Goal: Task Accomplishment & Management: Manage account settings

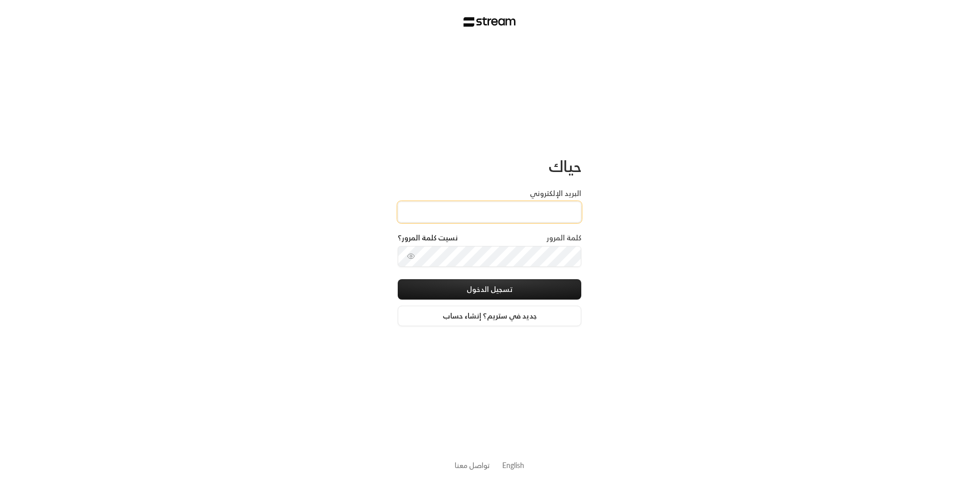
click at [529, 213] on input "البريد الإلكتروني" at bounding box center [490, 211] width 184 height 21
type input "[EMAIL_ADDRESS][DOMAIN_NAME]"
click at [503, 286] on button "تسجيل الدخول" at bounding box center [490, 289] width 184 height 20
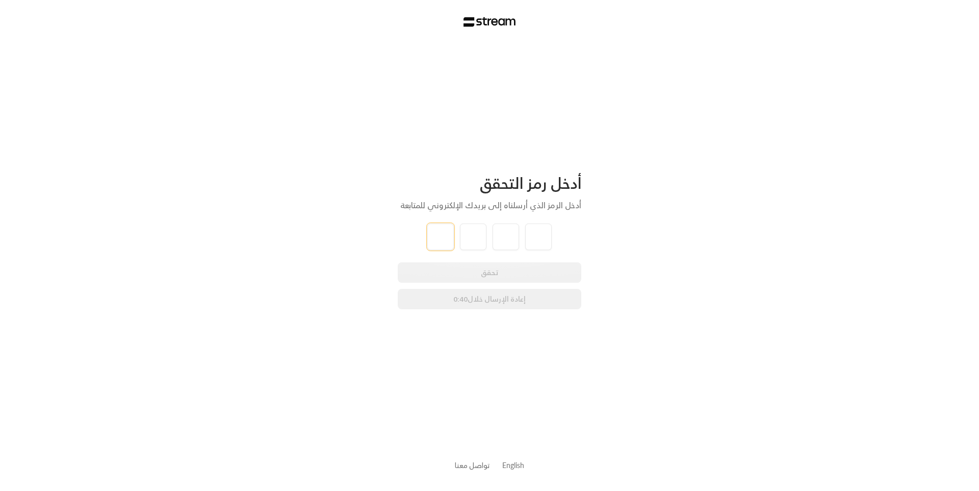
type input "4"
type input "8"
type input "0"
type input "3"
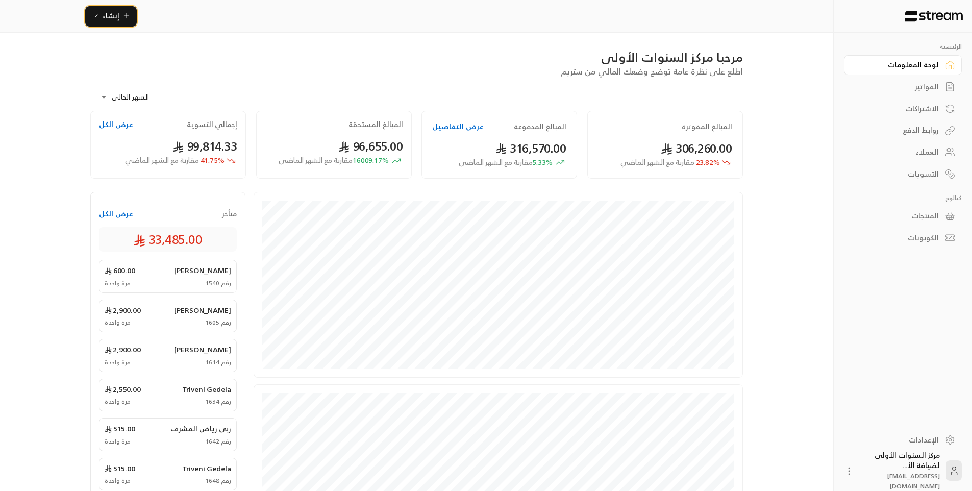
click at [125, 22] on button "إنشاء" at bounding box center [111, 16] width 52 height 20
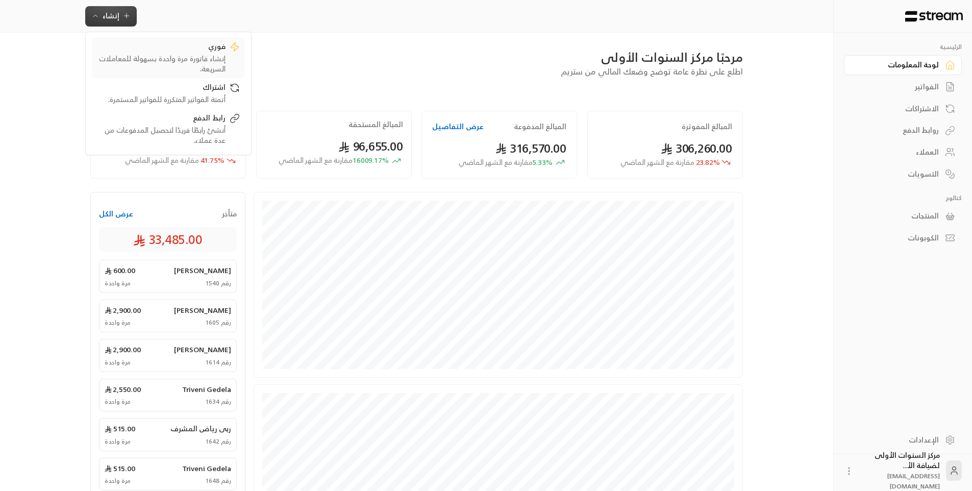
click at [215, 63] on div "إنشاء فاتورة مرة واحدة بسهولة للمعاملات السريعة." at bounding box center [161, 64] width 129 height 20
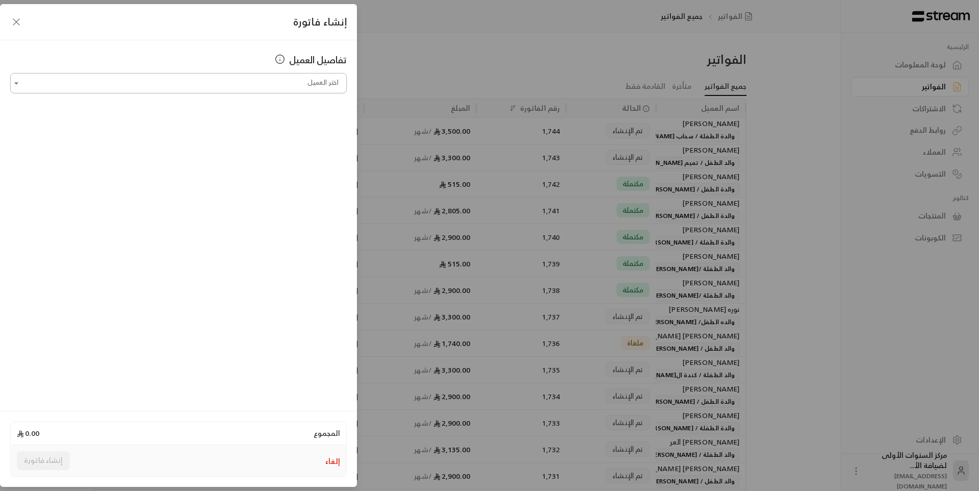
click at [289, 83] on input "اختر العميل" at bounding box center [178, 83] width 337 height 18
click at [331, 465] on button "إلغاء" at bounding box center [332, 461] width 15 height 10
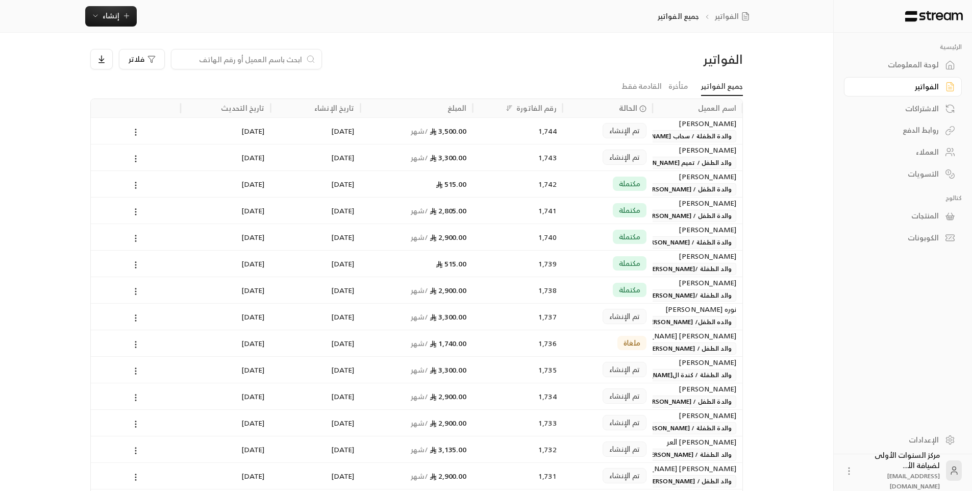
click at [119, 27] on div "الفواتير جميع الفواتير إنشاء فوري إنشاء فاتورة مرة واحدة بسهولة للمعاملات السري…" at bounding box center [416, 16] width 833 height 33
click at [120, 21] on span "إنشاء" at bounding box center [110, 15] width 39 height 13
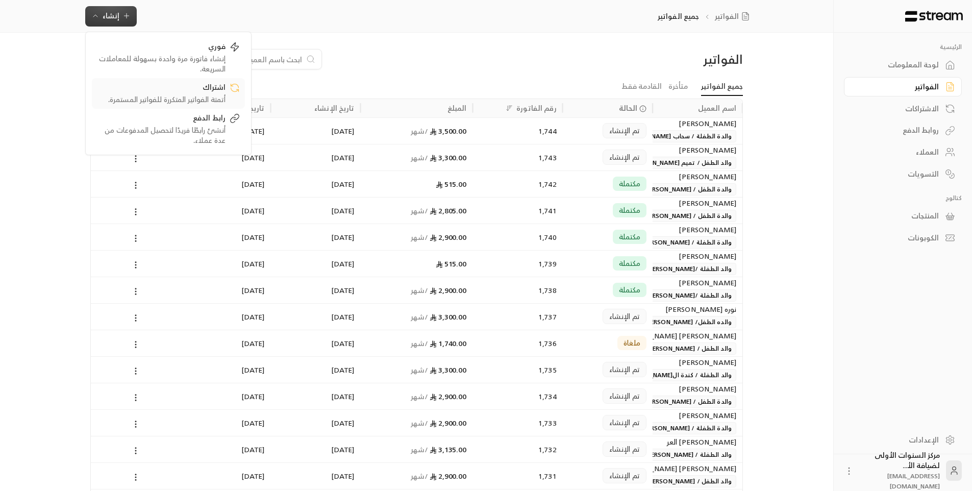
click at [181, 91] on div "اشتراك" at bounding box center [161, 88] width 129 height 12
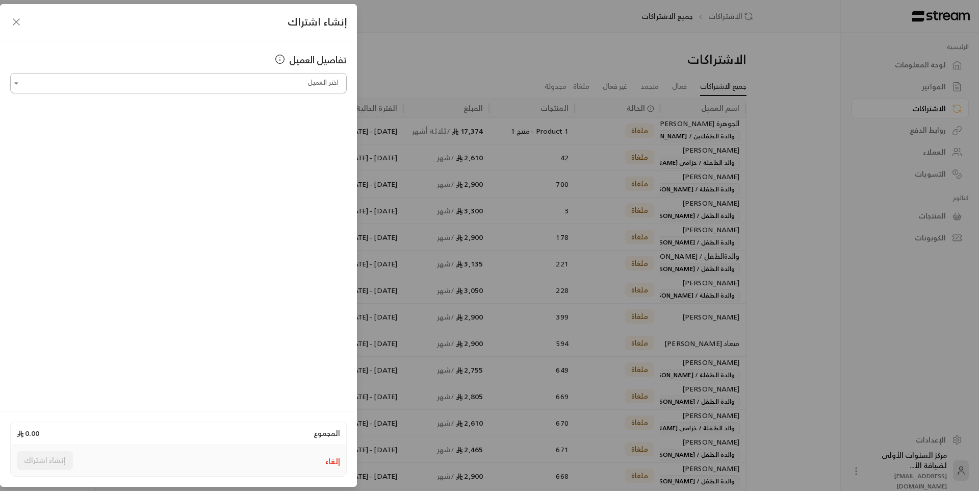
click at [194, 87] on input "اختر العميل" at bounding box center [178, 83] width 337 height 18
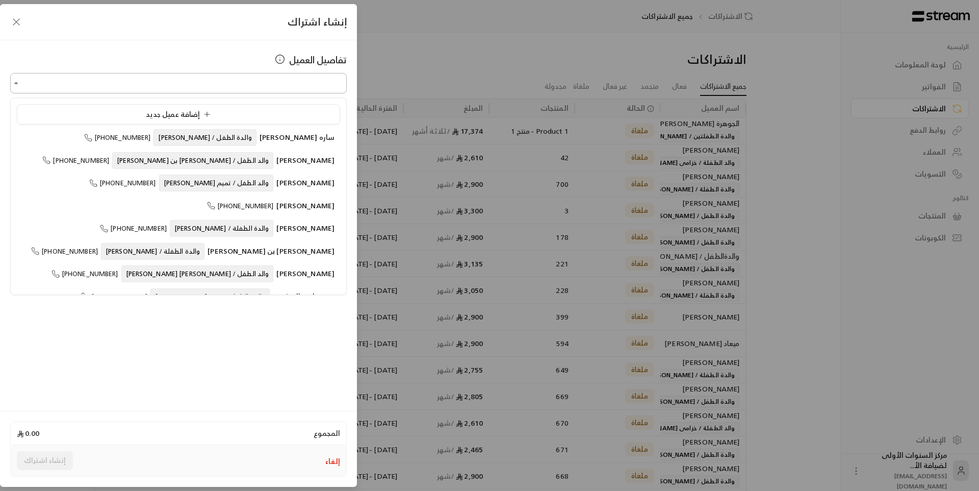
click at [194, 87] on input "اختر العميل" at bounding box center [178, 83] width 337 height 18
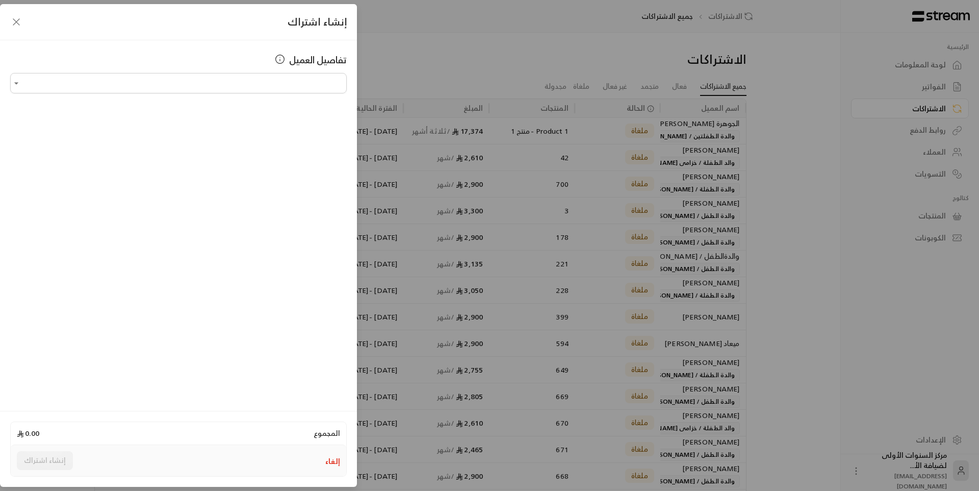
click at [335, 463] on button "إلغاء" at bounding box center [332, 461] width 15 height 10
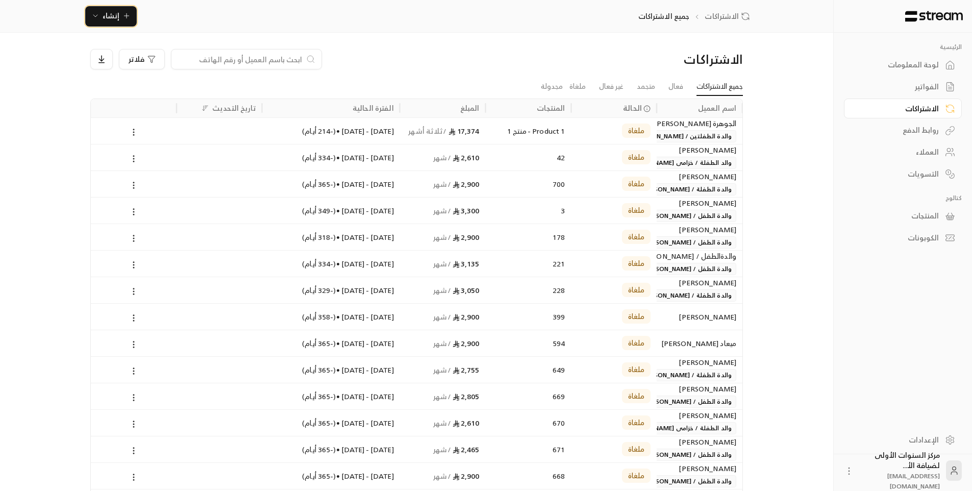
click at [122, 15] on icon "button" at bounding box center [126, 16] width 8 height 8
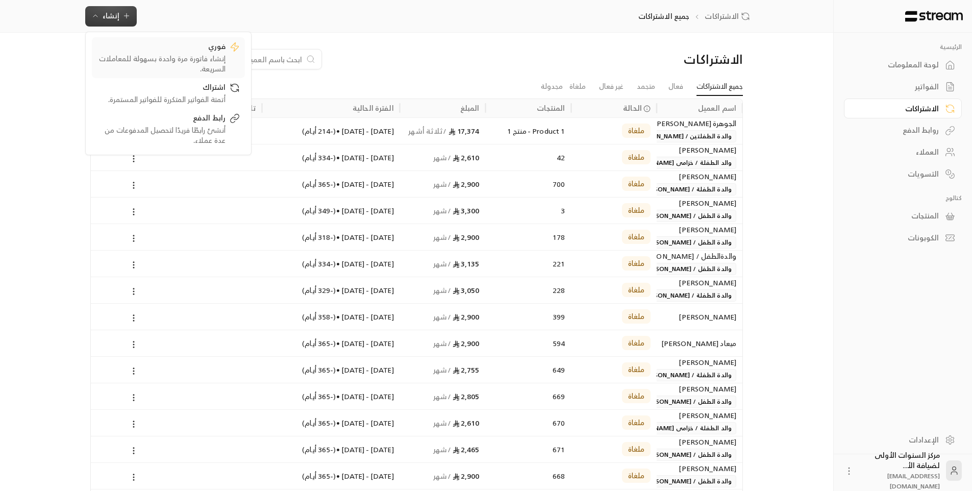
click at [187, 58] on div "إنشاء فاتورة مرة واحدة بسهولة للمعاملات السريعة." at bounding box center [161, 64] width 129 height 20
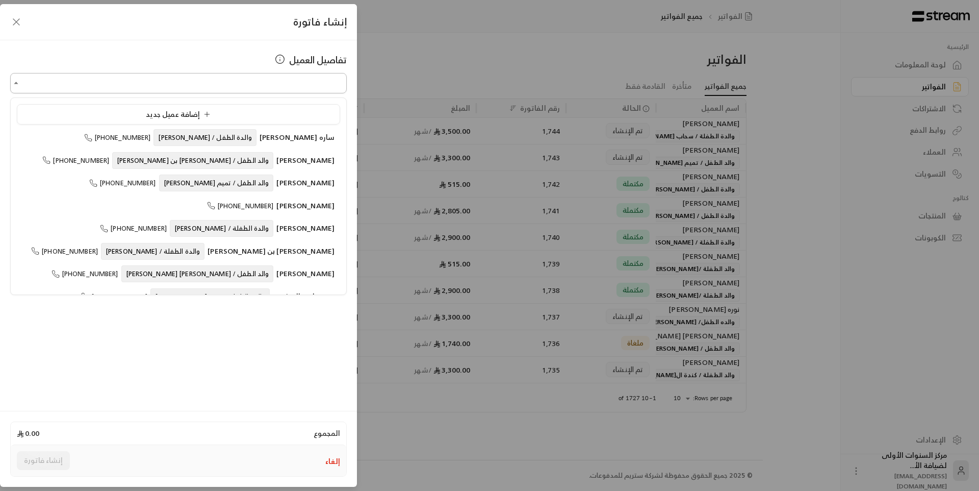
click at [291, 85] on input "اختر العميل" at bounding box center [178, 83] width 337 height 18
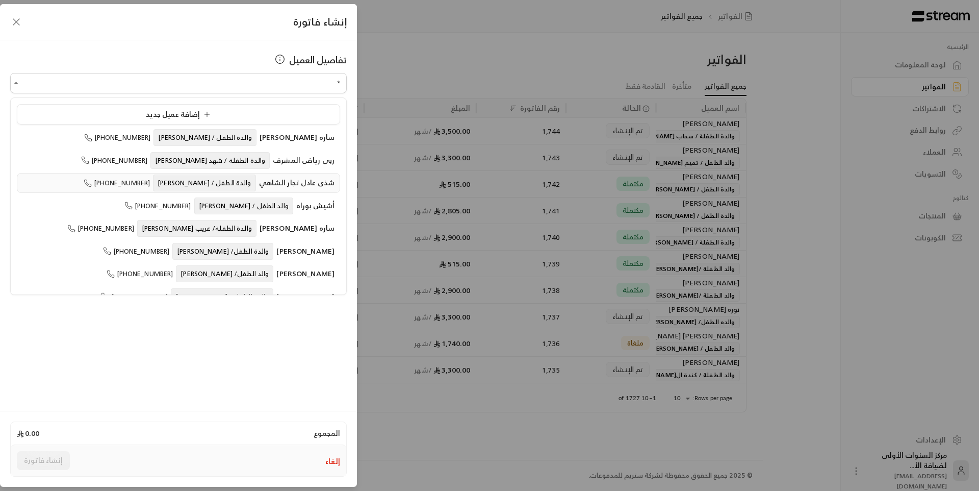
click at [214, 178] on span "والدة الطفل / [PERSON_NAME]" at bounding box center [204, 182] width 103 height 17
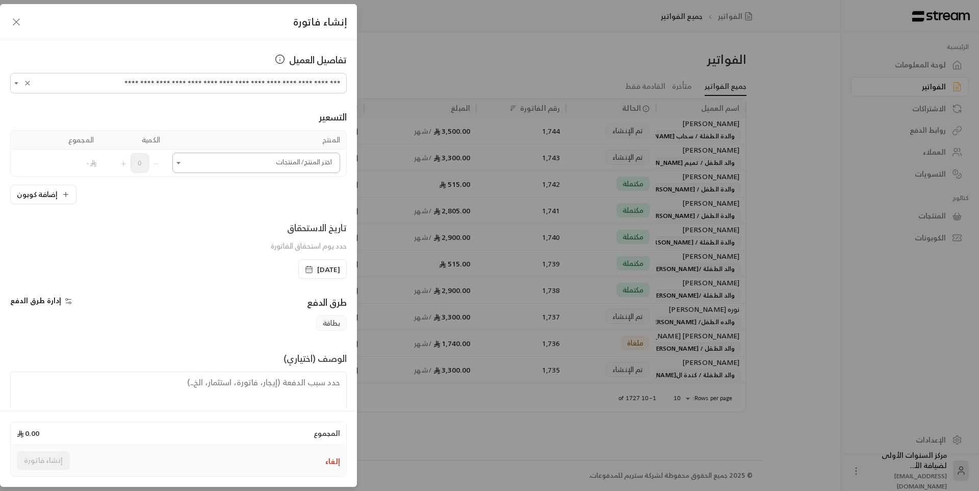
type input "**********"
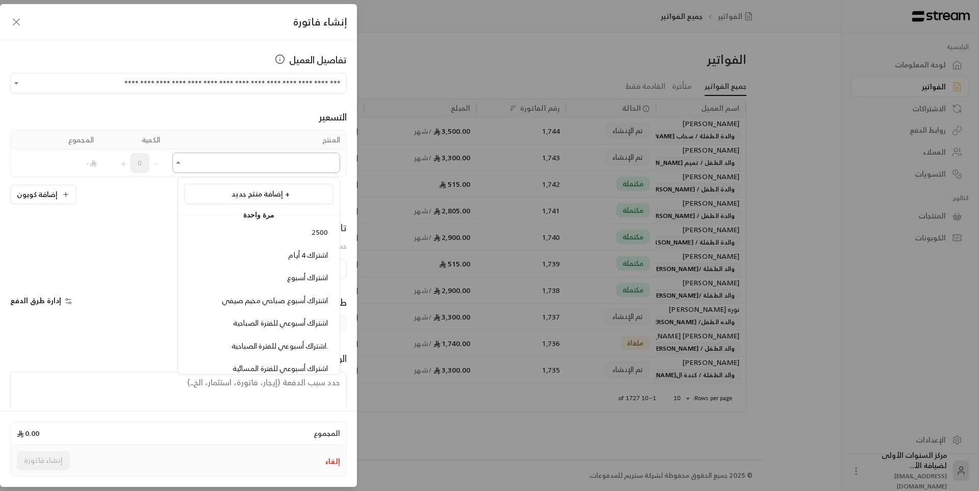
click at [243, 167] on input "اختر العميل" at bounding box center [256, 163] width 168 height 18
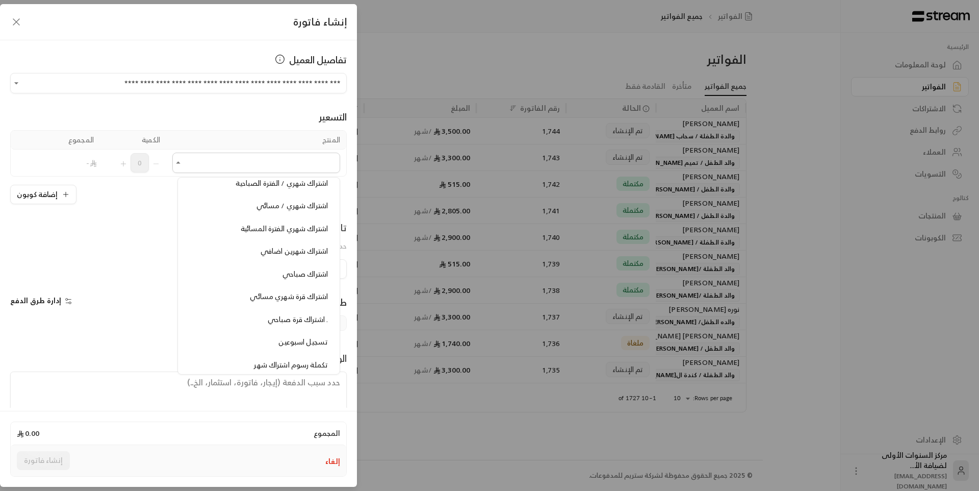
scroll to position [663, 0]
click at [268, 185] on span "اشتراك شهري / الفترة الصباحية" at bounding box center [282, 181] width 92 height 13
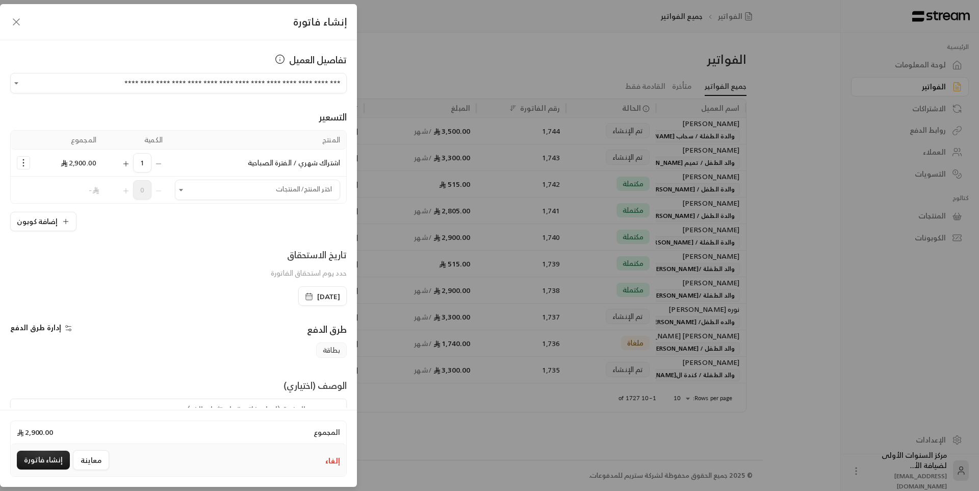
click at [126, 163] on icon "Selected Products" at bounding box center [126, 163] width 0 height 5
click at [27, 163] on icon "Selected Products" at bounding box center [23, 163] width 10 height 10
click at [54, 183] on span "إضافة كوبون" at bounding box center [63, 188] width 38 height 12
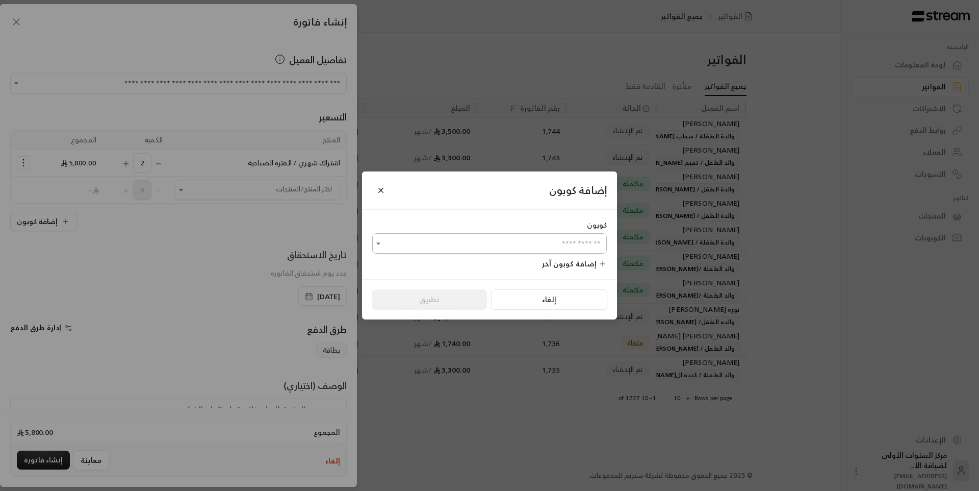
click at [507, 249] on input "اختر العميل" at bounding box center [489, 244] width 235 height 18
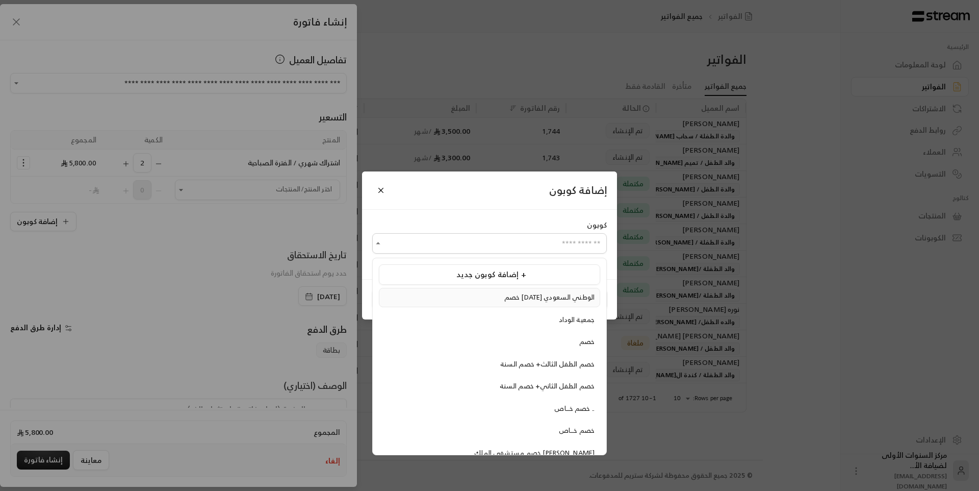
click at [511, 293] on div "خصم اليوم الوطني السعودي" at bounding box center [490, 297] width 210 height 10
type input "**********"
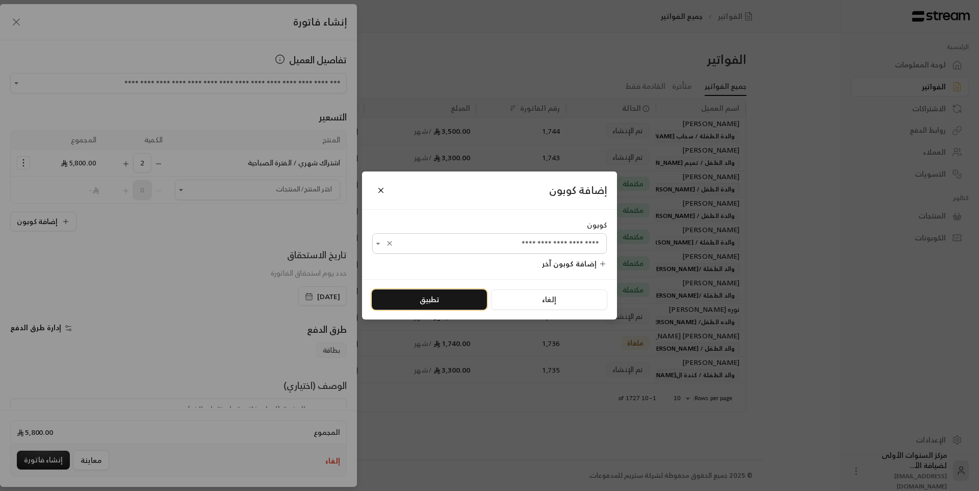
click at [438, 297] on button "تطبيق" at bounding box center [429, 299] width 115 height 20
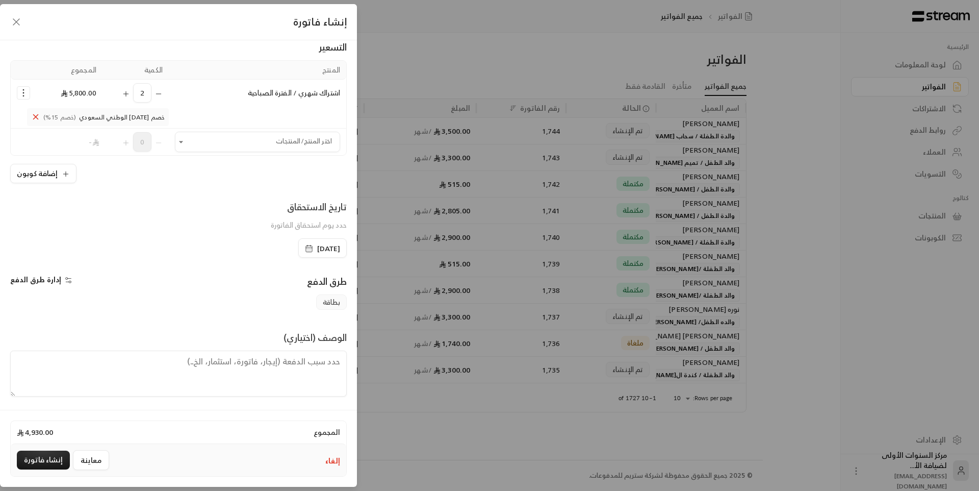
scroll to position [71, 0]
click at [328, 361] on textarea at bounding box center [178, 372] width 337 height 46
type textarea "اب"
click at [334, 456] on button "إلغاء" at bounding box center [332, 460] width 15 height 10
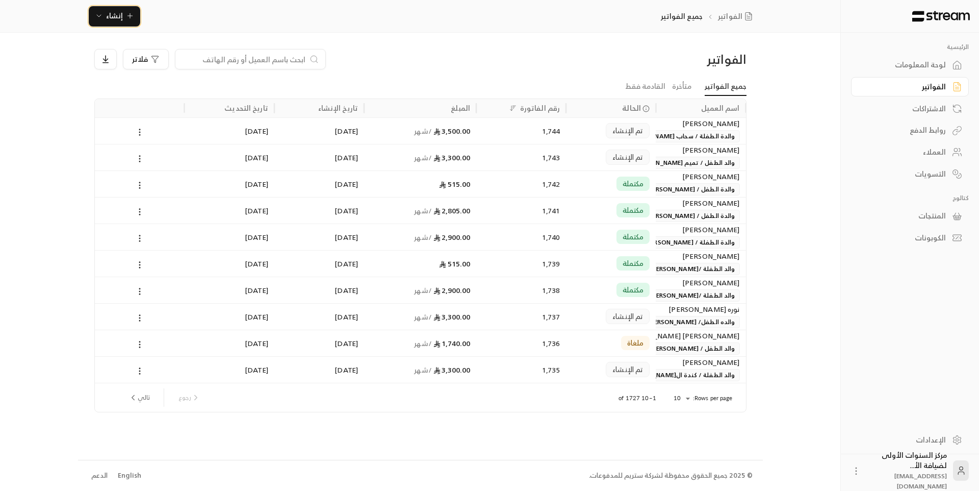
click at [123, 17] on span "إنشاء" at bounding box center [114, 15] width 39 height 13
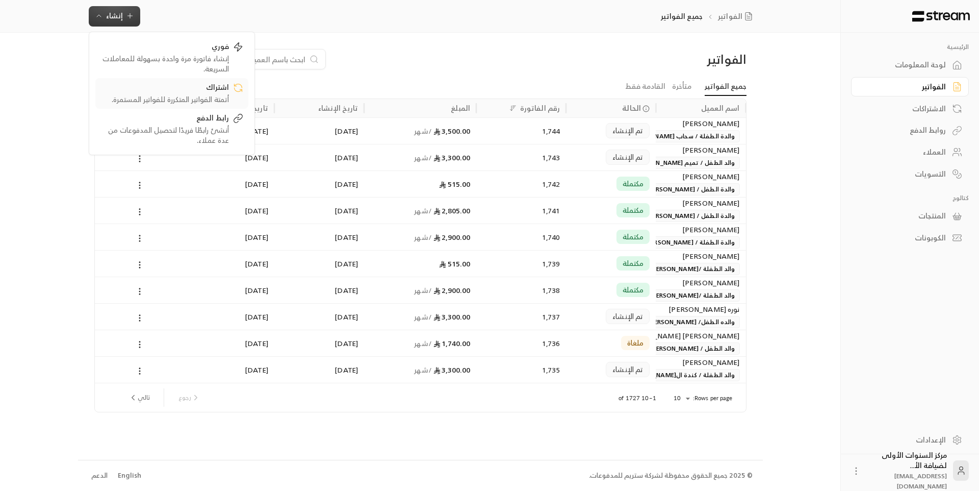
click at [183, 96] on div "أتمتة الفواتير المتكررة للفواتير المستمرة." at bounding box center [164, 99] width 129 height 10
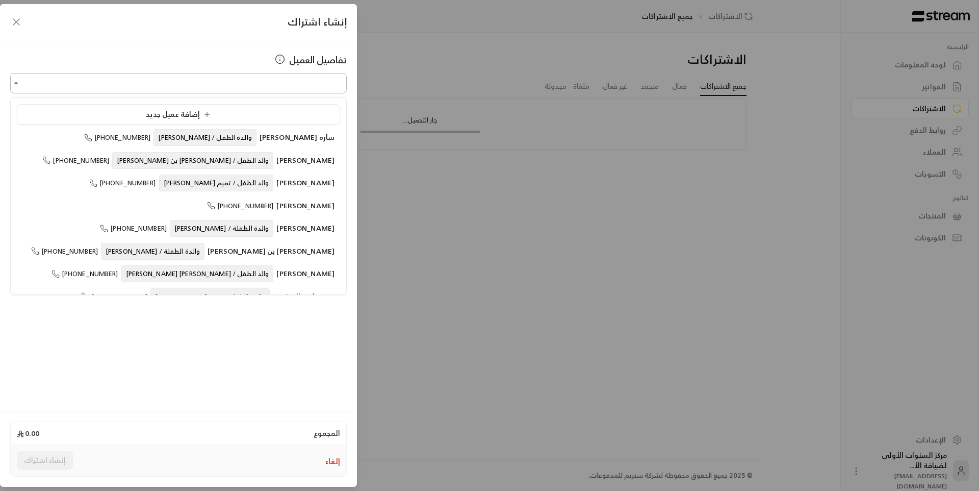
click at [218, 83] on input "اختر العميل" at bounding box center [178, 83] width 337 height 18
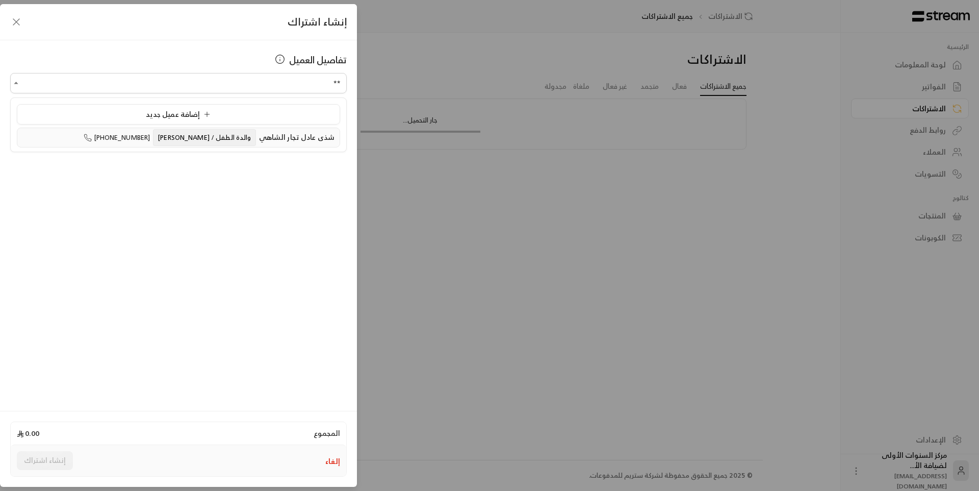
click at [203, 137] on span "والدة الطفل / [PERSON_NAME]" at bounding box center [204, 137] width 103 height 17
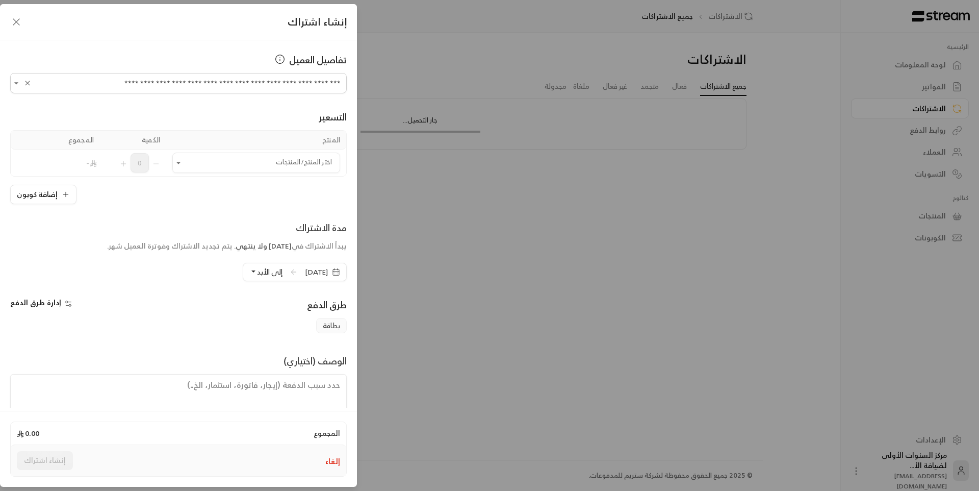
type input "**********"
click at [305, 271] on span "[DATE]" at bounding box center [316, 272] width 23 height 10
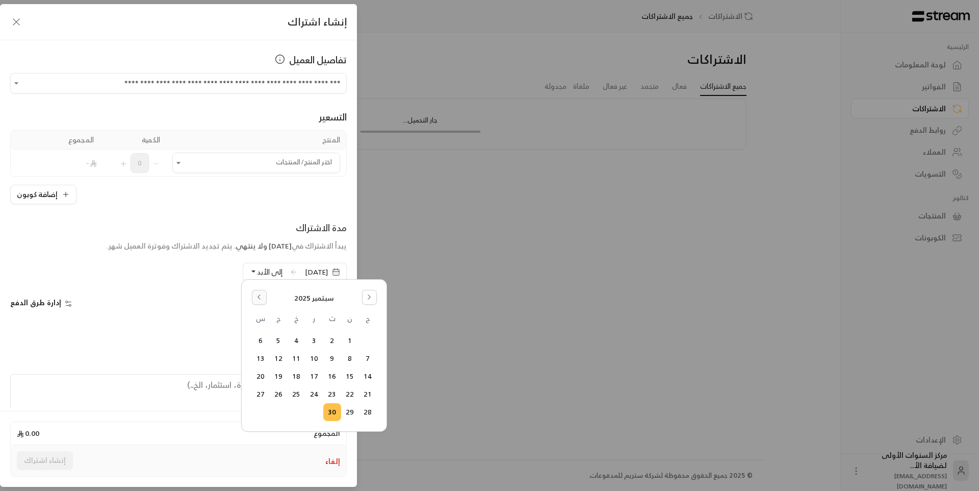
click at [256, 294] on icon "Go to the Previous Month" at bounding box center [259, 296] width 7 height 7
click at [368, 295] on icon "Go to the Next Month" at bounding box center [369, 296] width 7 height 7
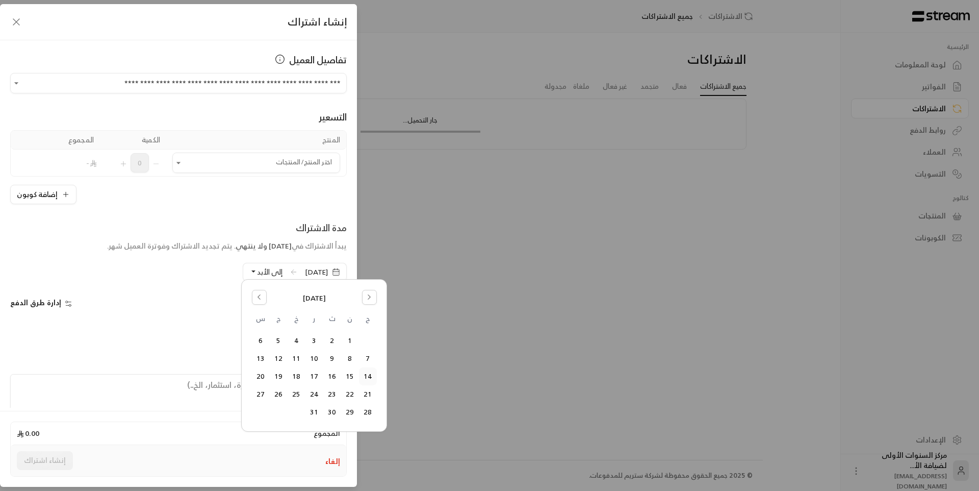
click at [370, 376] on button "14" at bounding box center [368, 376] width 17 height 17
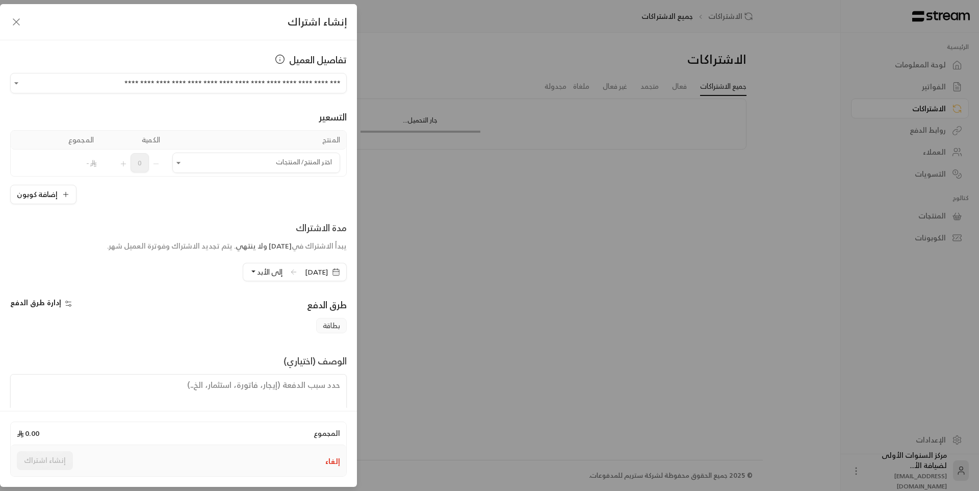
click at [257, 276] on span "إلى الأبد" at bounding box center [270, 271] width 26 height 13
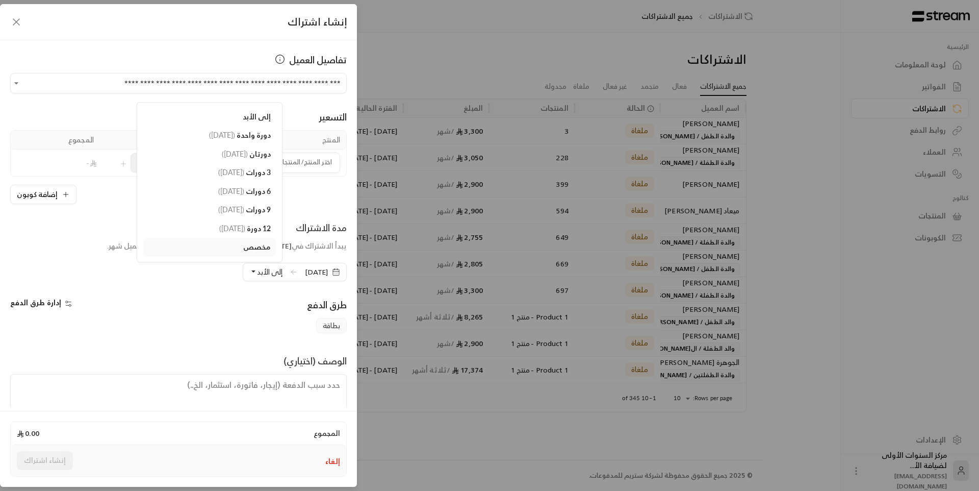
click at [333, 465] on button "إلغاء" at bounding box center [332, 461] width 15 height 10
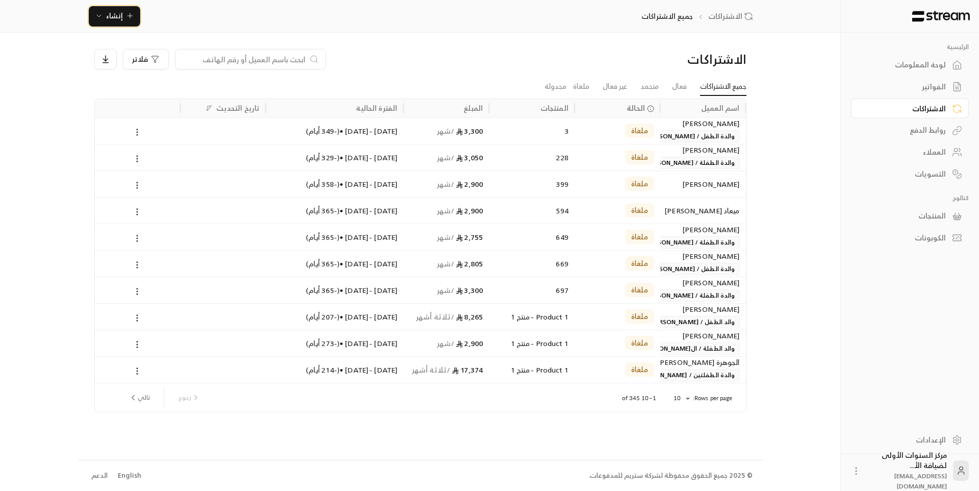
click at [109, 22] on button "إنشاء" at bounding box center [115, 16] width 52 height 20
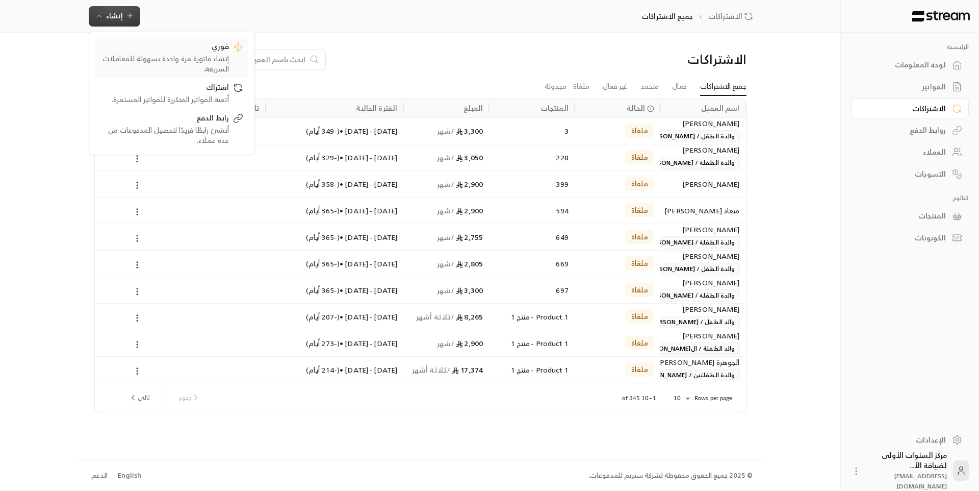
click at [182, 61] on div "إنشاء فاتورة مرة واحدة بسهولة للمعاملات السريعة." at bounding box center [164, 64] width 129 height 20
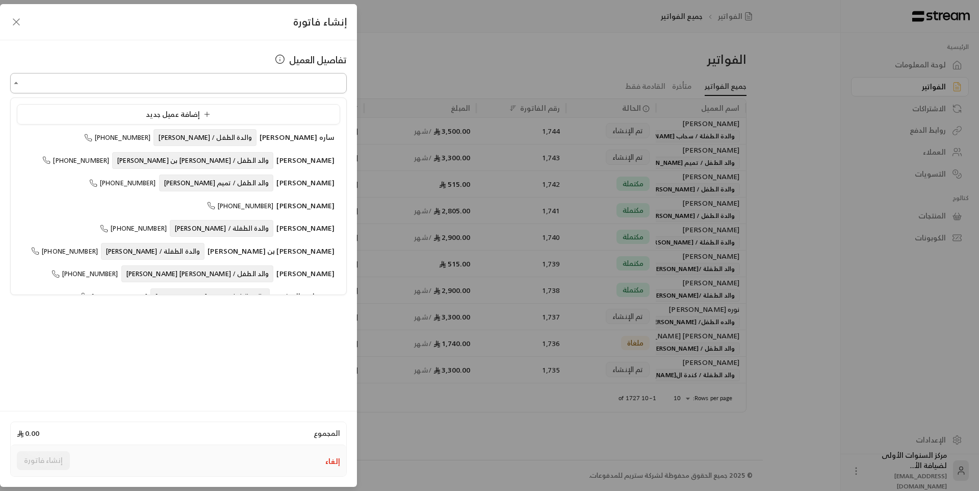
click at [296, 80] on input "اختر العميل" at bounding box center [178, 83] width 337 height 18
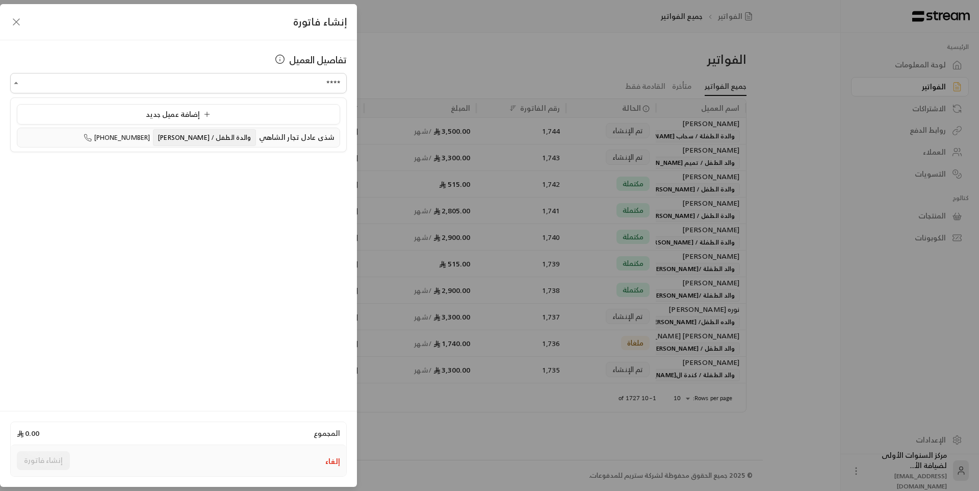
click at [272, 133] on span "شذى عادل تجار الشاهي" at bounding box center [296, 137] width 75 height 13
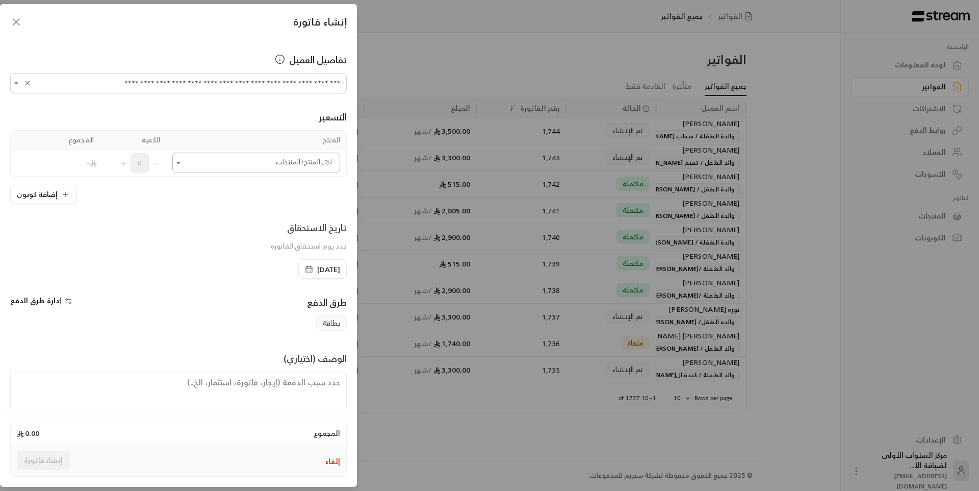
type input "**********"
click at [283, 159] on input "اختر العميل" at bounding box center [256, 163] width 168 height 18
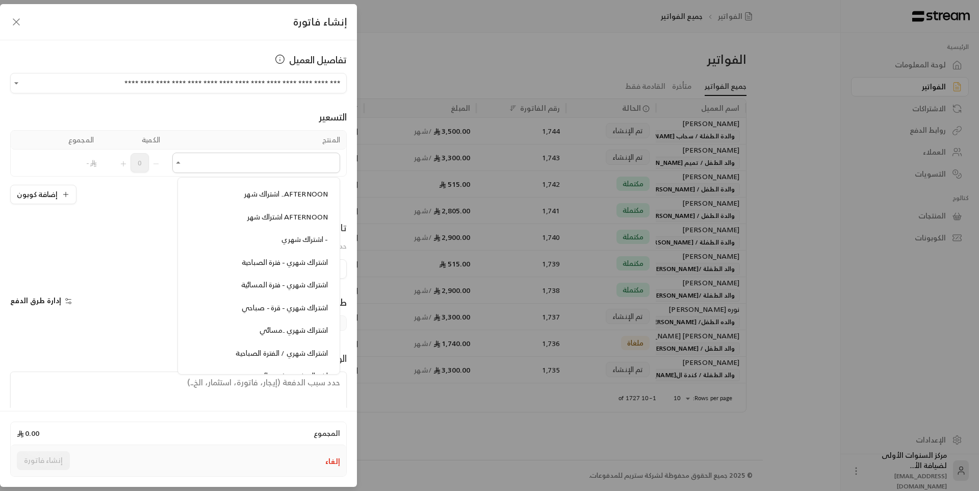
scroll to position [510, 0]
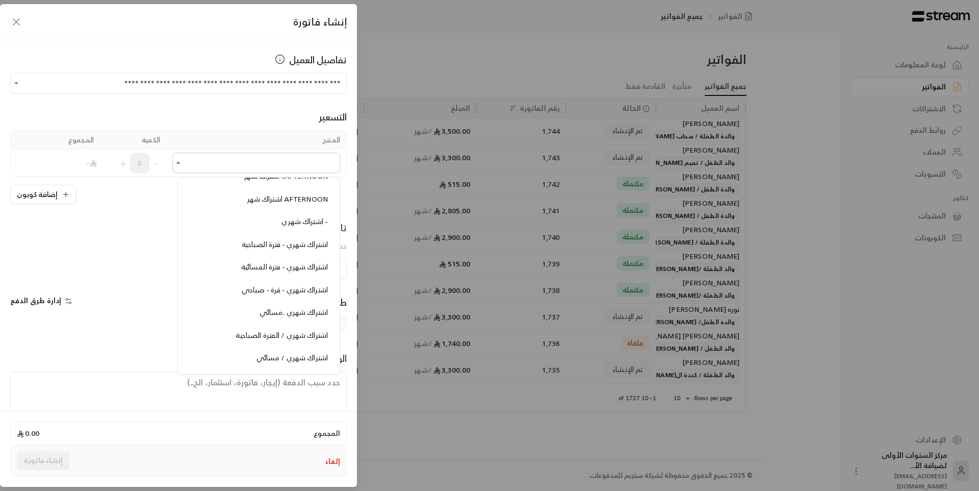
click at [292, 252] on li "اشتراك شهري - فترة الصباحية" at bounding box center [258, 245] width 149 height 20
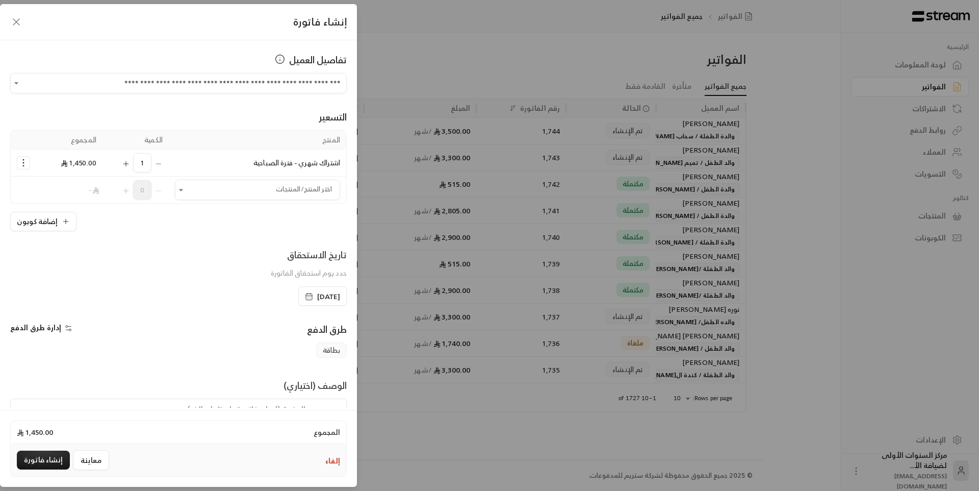
click at [30, 166] on button "Selected Products" at bounding box center [23, 163] width 12 height 12
click at [65, 200] on span "إزالة المنتج" at bounding box center [67, 206] width 30 height 12
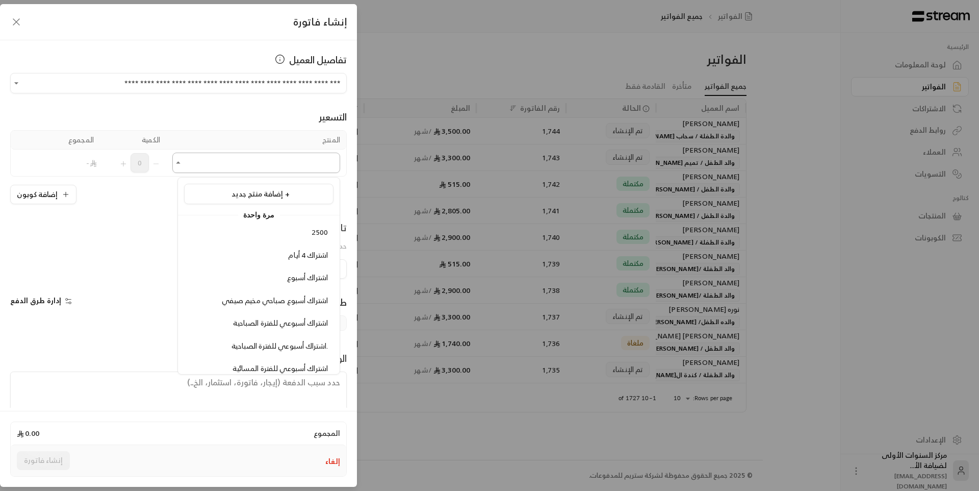
click at [216, 167] on input "اختر العميل" at bounding box center [256, 163] width 168 height 18
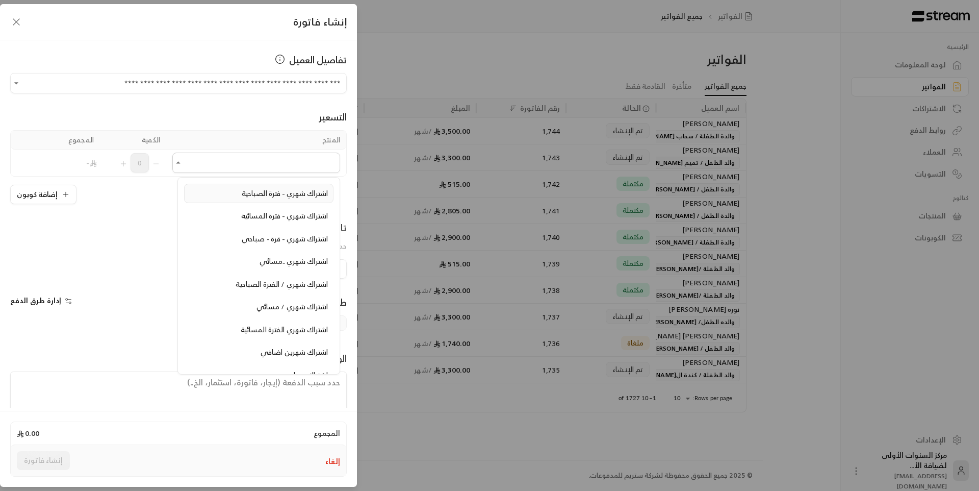
click at [270, 197] on span "اشتراك شهري - فترة الصباحية" at bounding box center [285, 193] width 86 height 13
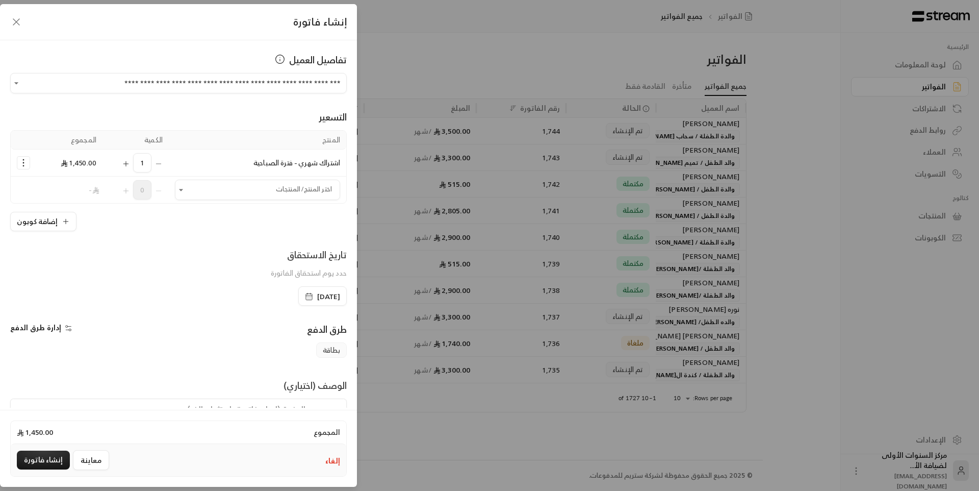
click at [26, 161] on icon "Selected Products" at bounding box center [23, 163] width 10 height 10
click at [74, 209] on span "إزالة المنتج" at bounding box center [67, 206] width 30 height 12
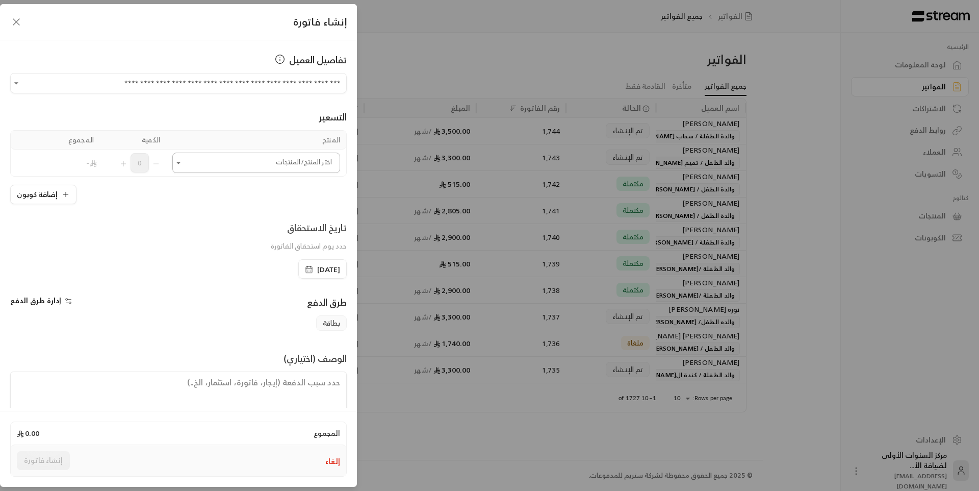
click at [224, 170] on input "اختر العميل" at bounding box center [256, 163] width 168 height 18
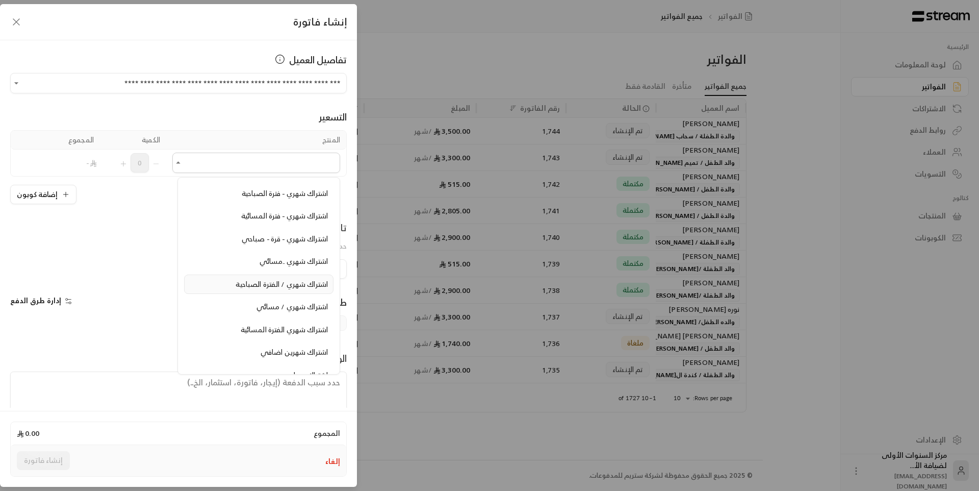
click at [298, 290] on span "اشتراك شهري / الفترة الصباحية" at bounding box center [282, 283] width 92 height 13
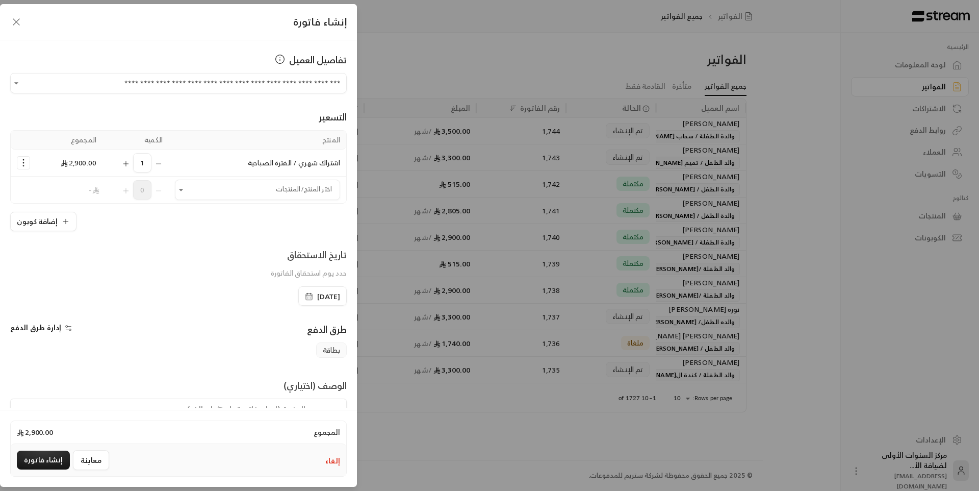
click at [29, 164] on icon "Selected Products" at bounding box center [23, 163] width 10 height 10
click at [128, 232] on div "**********" at bounding box center [178, 223] width 357 height 367
click at [130, 162] on icon "Selected Products" at bounding box center [126, 164] width 8 height 8
click at [29, 163] on icon "Selected Products" at bounding box center [23, 163] width 10 height 10
click at [53, 187] on span "إضافة كوبون" at bounding box center [63, 188] width 38 height 12
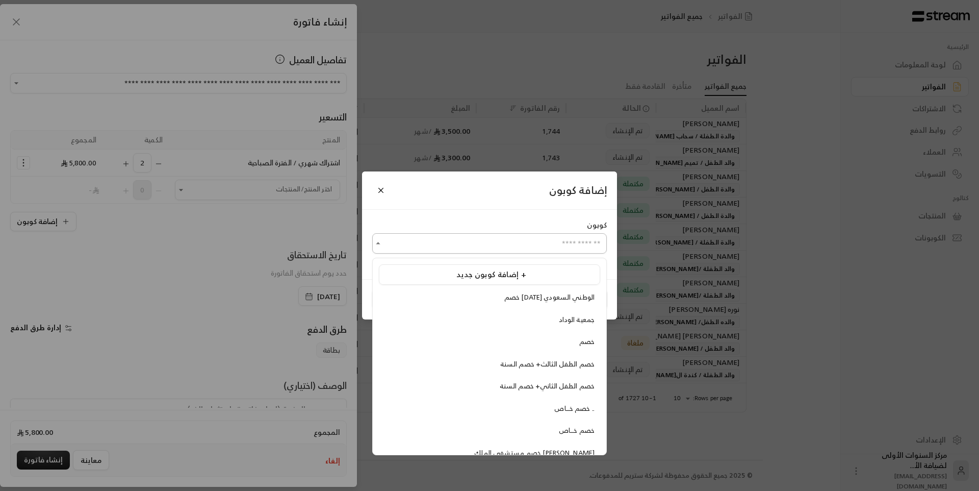
click at [462, 244] on input "اختر العميل" at bounding box center [489, 244] width 235 height 18
click at [473, 299] on div "خصم اليوم الوطني السعودي" at bounding box center [490, 297] width 210 height 10
type input "**********"
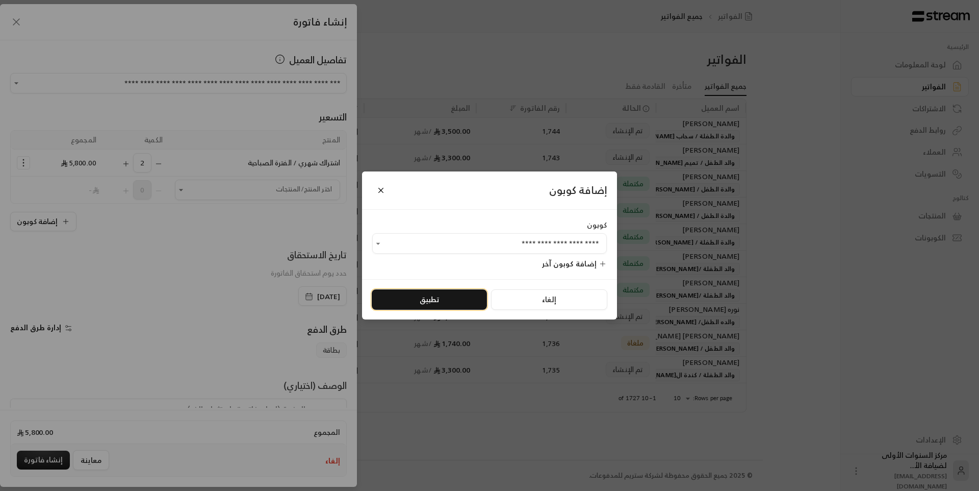
click at [444, 298] on button "تطبيق" at bounding box center [429, 299] width 115 height 20
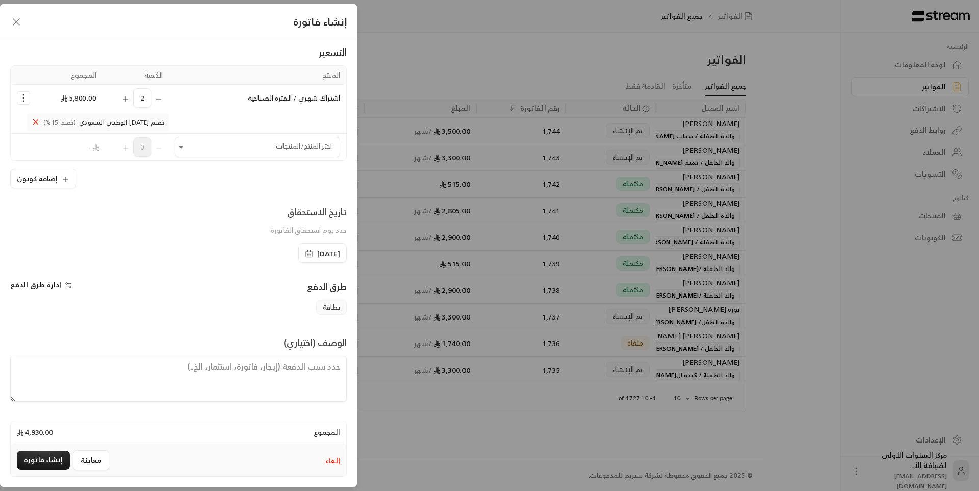
scroll to position [71, 0]
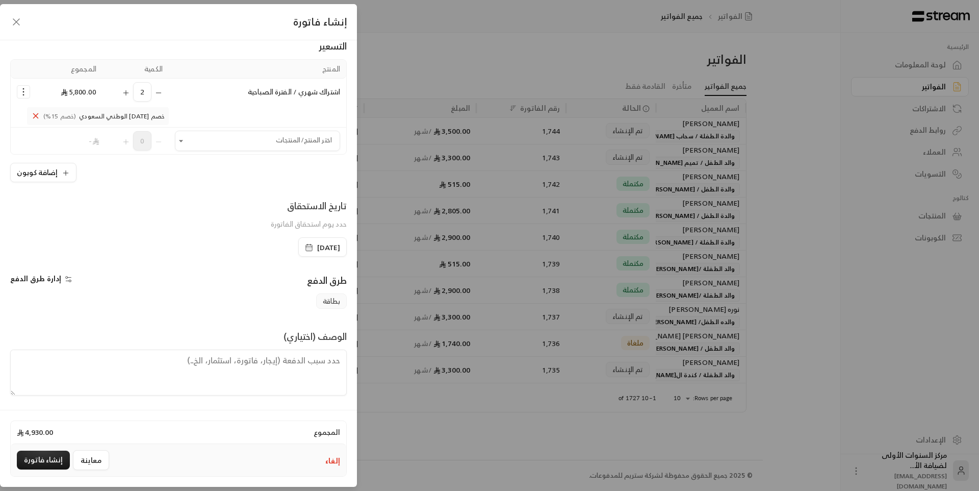
click at [324, 361] on textarea at bounding box center [178, 372] width 337 height 46
type textarea "ابتداء من تاريخ 14/ 12/ 2025 حتى تاريخ 14/ 2 /2026 الفترة من الساعة 7ص حتى 2 م"
click at [53, 457] on button "إنشاء فاتورة" at bounding box center [43, 459] width 53 height 19
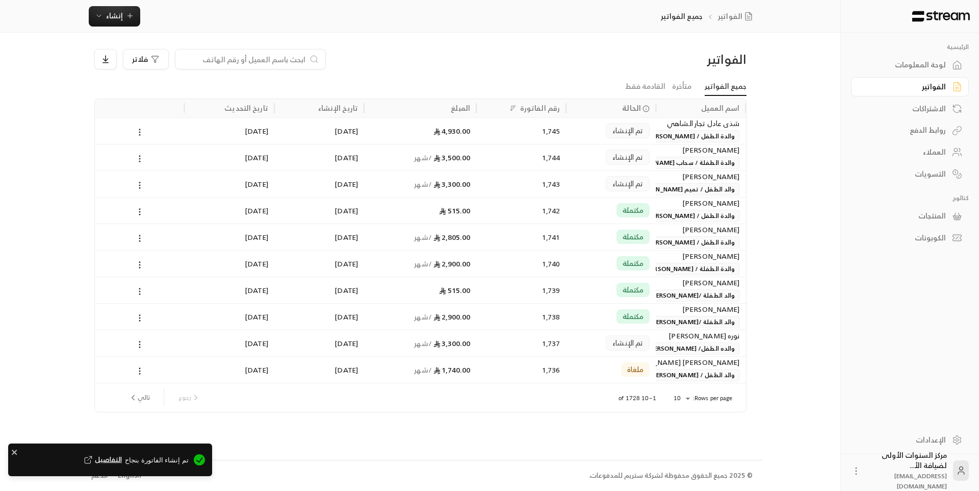
click at [481, 61] on div "فلاتر" at bounding box center [337, 59] width 487 height 20
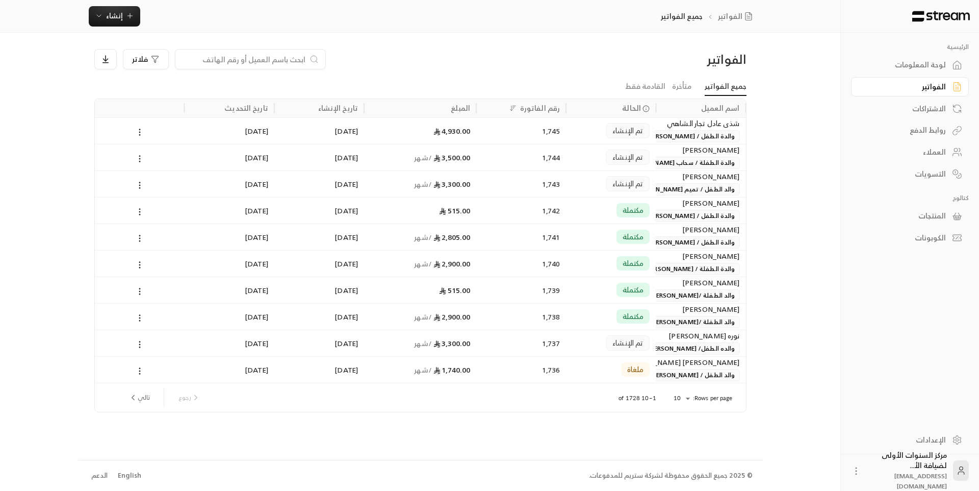
click at [707, 164] on span "والدة الطفلة / سحاب [PERSON_NAME]" at bounding box center [681, 163] width 118 height 12
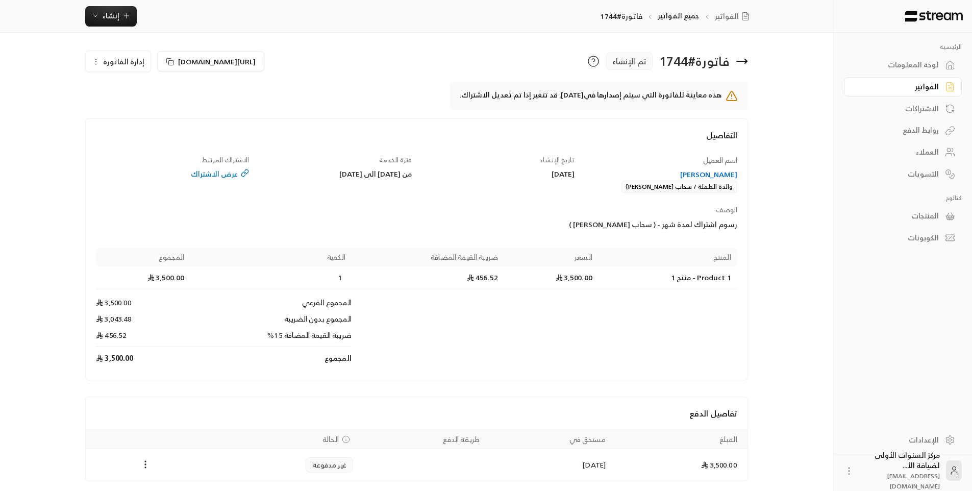
click at [709, 177] on div "[PERSON_NAME]" at bounding box center [660, 174] width 153 height 10
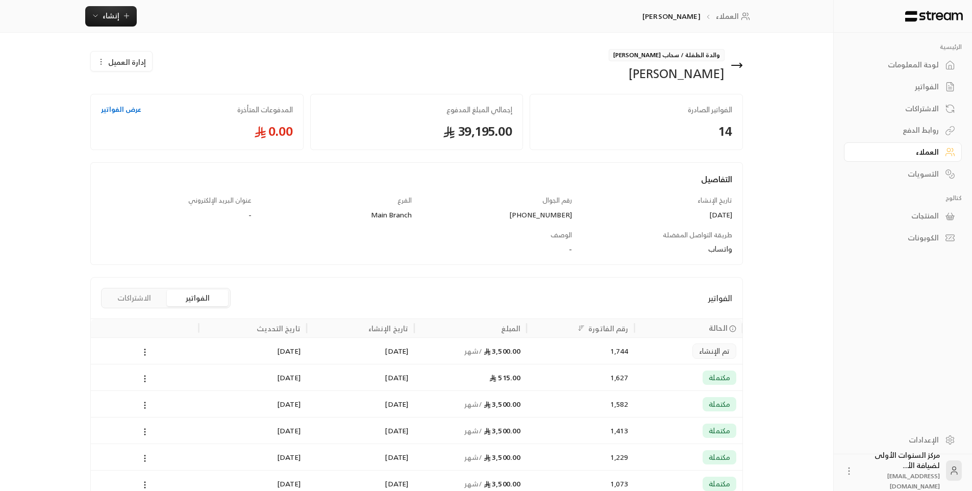
click at [524, 349] on div "3,500.00 / شهر" at bounding box center [470, 350] width 112 height 27
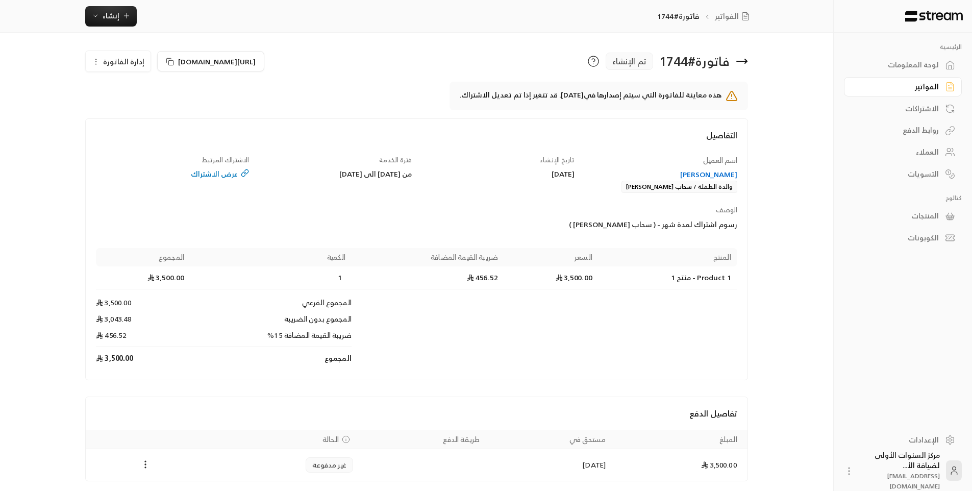
click at [742, 61] on icon at bounding box center [741, 61] width 10 height 0
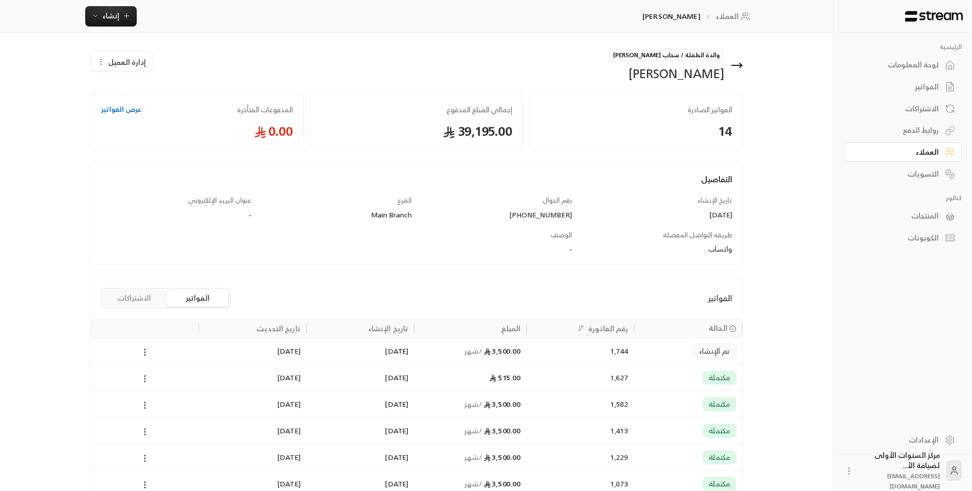
click at [899, 87] on div "الفواتير" at bounding box center [897, 87] width 82 height 10
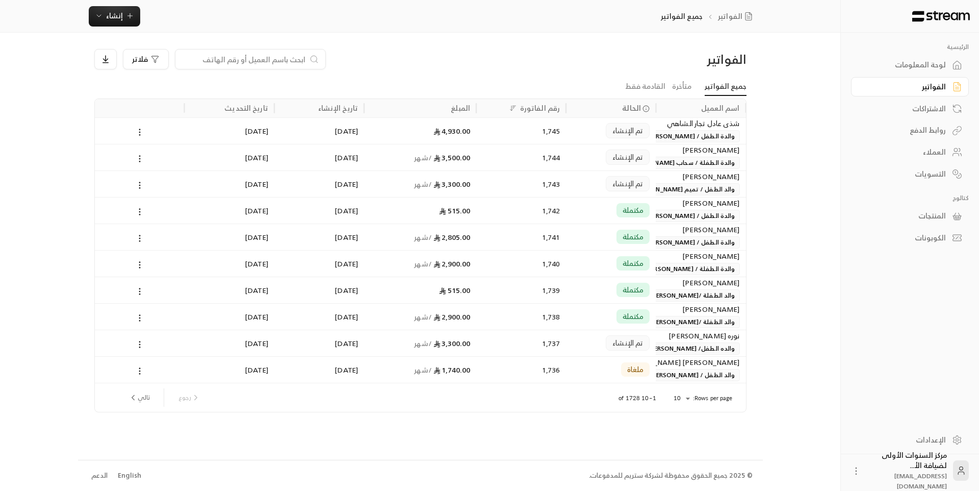
click at [565, 53] on div "فلاتر" at bounding box center [337, 59] width 487 height 20
click at [541, 122] on div "1,745" at bounding box center [521, 131] width 78 height 26
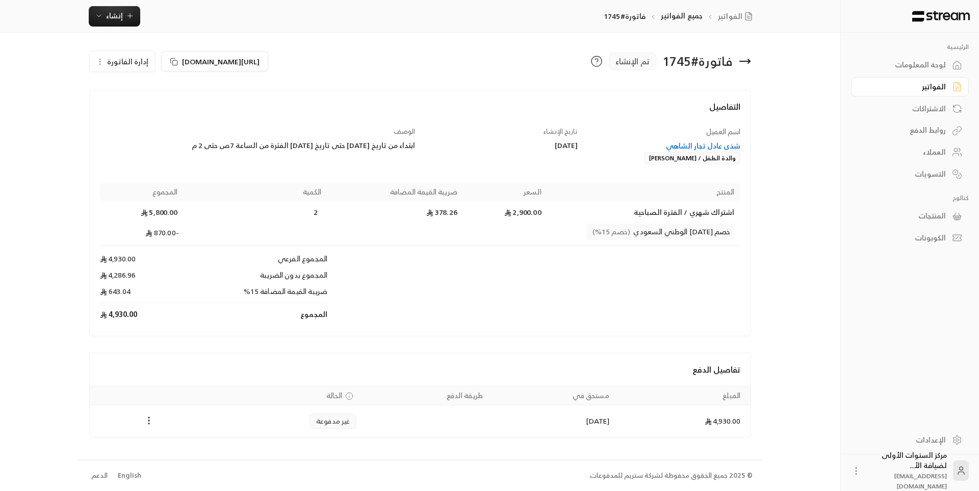
click at [748, 59] on icon at bounding box center [749, 61] width 2 height 4
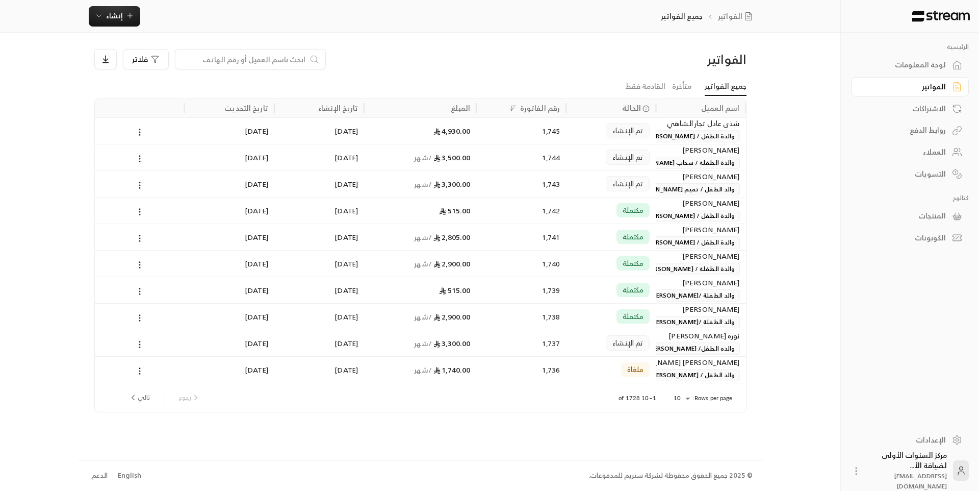
click at [757, 51] on div "الفواتير فلاتر جميع الفواتير متأخرة القادمة فقط اسم العميل الحالة رقم الفاتورة …" at bounding box center [420, 246] width 685 height 426
click at [682, 139] on span "والدة الطفل / [PERSON_NAME]" at bounding box center [690, 136] width 97 height 12
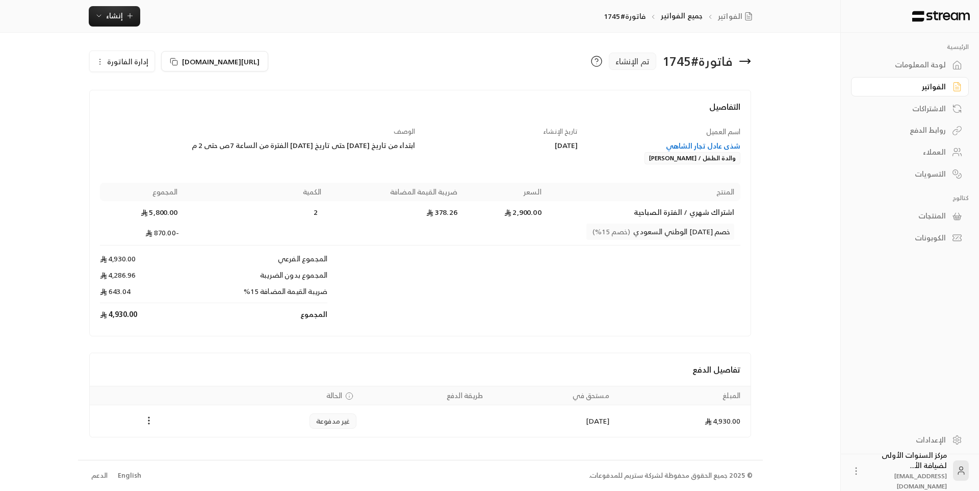
click at [699, 143] on div "شذى عادل تجار الشاهي" at bounding box center [664, 146] width 153 height 10
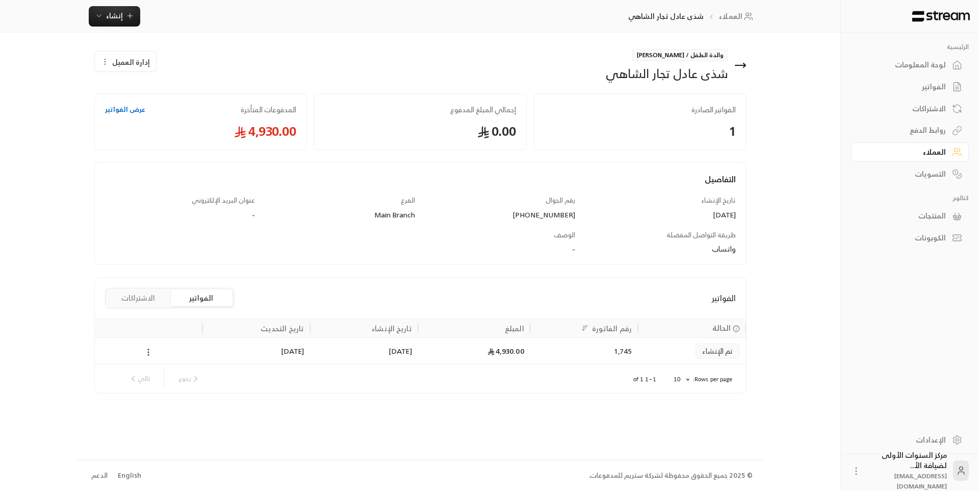
click at [130, 65] on span "إدارة العميل" at bounding box center [131, 62] width 38 height 11
click at [141, 88] on link "تعديل" at bounding box center [132, 92] width 63 height 18
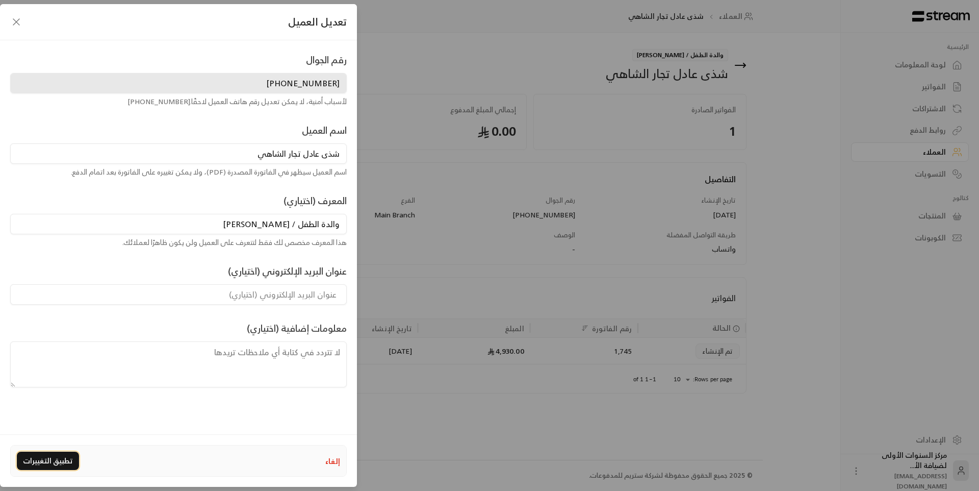
click at [45, 462] on button "تطبيق التغييرات" at bounding box center [48, 460] width 62 height 18
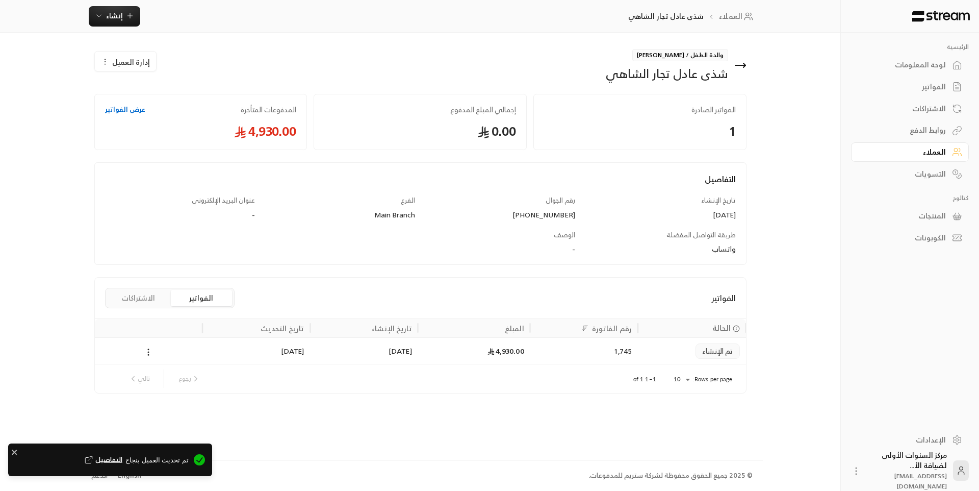
click at [924, 88] on div "الفواتير" at bounding box center [905, 87] width 82 height 10
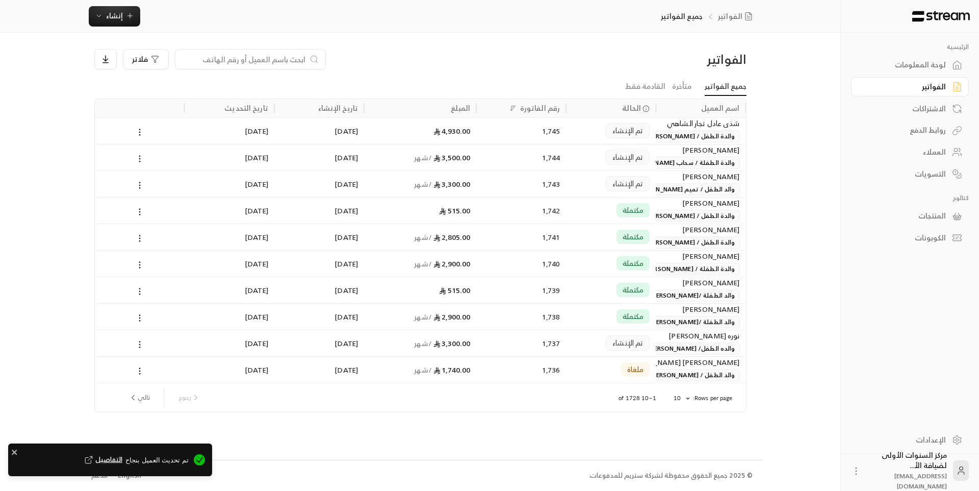
click at [679, 137] on span "والدة الطفل / [PERSON_NAME]" at bounding box center [690, 136] width 97 height 12
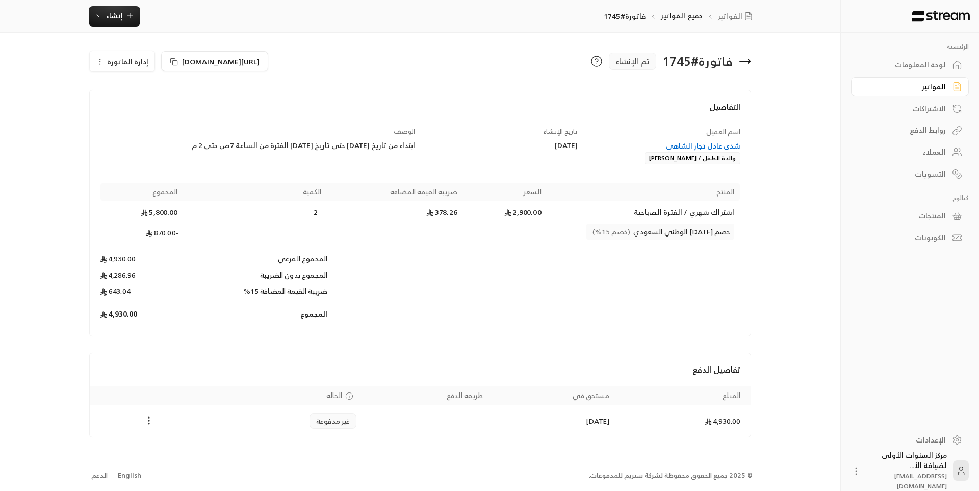
click at [149, 421] on circle "Payments" at bounding box center [149, 420] width 1 height 1
click at [281, 346] on div at bounding box center [489, 245] width 979 height 491
drag, startPoint x: 421, startPoint y: 139, endPoint x: 335, endPoint y: 146, distance: 87.0
click at [335, 146] on div "اسم العميل شذى عادل تجار الشاهي والدة الطفل / نبيل نادر بخاري تاريخ الإنشاء 30/…" at bounding box center [420, 225] width 651 height 199
click at [333, 146] on div "ابتداء من تاريخ 14/ 12/ 2025 حتى تاريخ 14/ 2 /2026 الفترة من الساعة 7ص حتى 2 م" at bounding box center [258, 145] width 316 height 10
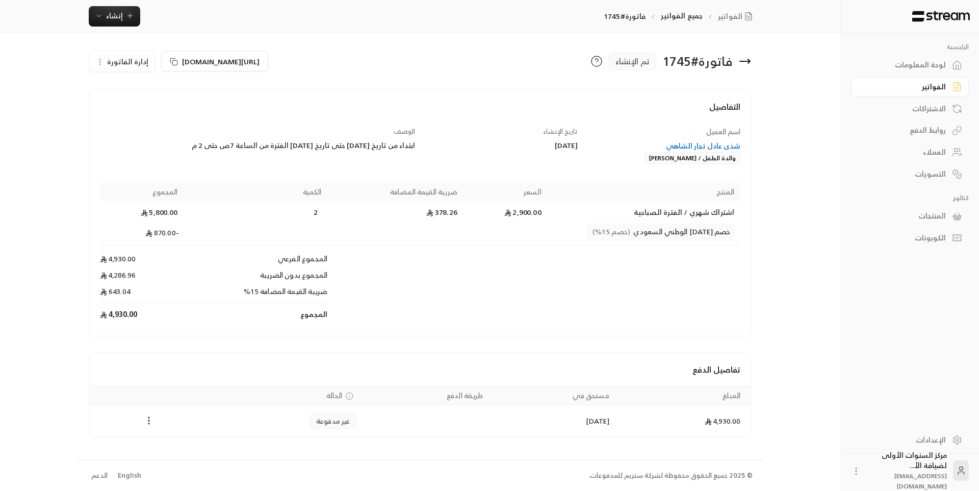
drag, startPoint x: 148, startPoint y: 145, endPoint x: 419, endPoint y: 153, distance: 271.4
click at [419, 153] on div "الوصف ابتداء من تاريخ 14/ 12/ 2025 حتى تاريخ 14/ 2 /2026 الفترة من الساعة 7ص حت…" at bounding box center [257, 145] width 325 height 38
copy div "ابتداء من تاريخ 14/ 12/ 2025 حتى تاريخ 14/ 2 /2026 الفترة من الساعة 7ص حتى 2 م"
click at [470, 166] on div "اسم العميل شذى عادل تجار الشاهي والدة الطفل / نبيل نادر بخاري تاريخ الإنشاء 30/…" at bounding box center [420, 225] width 651 height 199
click at [132, 59] on span "إدارة الفاتورة" at bounding box center [127, 61] width 41 height 13
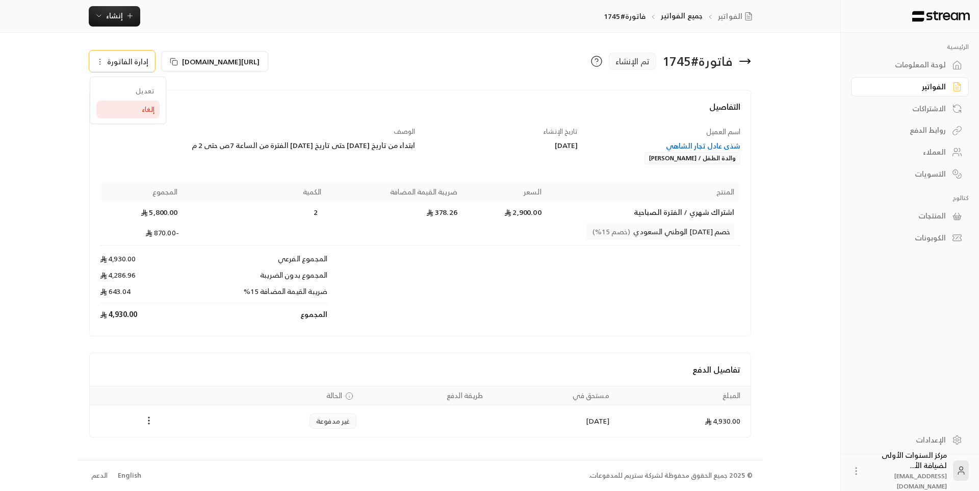
click at [136, 104] on link "إلغاء" at bounding box center [127, 109] width 63 height 18
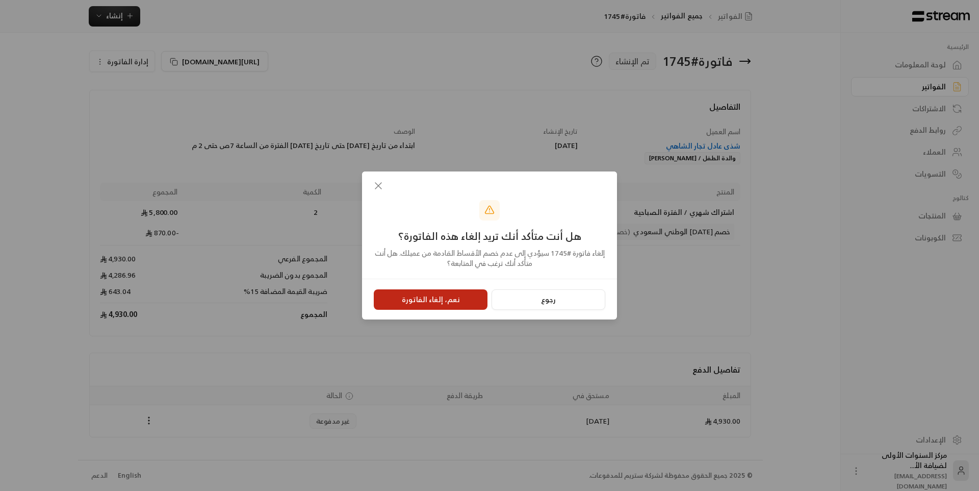
click at [432, 297] on button "نعم، إلغاء الفاتورة" at bounding box center [431, 299] width 114 height 20
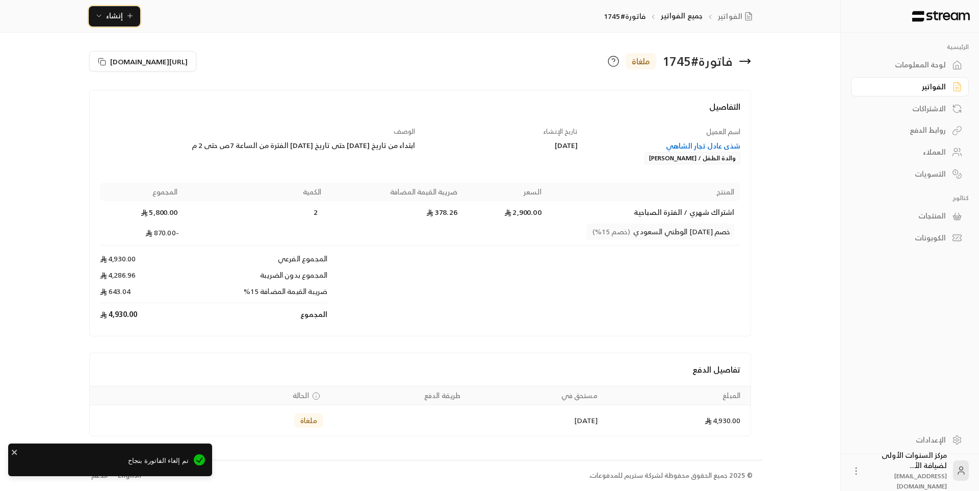
click at [120, 20] on span "إنشاء" at bounding box center [114, 15] width 17 height 13
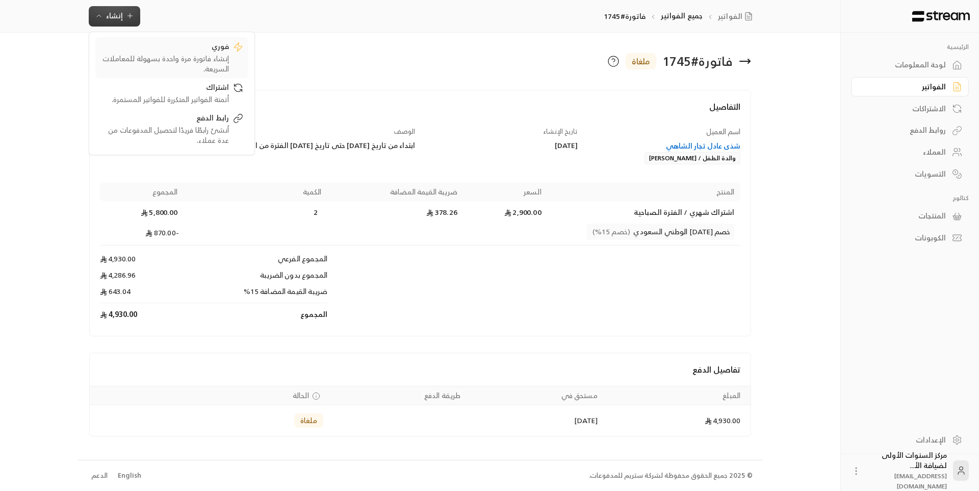
click at [196, 63] on div "إنشاء فاتورة مرة واحدة بسهولة للمعاملات السريعة." at bounding box center [164, 64] width 129 height 20
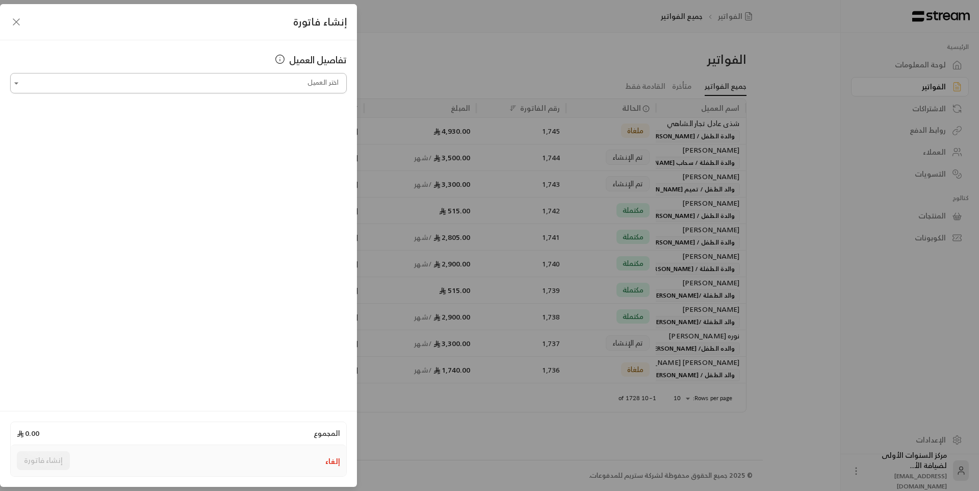
click at [283, 85] on input "اختر العميل" at bounding box center [178, 83] width 337 height 18
click at [216, 142] on span "والدة الطفل / [PERSON_NAME]" at bounding box center [204, 137] width 103 height 17
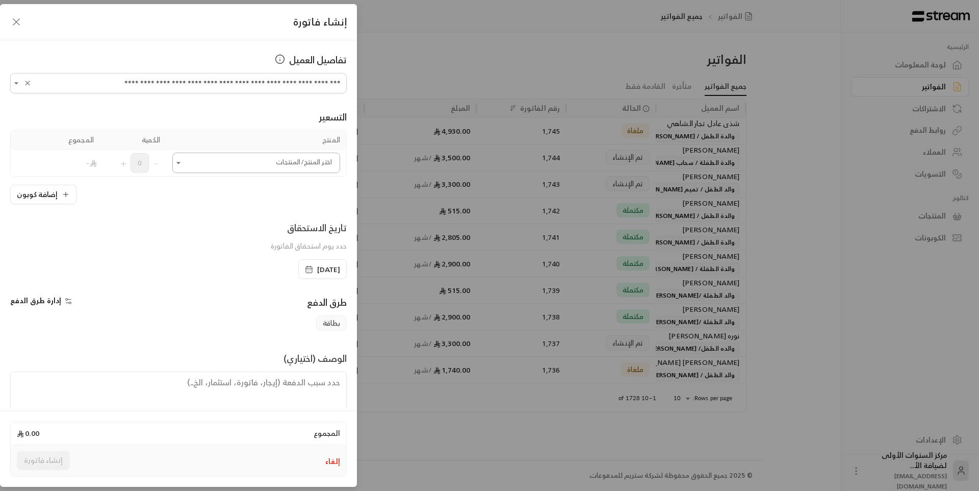
type input "**********"
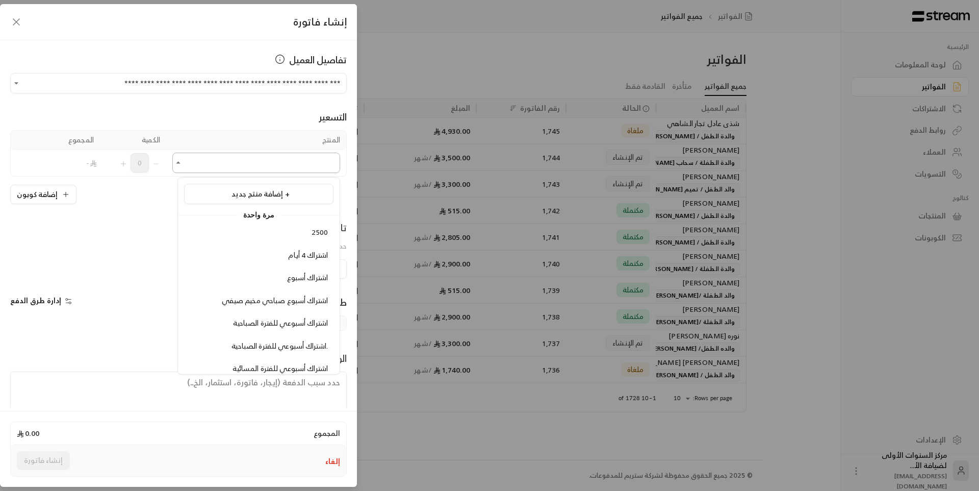
click at [239, 166] on input "اختر العميل" at bounding box center [256, 163] width 168 height 18
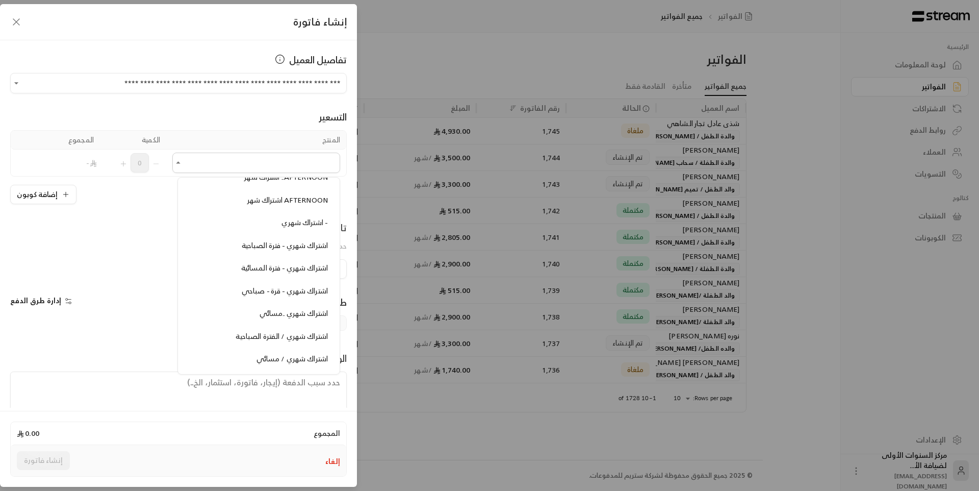
scroll to position [510, 0]
click at [270, 249] on span "اشتراك شهري - فترة الصباحية" at bounding box center [285, 244] width 86 height 13
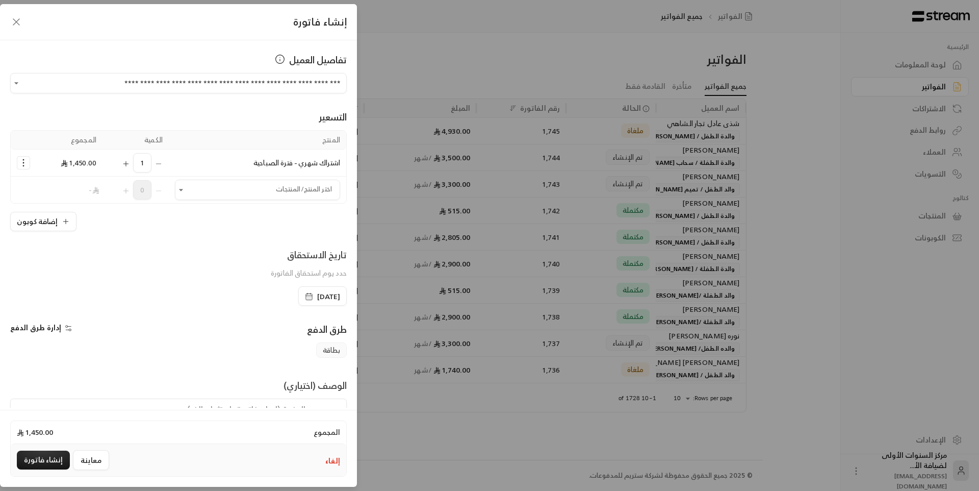
click at [30, 160] on button "Selected Products" at bounding box center [23, 163] width 12 height 12
click at [77, 207] on span "إزالة المنتج" at bounding box center [67, 206] width 30 height 12
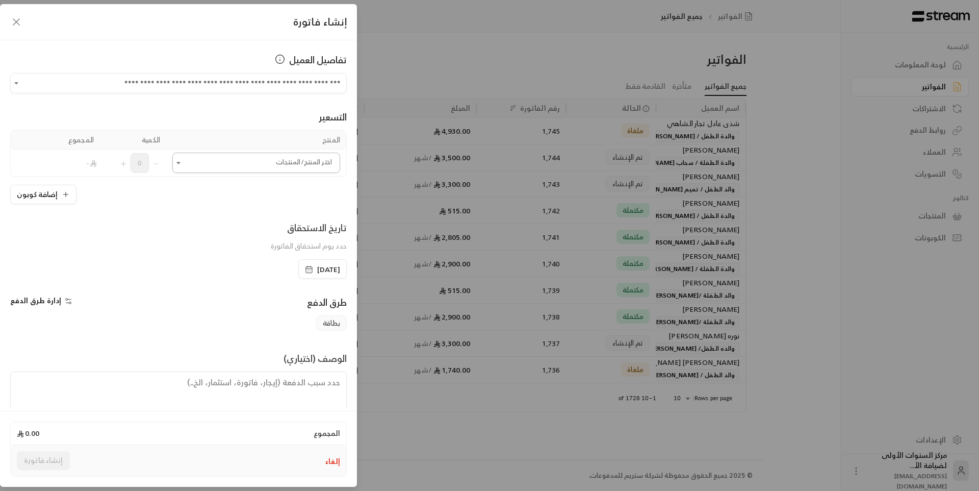
click at [208, 169] on input "اختر العميل" at bounding box center [256, 163] width 168 height 18
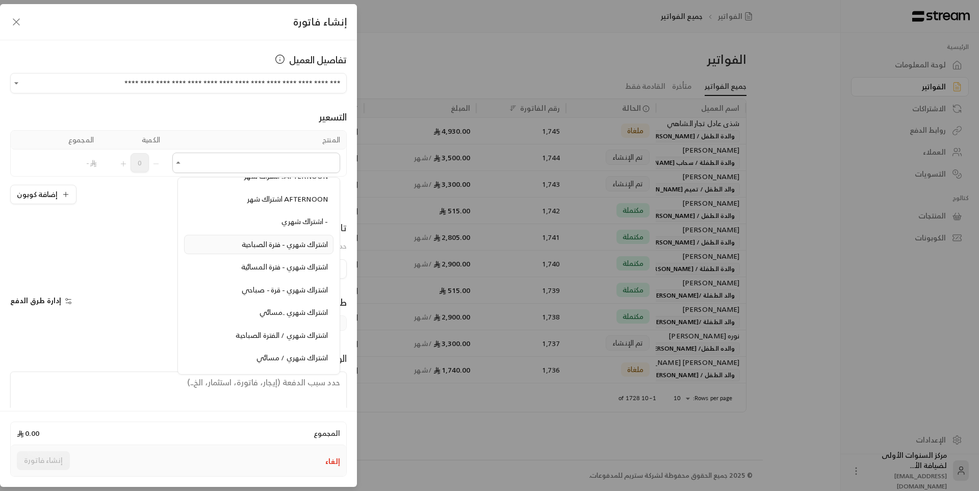
click at [259, 248] on span "اشتراك شهري - فترة الصباحية" at bounding box center [285, 244] width 86 height 13
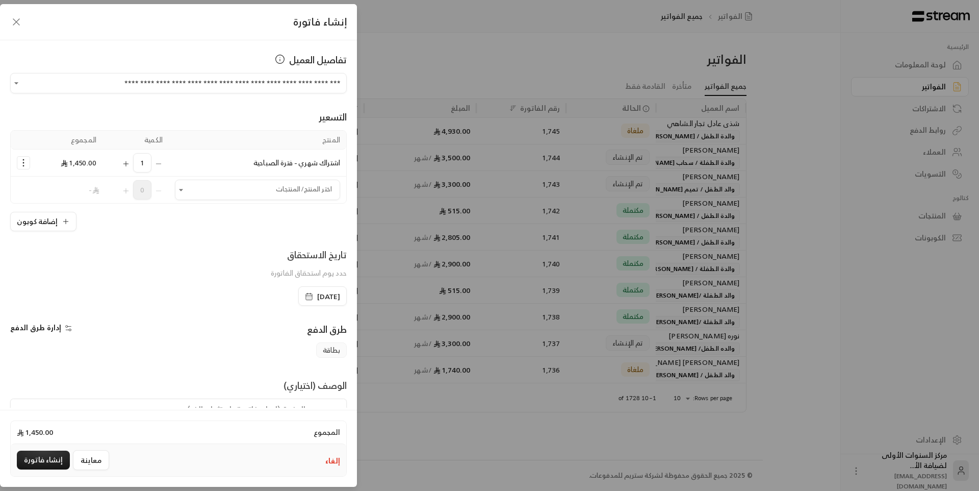
click at [24, 163] on icon "Selected Products" at bounding box center [23, 163] width 10 height 10
click at [54, 204] on link "إزالة المنتج" at bounding box center [55, 206] width 63 height 18
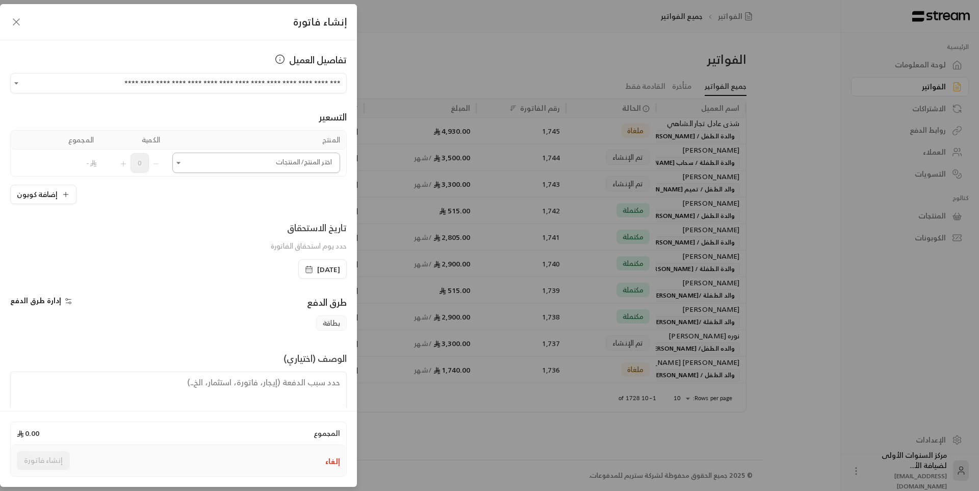
click at [228, 162] on input "اختر العميل" at bounding box center [256, 163] width 168 height 18
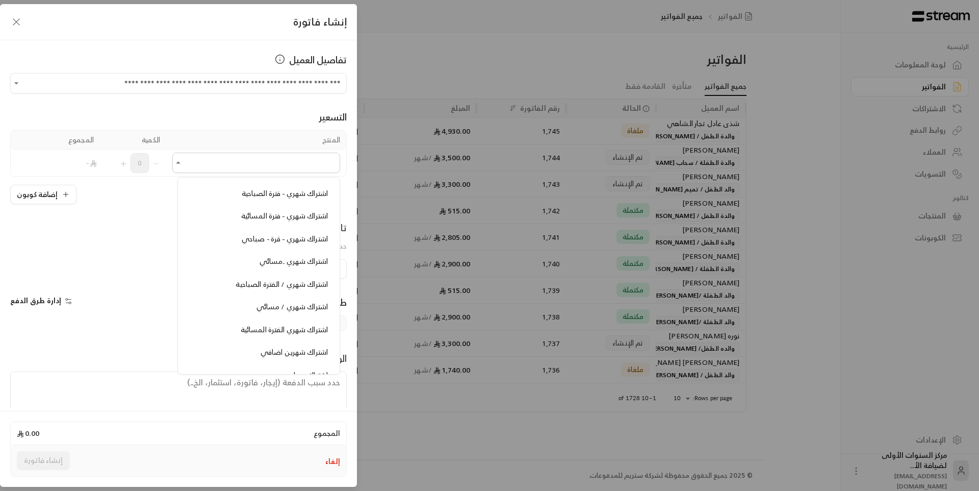
scroll to position [612, 0]
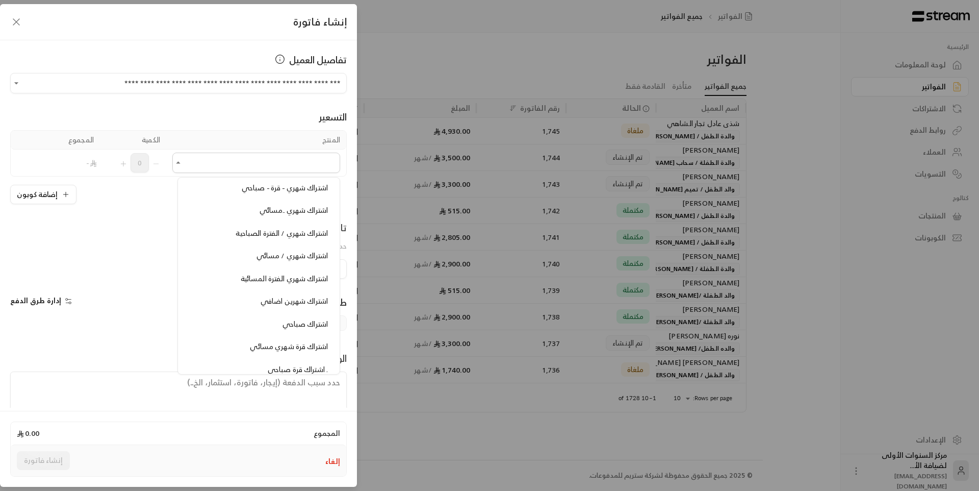
click at [290, 228] on span "اشتراك شهري / الفترة الصباحية" at bounding box center [282, 232] width 92 height 13
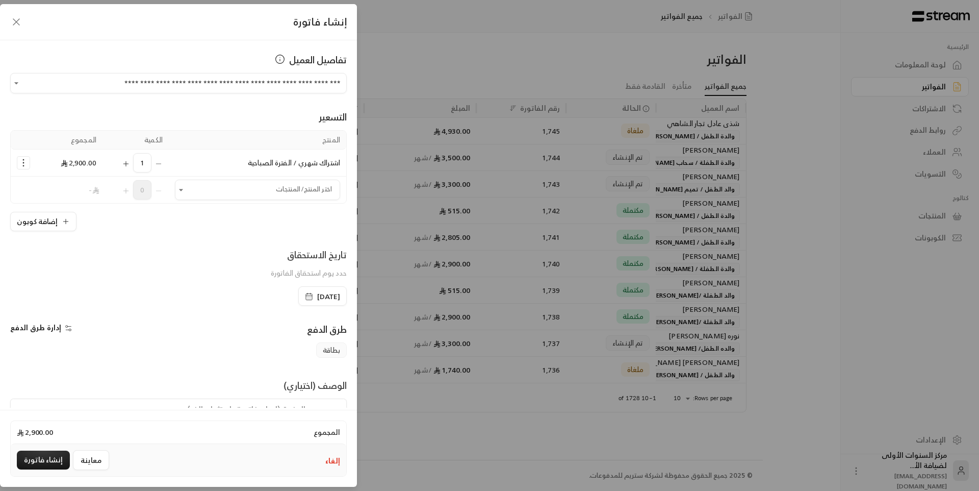
click at [128, 164] on icon "Selected Products" at bounding box center [125, 164] width 5 height 0
click at [29, 161] on icon "Selected Products" at bounding box center [23, 163] width 10 height 10
click at [87, 190] on link "إضافة كوبون" at bounding box center [55, 189] width 63 height 18
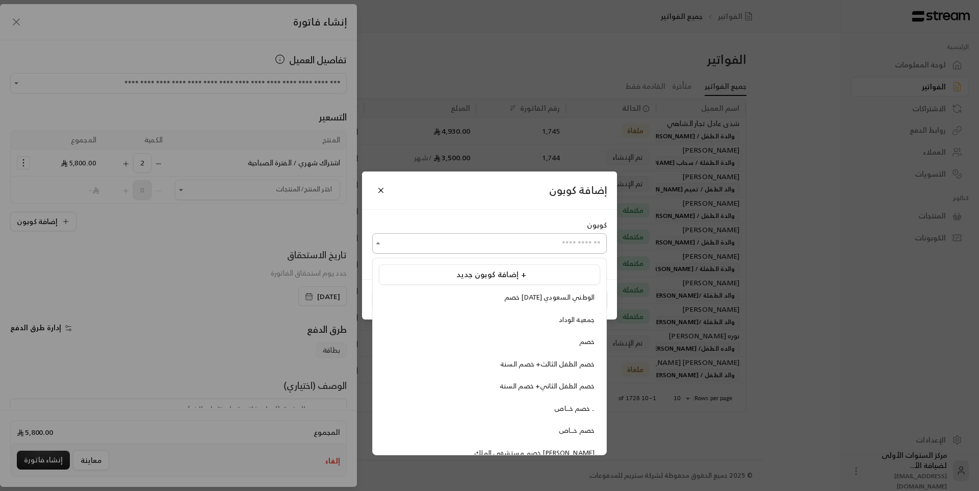
click at [472, 242] on input "اختر العميل" at bounding box center [489, 244] width 235 height 18
click at [473, 291] on li "خصم اليوم الوطني السعودي" at bounding box center [489, 297] width 221 height 19
type input "**********"
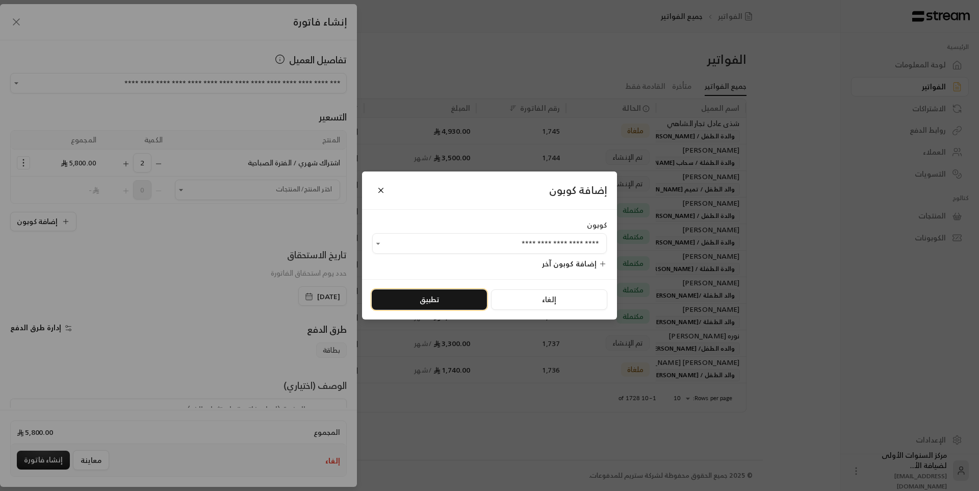
click at [408, 302] on button "تطبيق" at bounding box center [429, 299] width 115 height 20
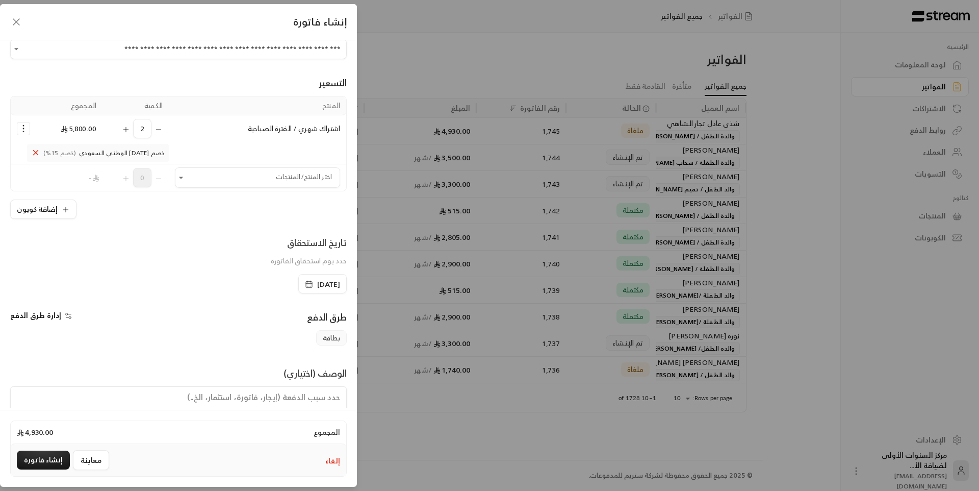
scroll to position [71, 0]
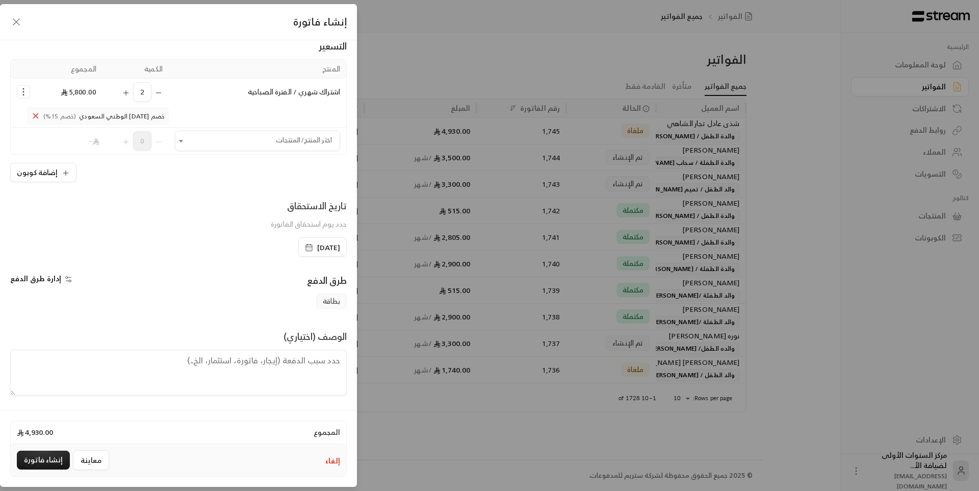
click at [306, 360] on textarea at bounding box center [178, 372] width 337 height 46
paste textarea "ابتداء من تاريخ 14/ 12/ 2025 حتى تاريخ 14/ 2 /2026 الفترة من الساعة 7ص حتى 2 م"
type textarea "ابتداء من تاريخ 14/ 12/ 2025 حتى تاريخ 14/ 2 /2026 الفترة من الساعة 7ص حتى 2 م"
click at [53, 463] on button "إنشاء فاتورة" at bounding box center [43, 459] width 53 height 19
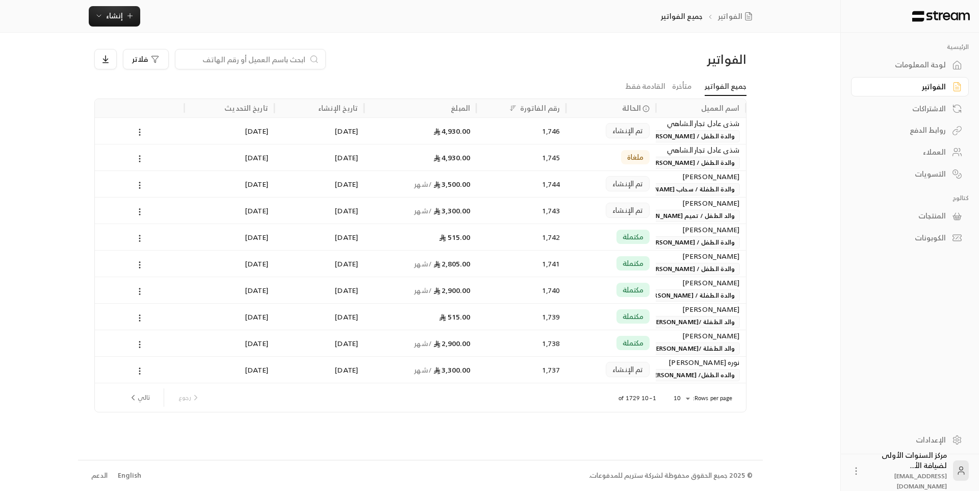
click at [424, 81] on ul "جميع الفواتير متأخرة القادمة فقط" at bounding box center [420, 87] width 652 height 18
click at [489, 131] on div "1,746" at bounding box center [521, 131] width 78 height 26
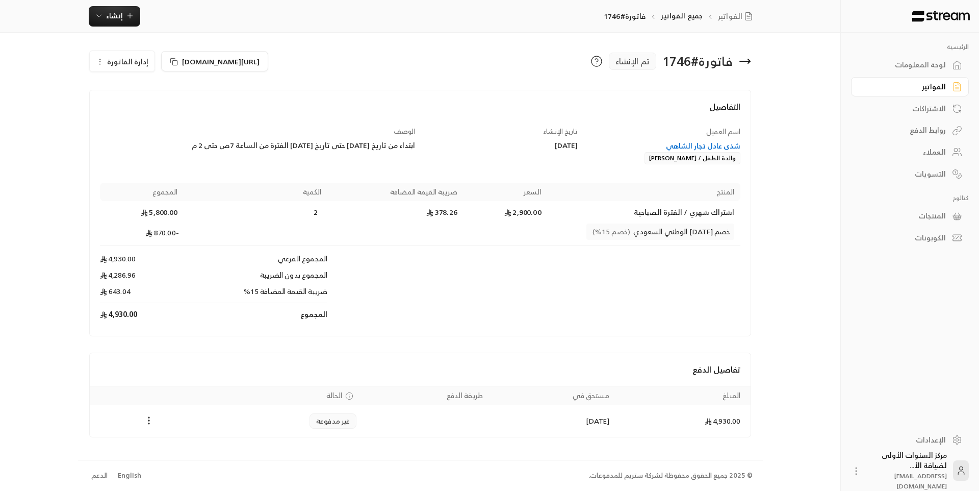
click at [752, 60] on div "فاتورة # 1746 تم الإنشاء" at bounding box center [588, 61] width 336 height 24
click at [749, 60] on icon at bounding box center [749, 61] width 2 height 4
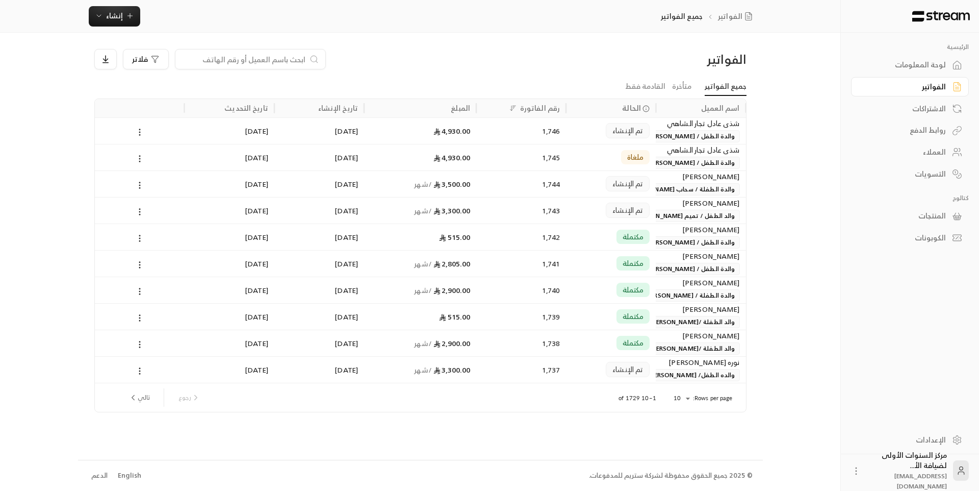
click at [680, 136] on span "والدة الطفل / [PERSON_NAME]" at bounding box center [690, 136] width 97 height 12
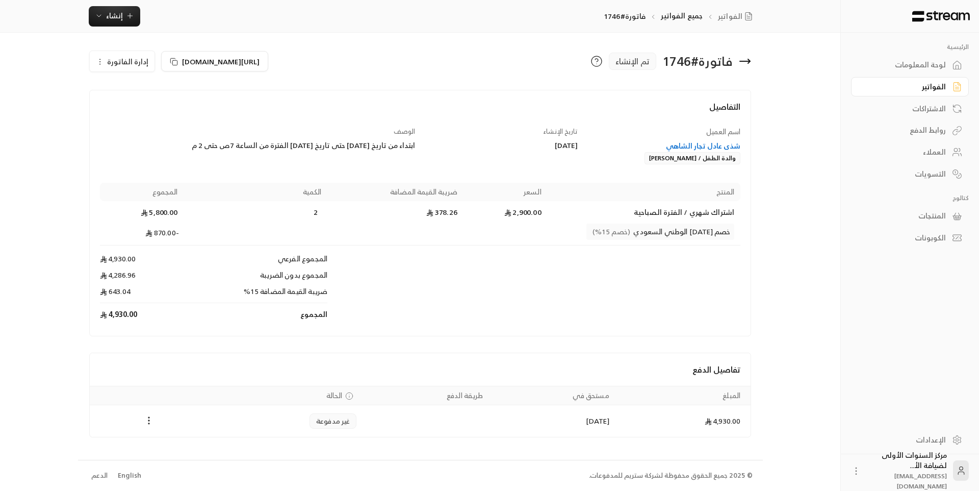
click at [710, 144] on div "شذى عادل تجار الشاهي" at bounding box center [664, 146] width 153 height 10
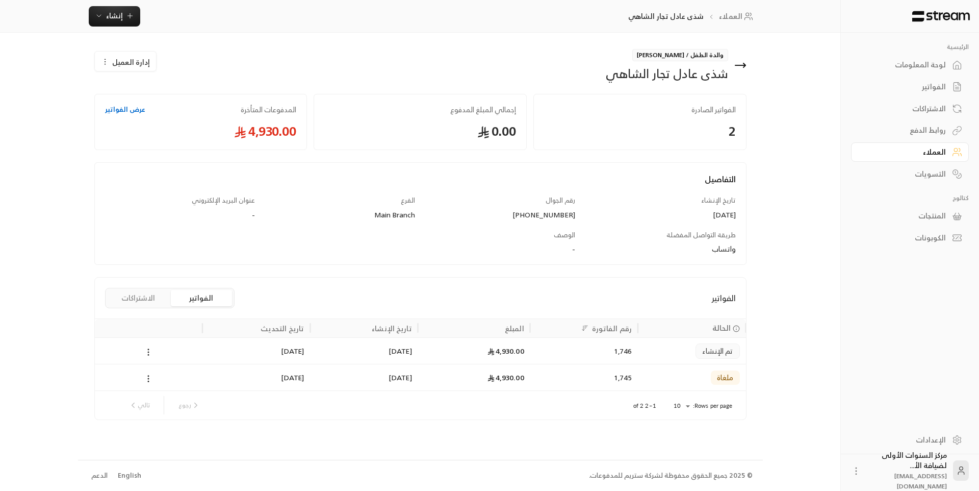
click at [627, 346] on div "1,746" at bounding box center [584, 351] width 95 height 26
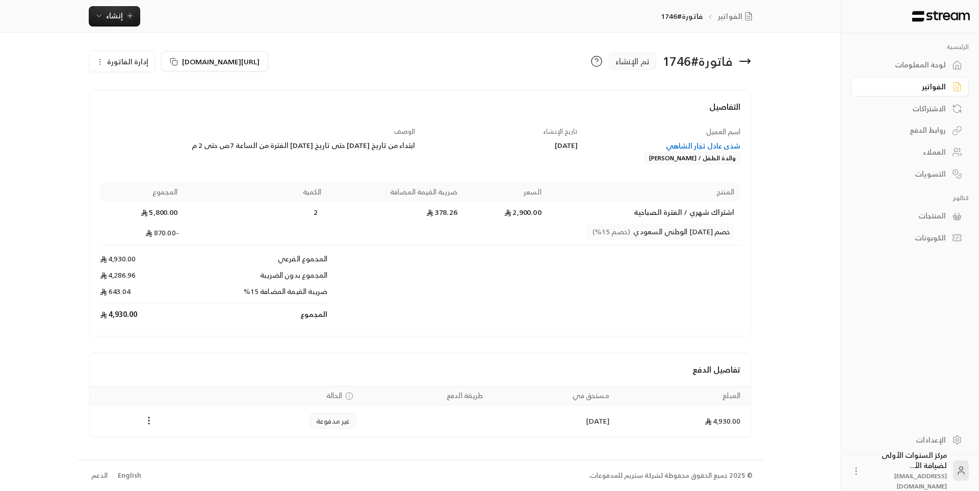
click at [623, 97] on div "التفاصيل اسم العميل شذى عادل تجار الشاهي والدة الطفل / نبيل نادر بخاري تاريخ ال…" at bounding box center [420, 213] width 663 height 246
click at [625, 118] on h4 "التفاصيل" at bounding box center [420, 111] width 641 height 22
click at [744, 57] on icon at bounding box center [745, 61] width 12 height 12
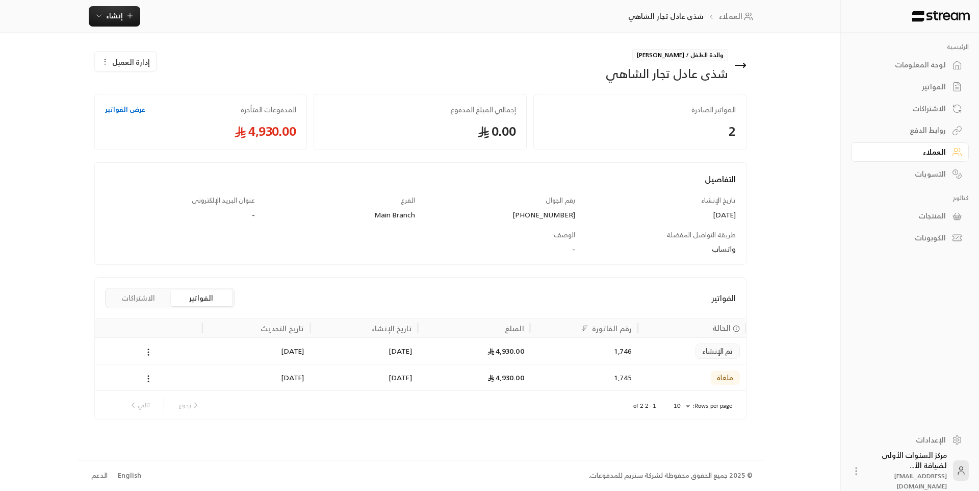
click at [940, 79] on link "الفواتير" at bounding box center [910, 87] width 118 height 20
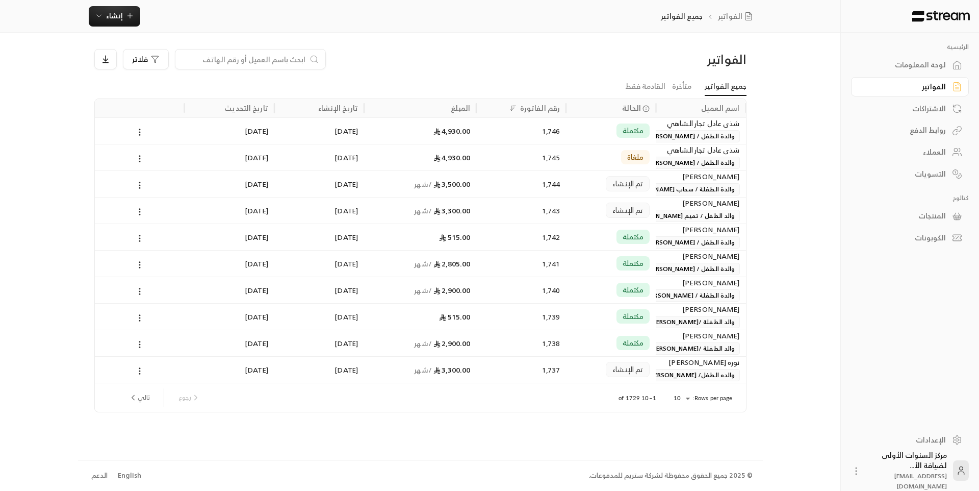
click at [601, 65] on div "الفواتير" at bounding box center [669, 59] width 156 height 16
click at [289, 60] on input at bounding box center [244, 59] width 124 height 11
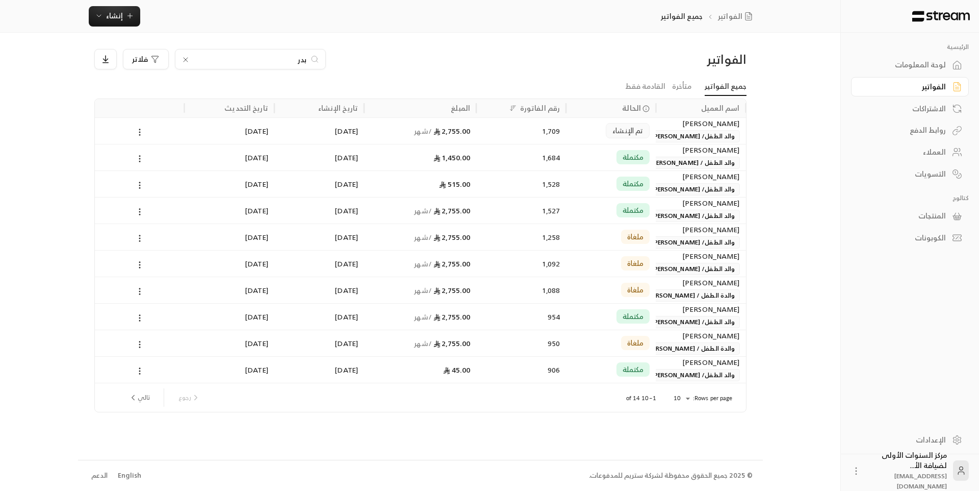
type input "بدر"
click at [187, 61] on icon at bounding box center [186, 60] width 4 height 4
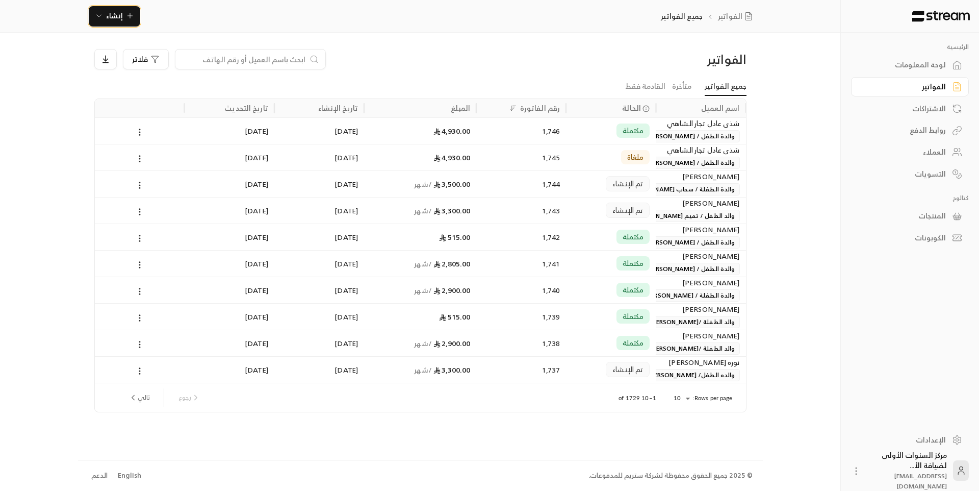
click at [132, 19] on icon "button" at bounding box center [130, 16] width 8 height 8
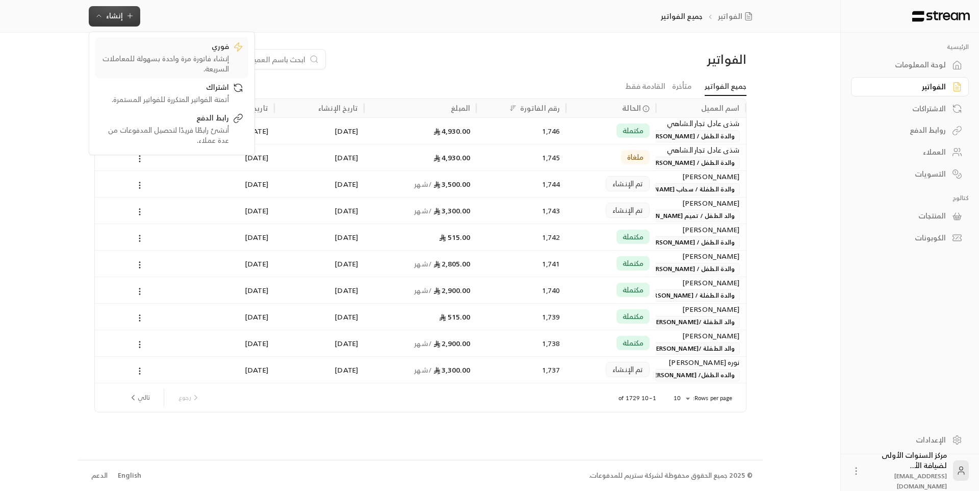
click at [182, 57] on div "إنشاء فاتورة مرة واحدة بسهولة للمعاملات السريعة." at bounding box center [164, 64] width 129 height 20
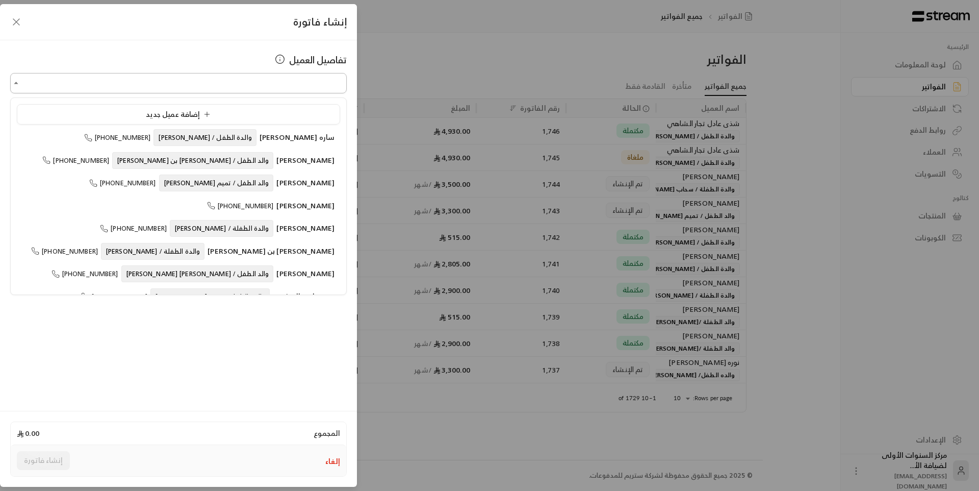
click at [269, 85] on input "اختر العميل" at bounding box center [178, 83] width 337 height 18
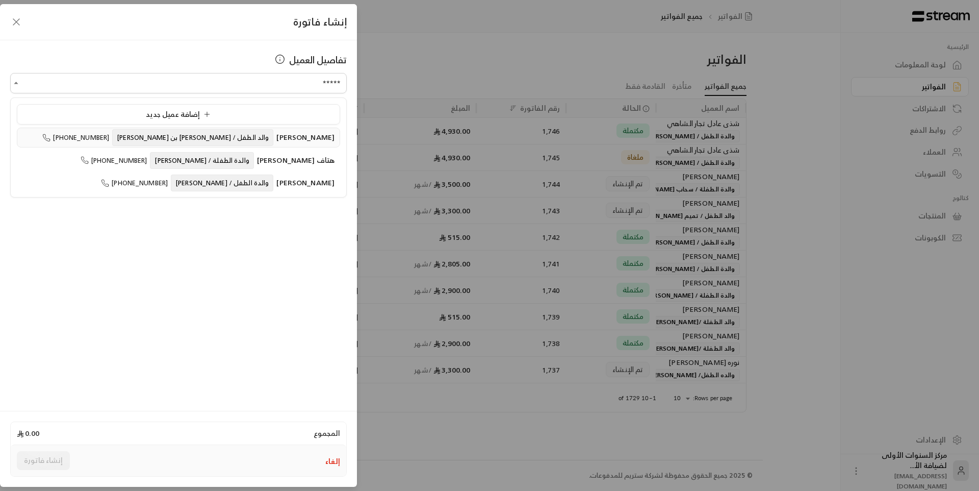
click at [276, 139] on span "[PERSON_NAME]" at bounding box center [305, 137] width 58 height 13
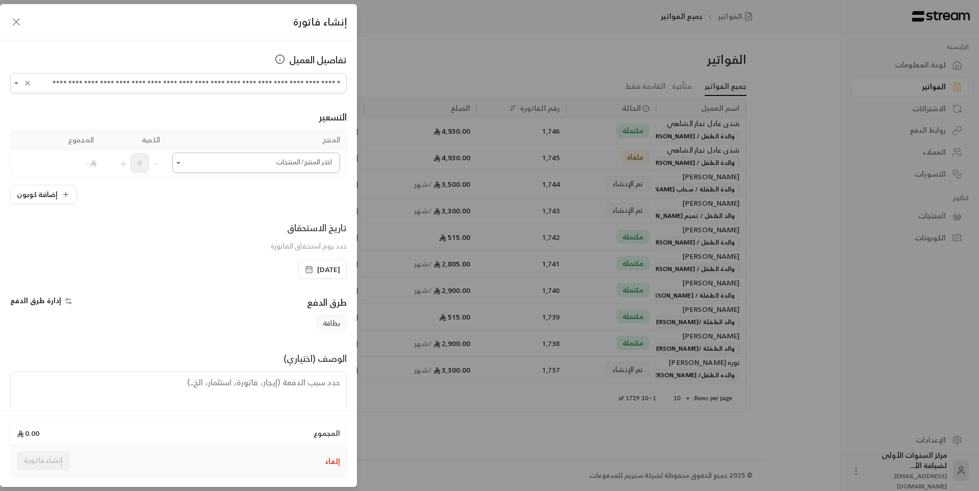
type input "**********"
click at [267, 165] on input "اختر العميل" at bounding box center [256, 163] width 168 height 18
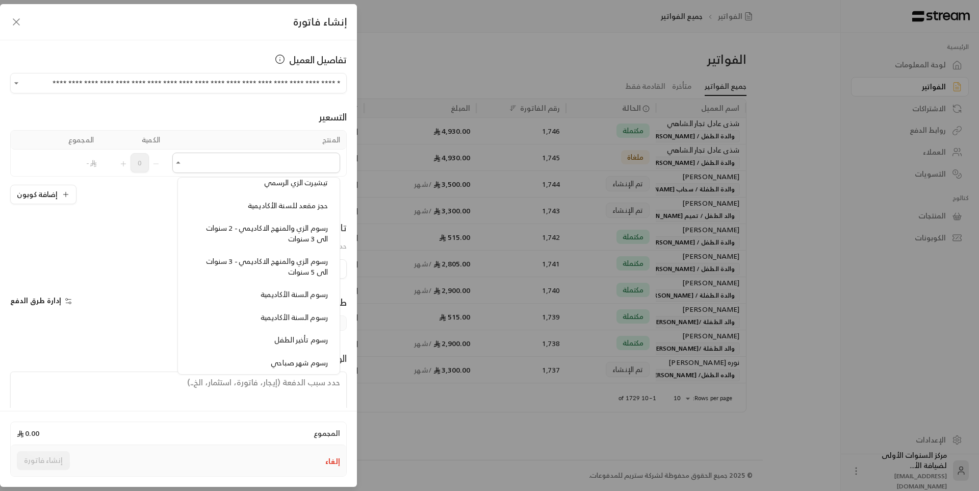
scroll to position [867, 0]
click at [287, 260] on span "رسوم الزي والمنهج الاكاديمي - 3 سنوات الى 5 سنوات" at bounding box center [267, 265] width 122 height 23
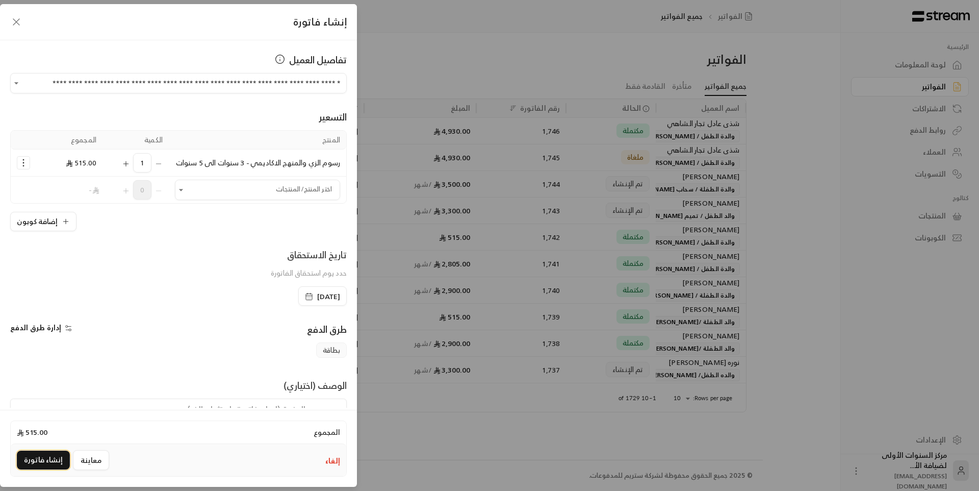
click at [55, 457] on button "إنشاء فاتورة" at bounding box center [43, 459] width 53 height 19
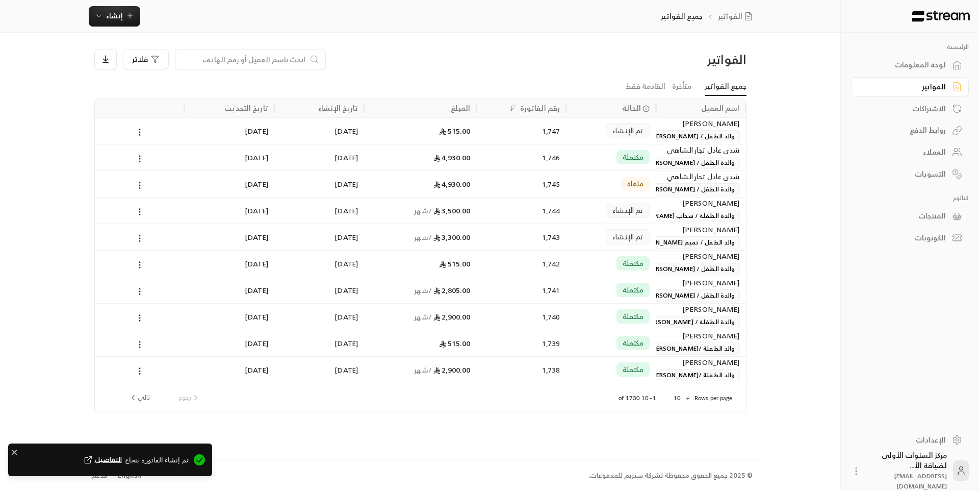
click at [578, 122] on div "تم الإنشاء" at bounding box center [611, 131] width 78 height 26
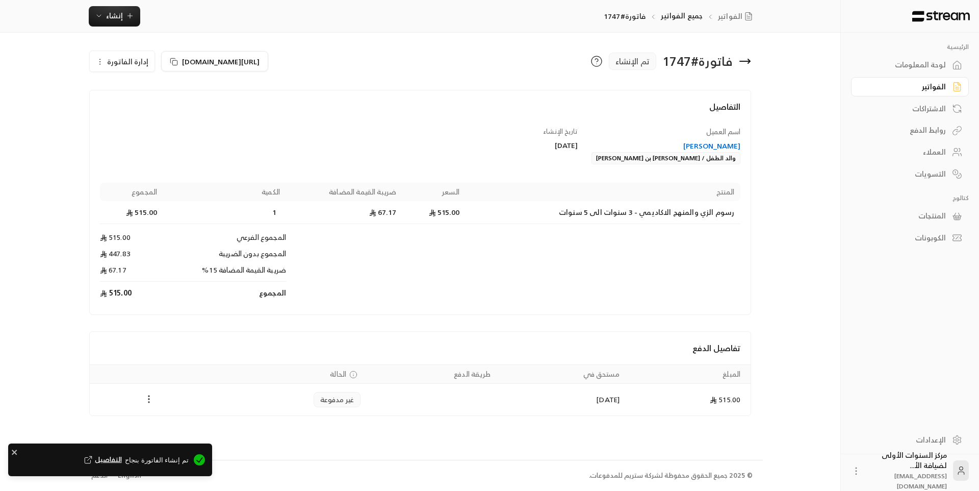
click at [148, 393] on button "Payments" at bounding box center [149, 399] width 12 height 12
click at [173, 423] on li "تغيير الحالة الى مدفوعة" at bounding box center [187, 425] width 79 height 18
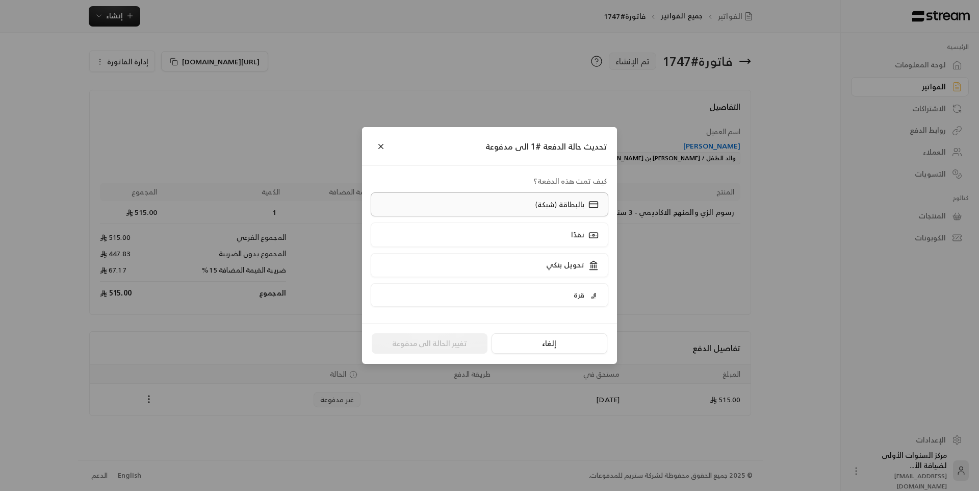
click at [530, 207] on label "بالبطاقة (شبكة)" at bounding box center [490, 204] width 238 height 24
click at [463, 349] on button "تغيير الحالة الى مدفوعة" at bounding box center [430, 343] width 116 height 20
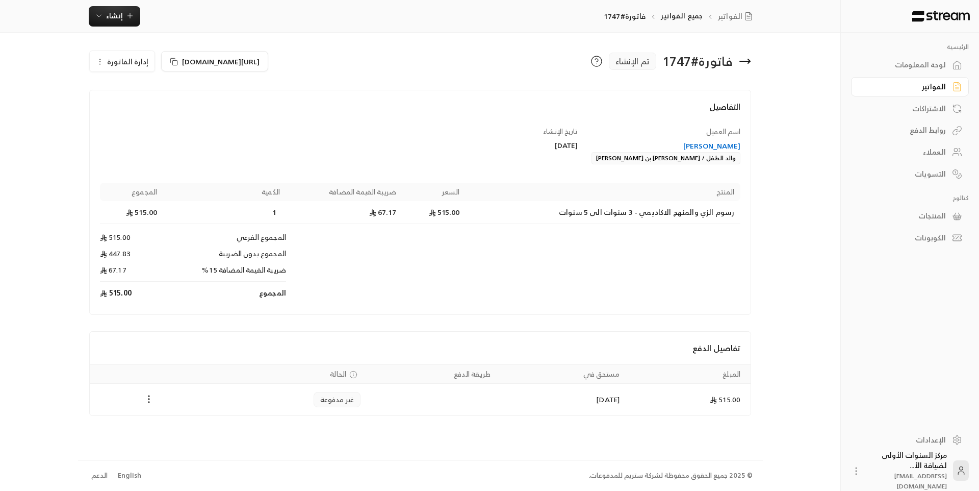
click at [680, 143] on div "[PERSON_NAME]" at bounding box center [664, 146] width 153 height 10
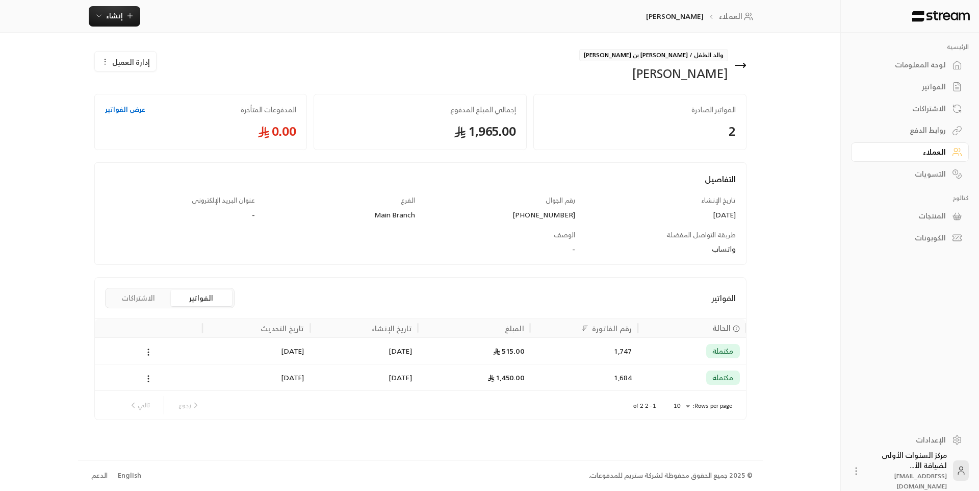
click at [742, 64] on icon at bounding box center [740, 65] width 12 height 12
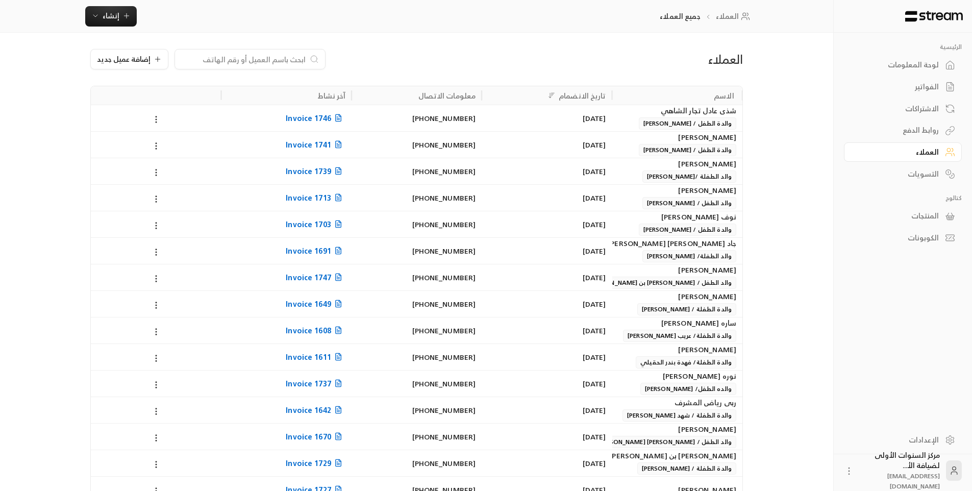
click at [278, 61] on input at bounding box center [243, 59] width 124 height 11
click at [919, 61] on div "لوحة المعلومات" at bounding box center [897, 65] width 82 height 10
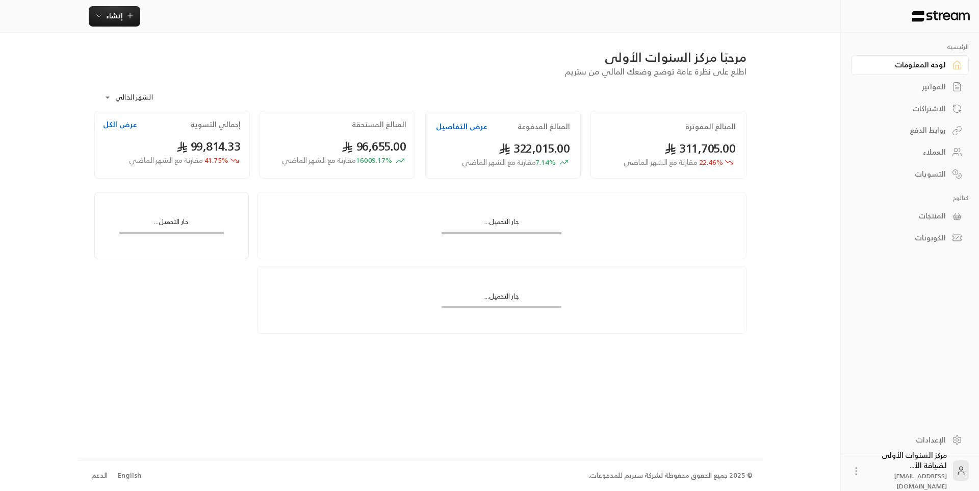
click at [918, 85] on div "الفواتير" at bounding box center [905, 87] width 82 height 10
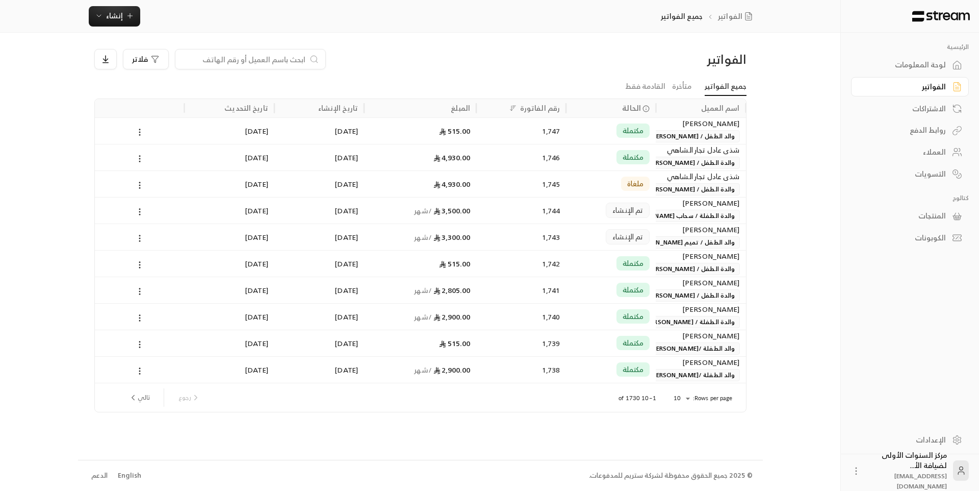
click at [275, 60] on input at bounding box center [244, 59] width 124 height 11
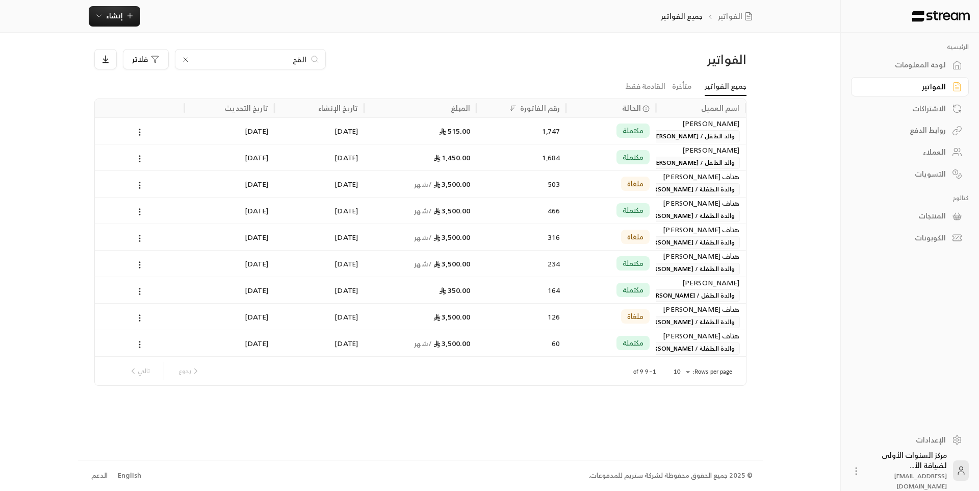
click at [287, 56] on input "القح" at bounding box center [250, 59] width 113 height 11
type input "القح"
click at [519, 80] on ul "جميع الفواتير متأخرة القادمة فقط" at bounding box center [420, 87] width 652 height 18
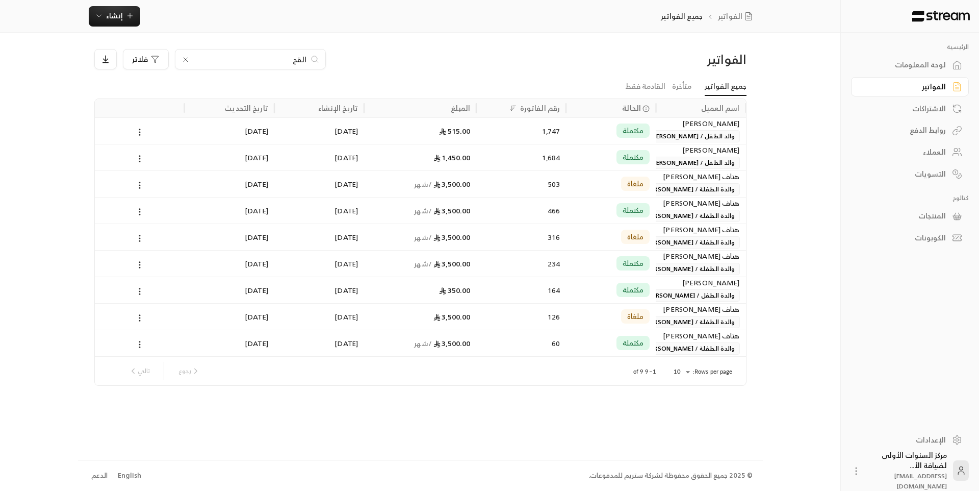
click at [532, 55] on div "القح فلاتر" at bounding box center [337, 59] width 487 height 20
click at [297, 59] on input "القح" at bounding box center [250, 59] width 113 height 11
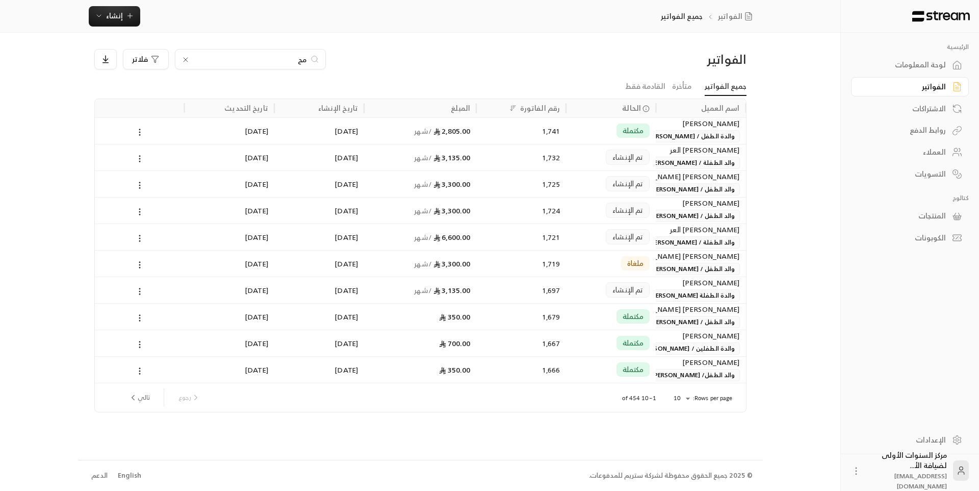
type input "م"
click at [267, 63] on input at bounding box center [244, 59] width 124 height 11
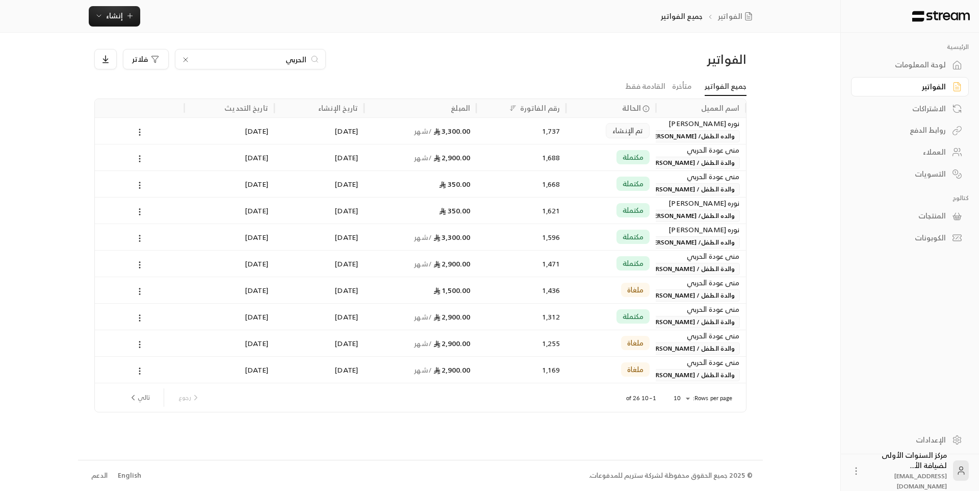
type input "الحربي"
click at [582, 133] on div "تم الإنشاء" at bounding box center [611, 131] width 78 height 26
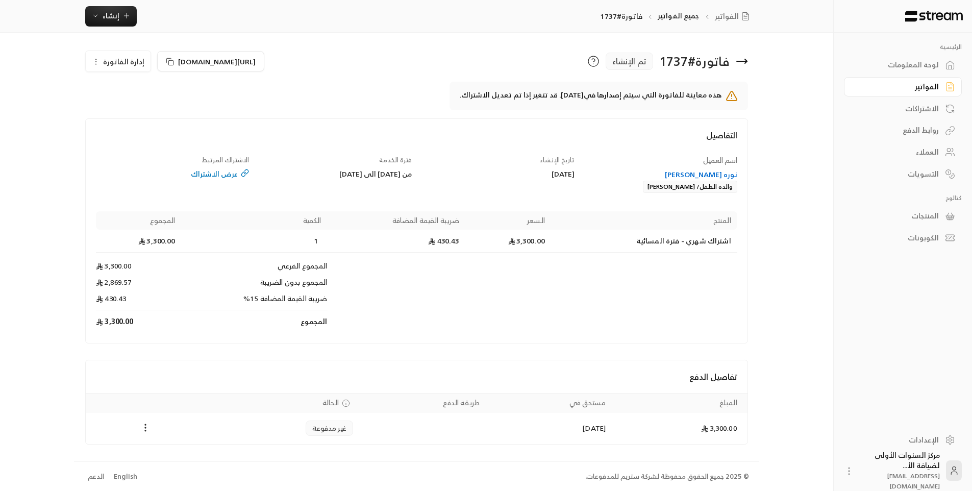
click at [132, 60] on span "إدارة الفاتورة" at bounding box center [123, 61] width 41 height 13
click at [148, 111] on span "إلغاء" at bounding box center [144, 109] width 13 height 8
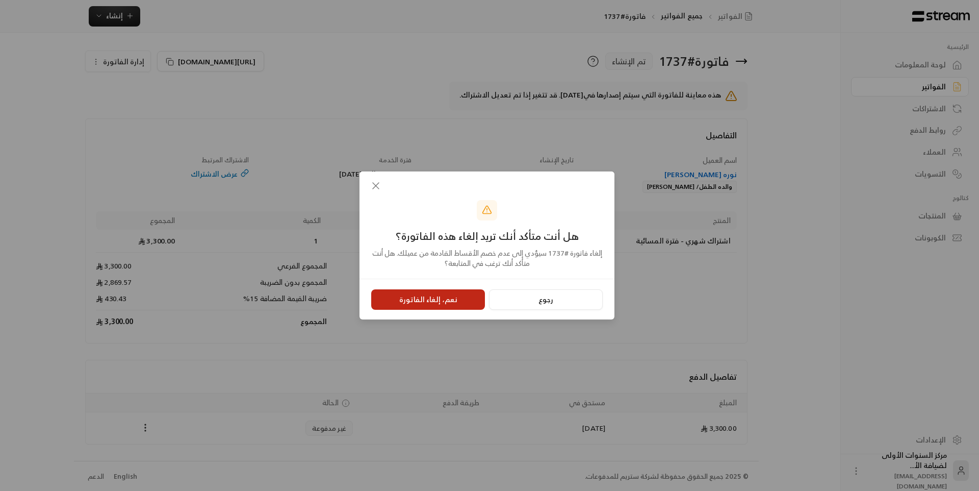
click at [430, 292] on button "نعم، إلغاء الفاتورة" at bounding box center [428, 299] width 114 height 20
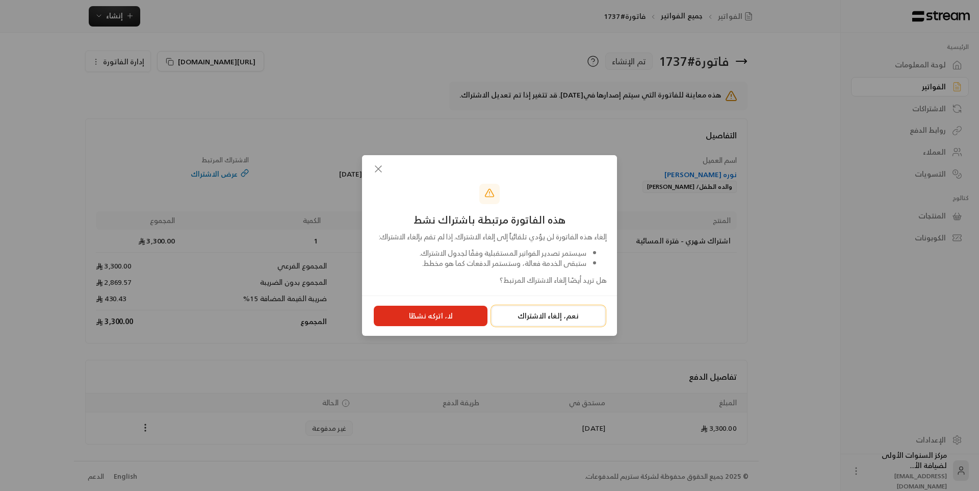
click at [536, 318] on button "نعم، إلغاء الاشتراك" at bounding box center [549, 316] width 114 height 20
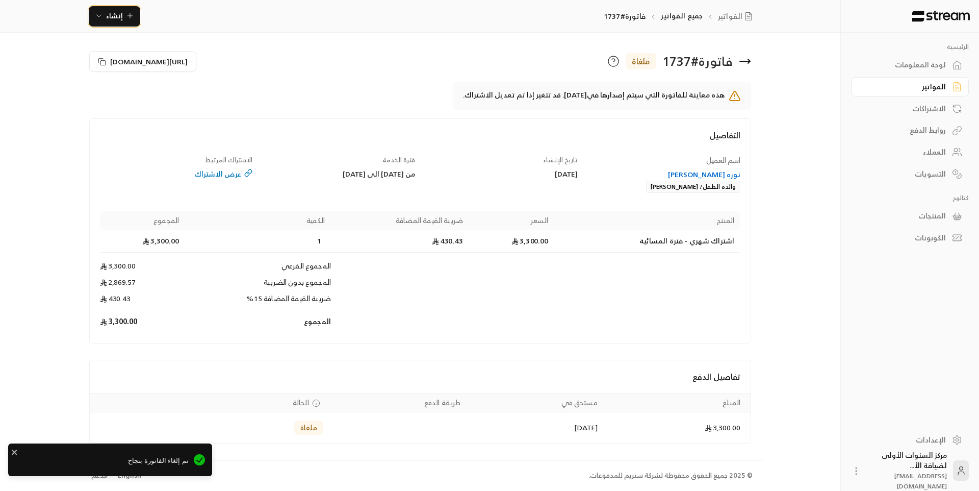
click at [123, 22] on button "إنشاء" at bounding box center [115, 16] width 52 height 20
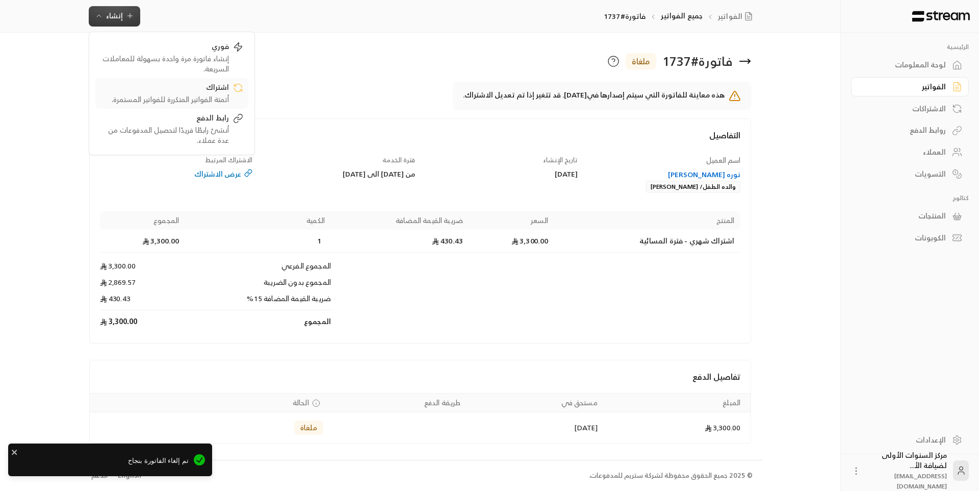
click at [188, 99] on div "أتمتة الفواتير المتكررة للفواتير المستمرة." at bounding box center [164, 99] width 129 height 10
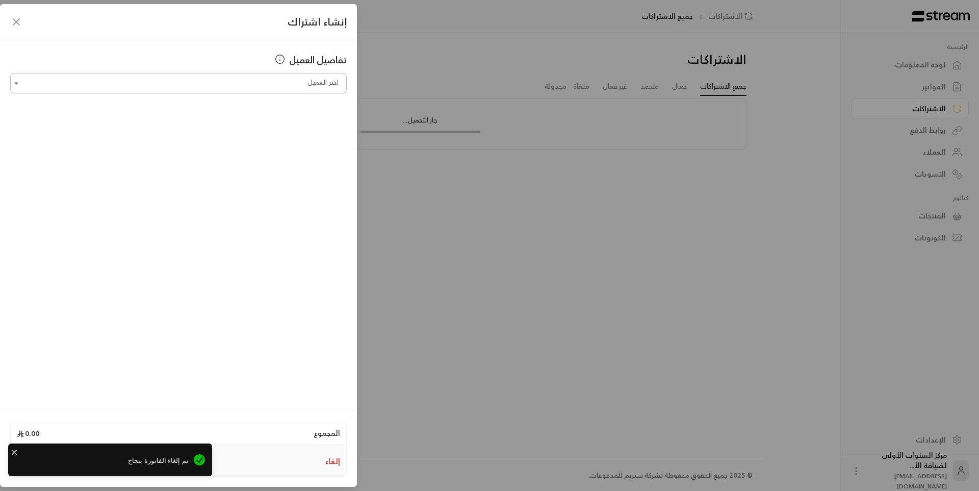
click at [268, 84] on input "اختر العميل" at bounding box center [178, 83] width 337 height 18
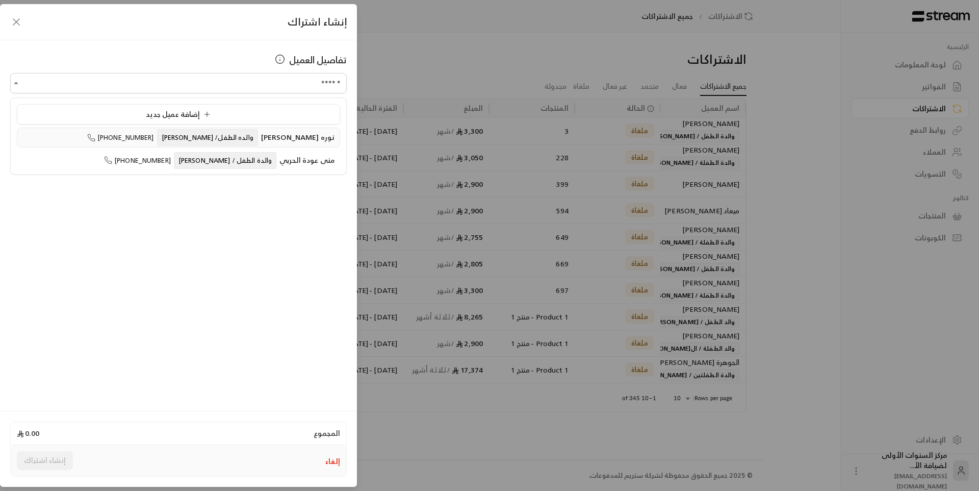
click at [261, 142] on span "نوره [PERSON_NAME]" at bounding box center [297, 137] width 73 height 13
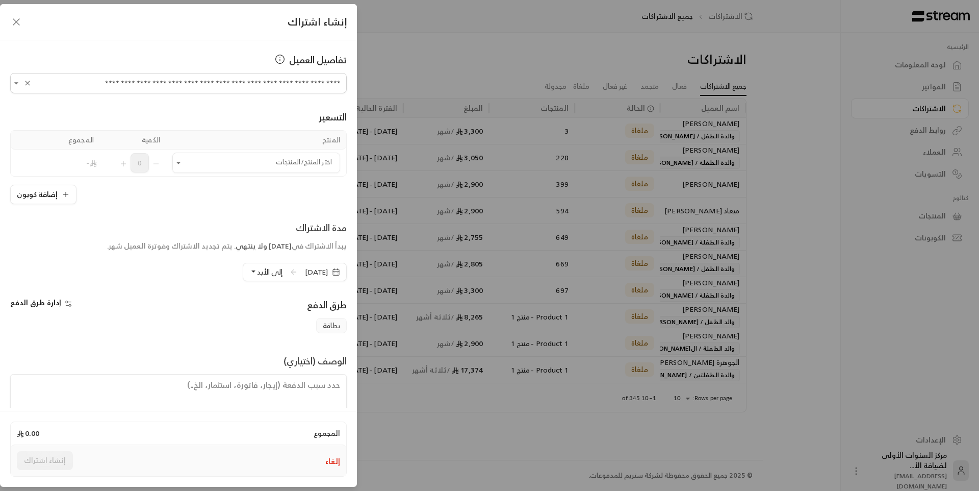
type input "**********"
click at [305, 269] on span "[DATE]" at bounding box center [316, 272] width 23 height 10
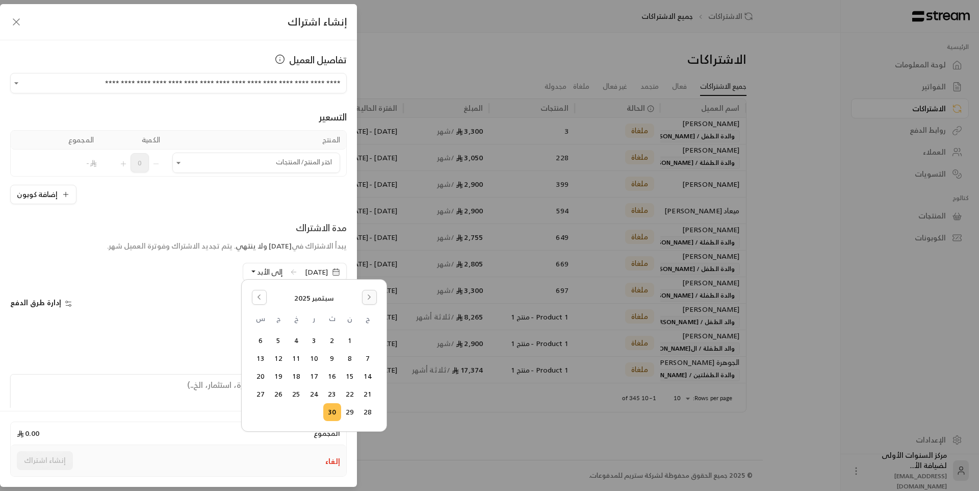
click at [373, 295] on button "Go to the Next Month" at bounding box center [369, 297] width 15 height 15
click at [314, 338] on button "1" at bounding box center [314, 340] width 17 height 17
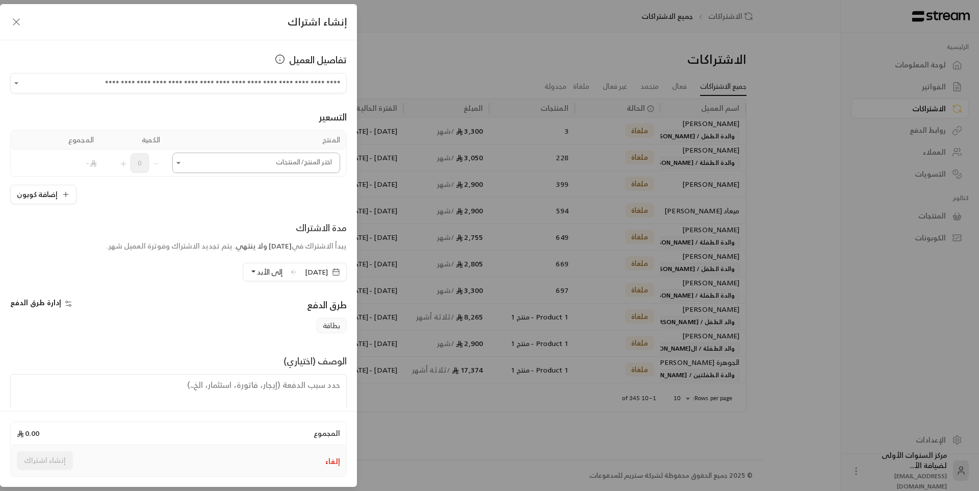
click at [275, 154] on input "اختر العميل" at bounding box center [256, 163] width 168 height 18
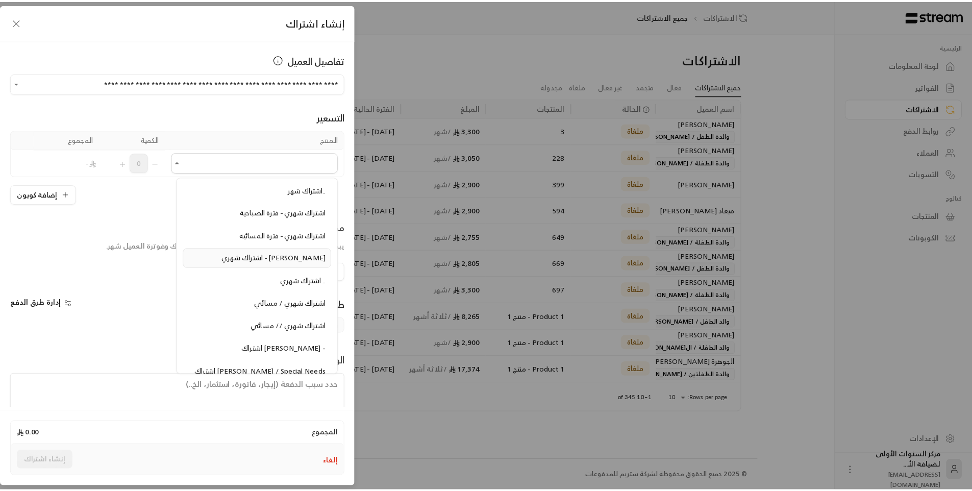
scroll to position [1173, 0]
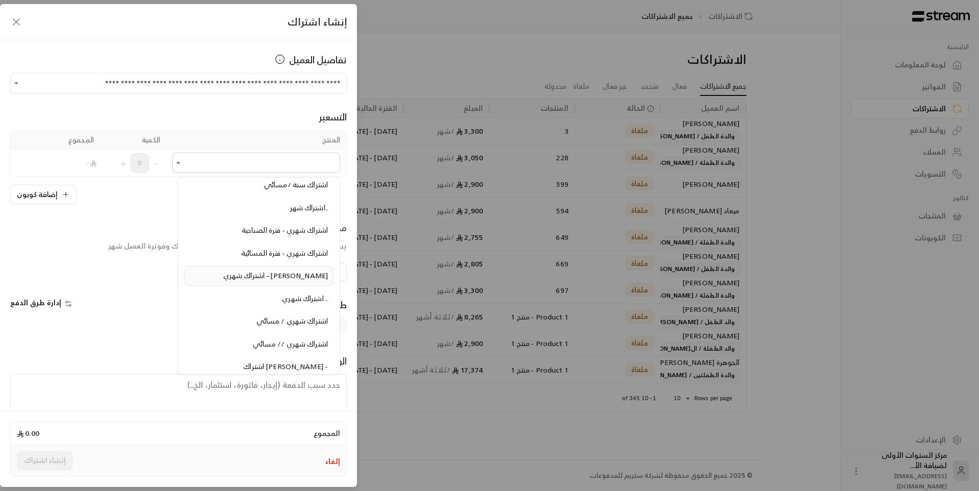
click at [291, 234] on span "اشتراك شهري - فترة الصباحية" at bounding box center [285, 229] width 86 height 13
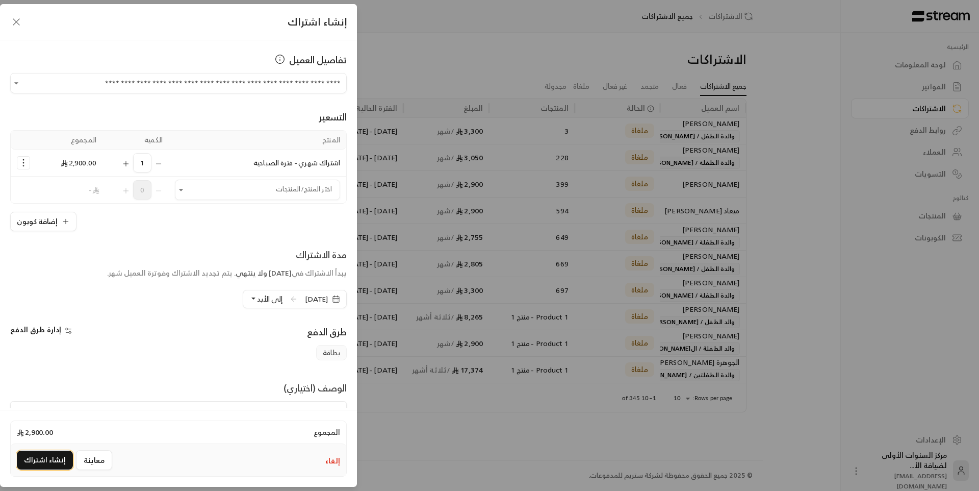
click at [56, 457] on button "إنشاء اشتراك" at bounding box center [45, 459] width 56 height 19
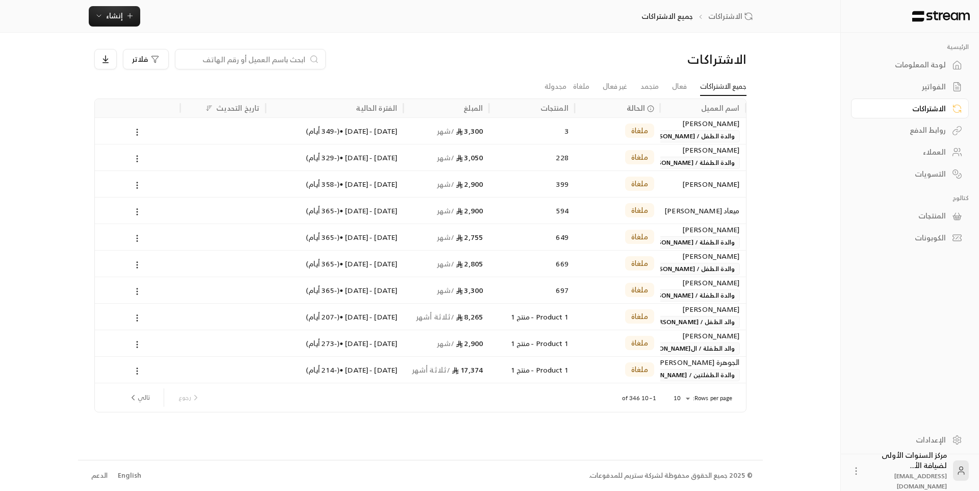
click at [905, 59] on link "لوحة المعلومات" at bounding box center [910, 65] width 118 height 20
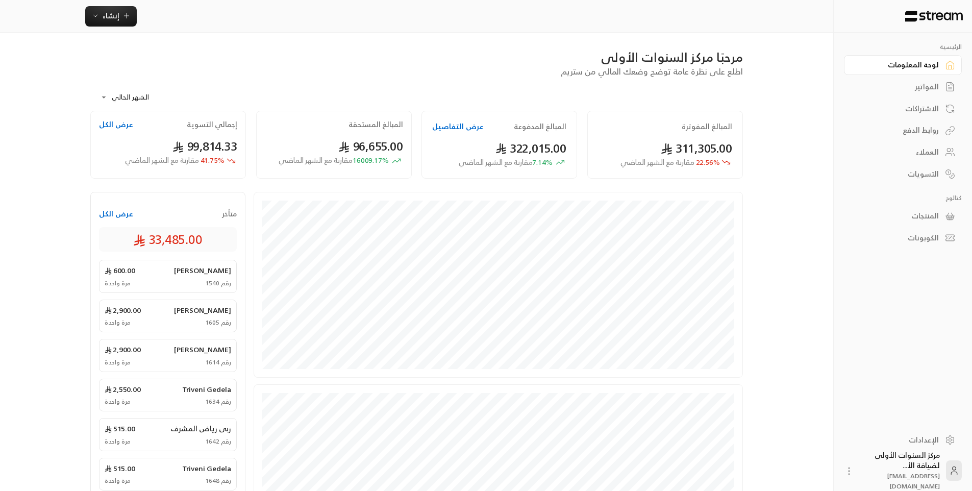
click at [918, 88] on div "الفواتير" at bounding box center [897, 87] width 82 height 10
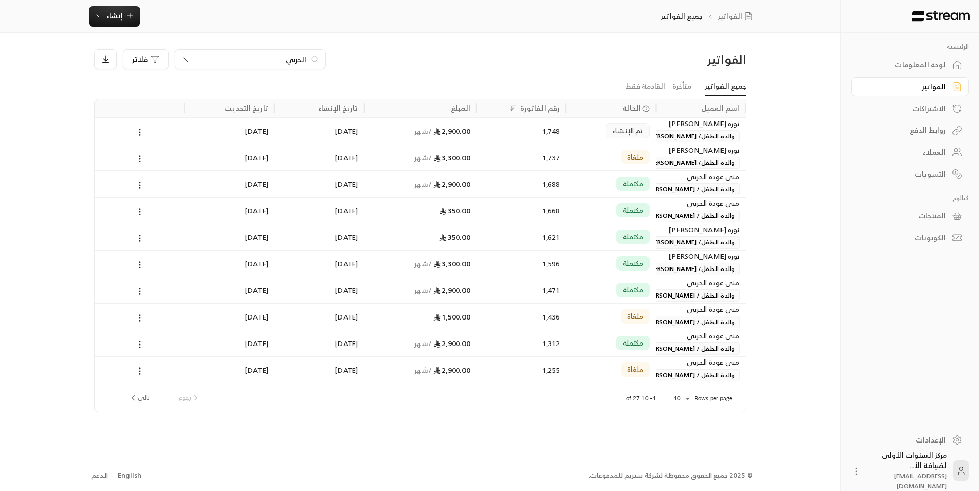
click at [515, 63] on div "الحربي فلاتر" at bounding box center [337, 59] width 487 height 20
click at [582, 61] on div "الحربي فلاتر" at bounding box center [337, 59] width 497 height 20
click at [893, 66] on div "لوحة المعلومات" at bounding box center [905, 65] width 82 height 10
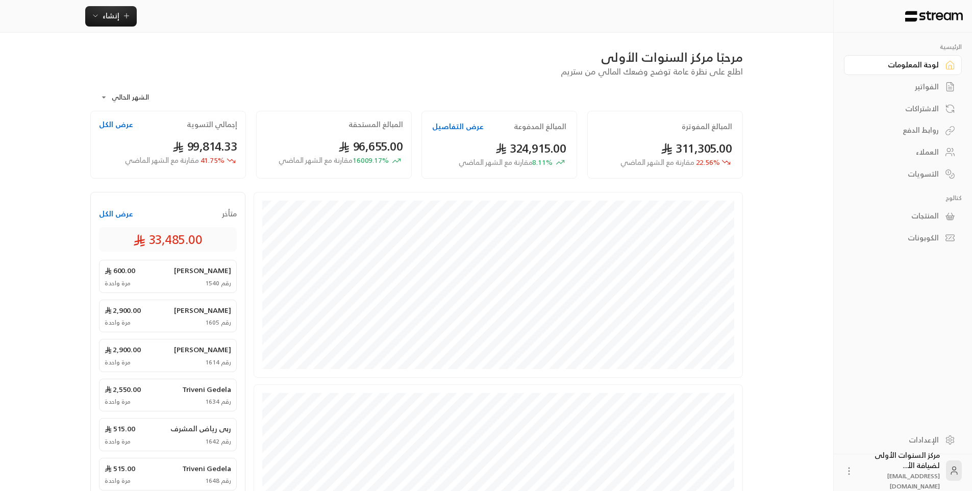
click at [497, 84] on div "**********" at bounding box center [416, 94] width 652 height 33
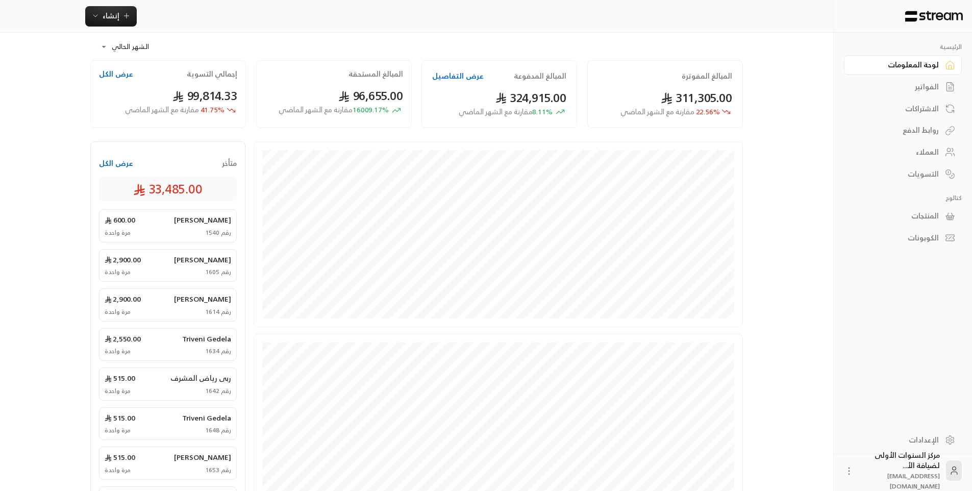
scroll to position [51, 0]
click at [723, 45] on div "**********" at bounding box center [416, 43] width 652 height 33
click at [907, 83] on div "الفواتير" at bounding box center [897, 87] width 82 height 10
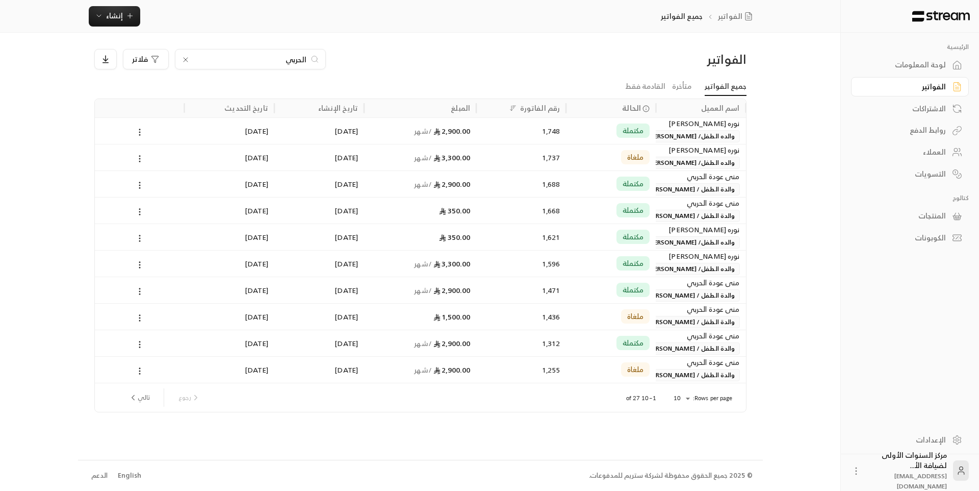
click at [616, 54] on div "الفواتير" at bounding box center [669, 59] width 156 height 16
click at [281, 63] on input "الحربي" at bounding box center [250, 59] width 113 height 11
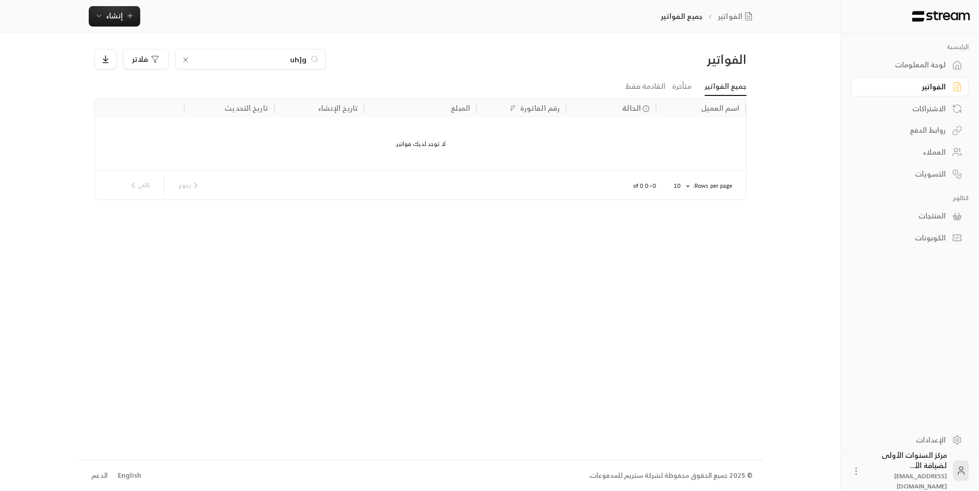
click at [306, 56] on input "uh]g" at bounding box center [250, 59] width 113 height 11
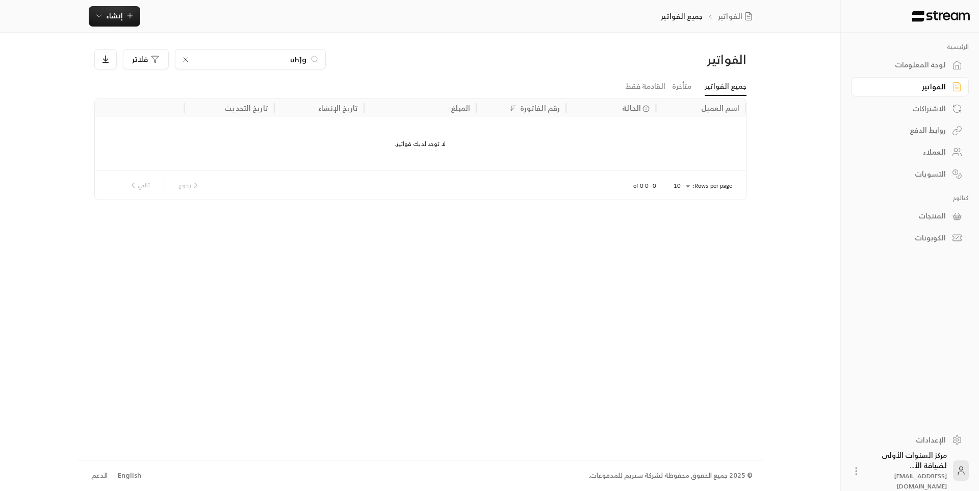
click at [306, 56] on input "uh]g" at bounding box center [250, 59] width 113 height 11
type input "]g"
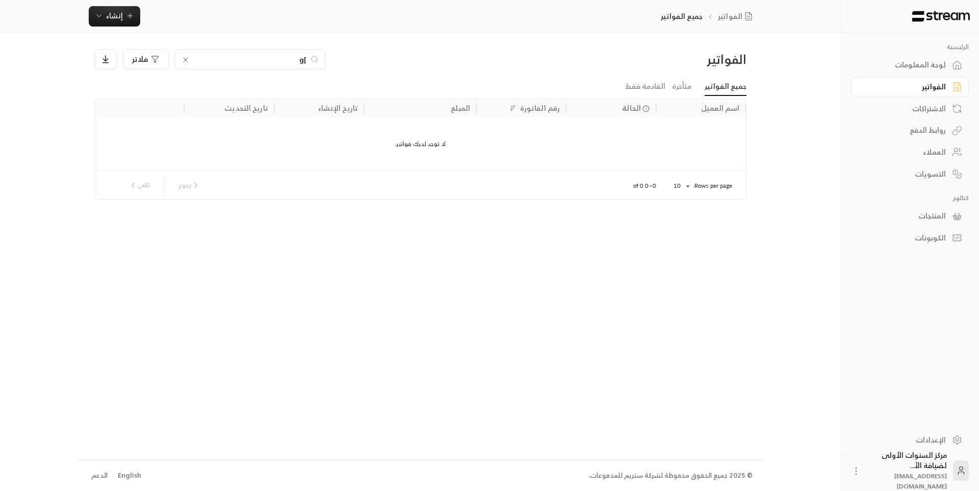
click at [301, 62] on input "]g" at bounding box center [250, 59] width 113 height 11
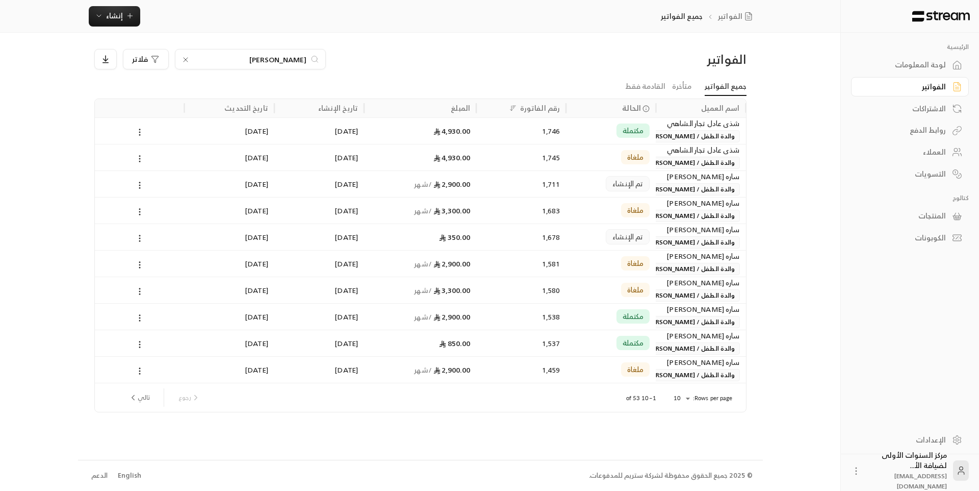
type input "[PERSON_NAME]"
click at [372, 177] on div "2,900.00 / شهر" at bounding box center [420, 184] width 100 height 26
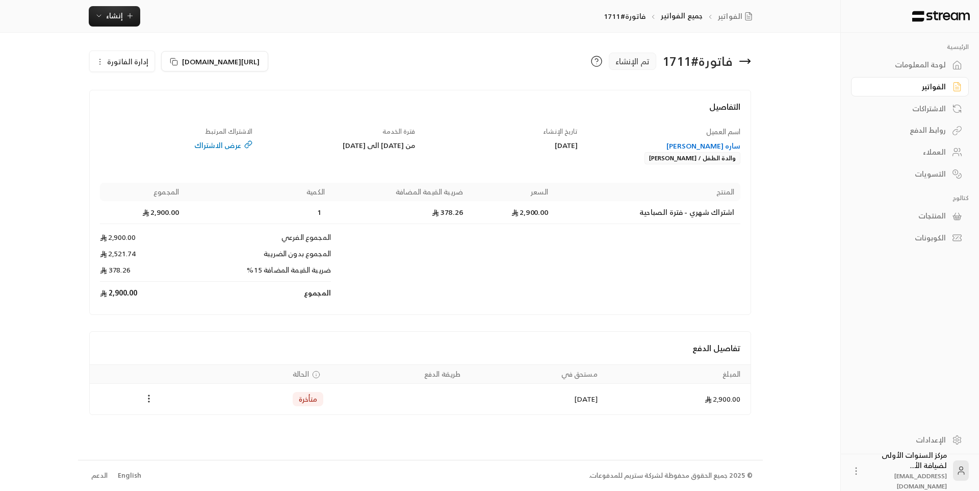
click at [672, 143] on div "ساره [PERSON_NAME]" at bounding box center [664, 146] width 153 height 10
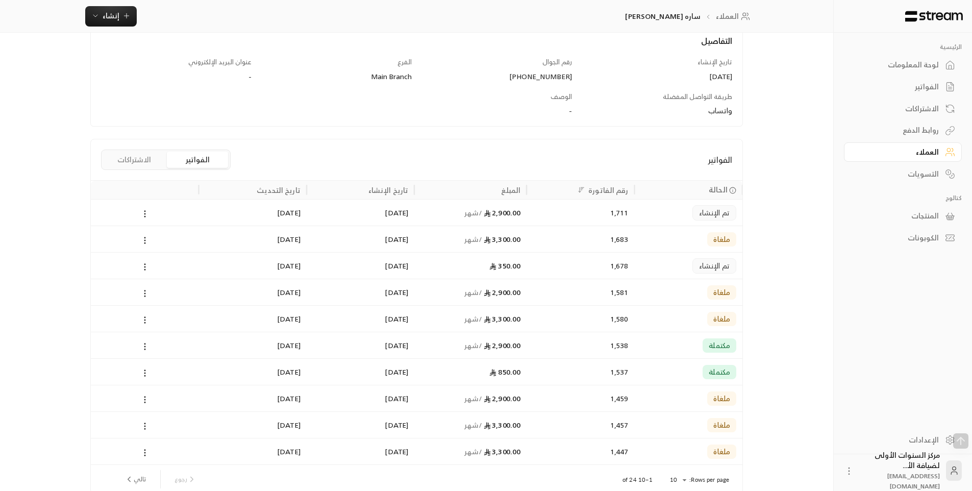
scroll to position [153, 0]
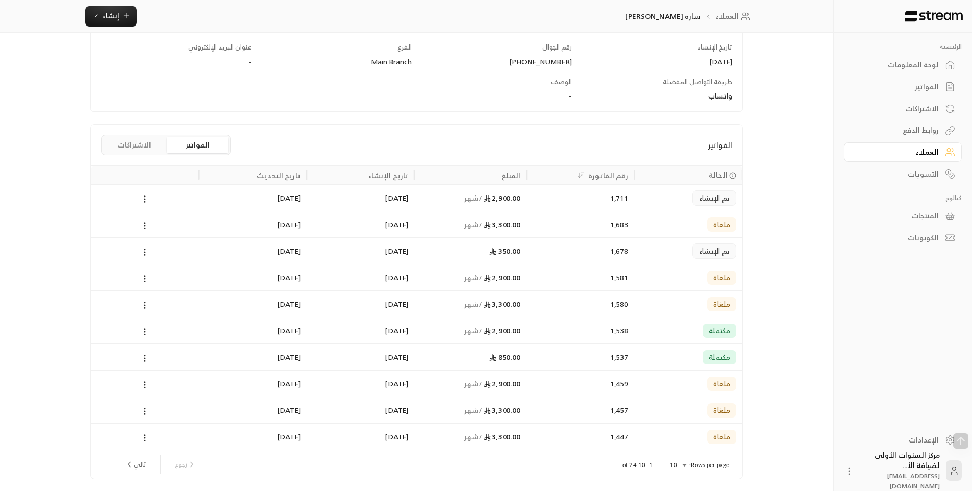
click at [566, 328] on div "1,538" at bounding box center [579, 330] width 95 height 26
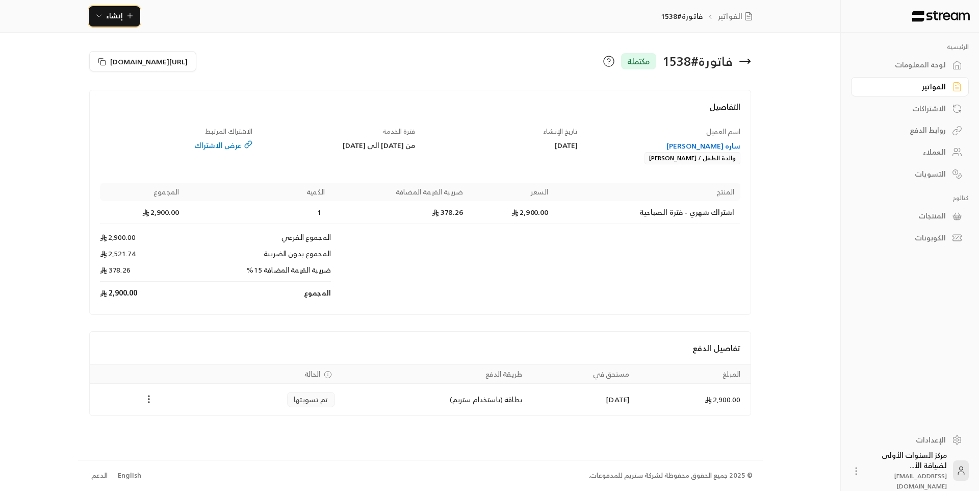
click at [129, 26] on button "إنشاء" at bounding box center [115, 16] width 52 height 20
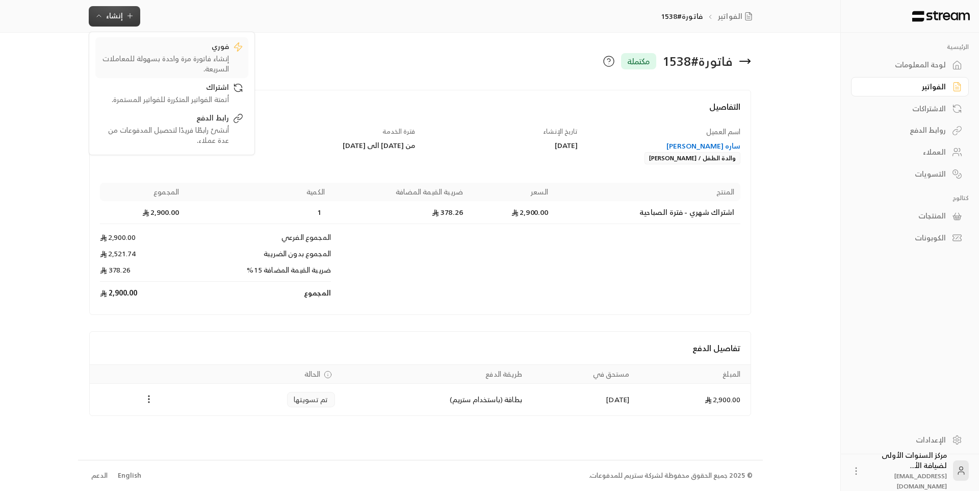
click at [196, 54] on div "إنشاء فاتورة مرة واحدة بسهولة للمعاملات السريعة." at bounding box center [164, 64] width 129 height 20
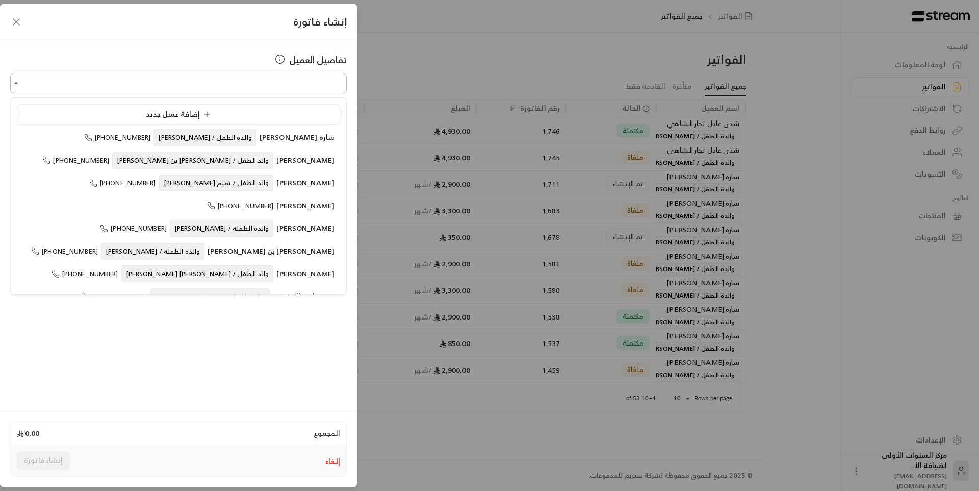
click at [261, 83] on input "اختر العميل" at bounding box center [178, 83] width 337 height 18
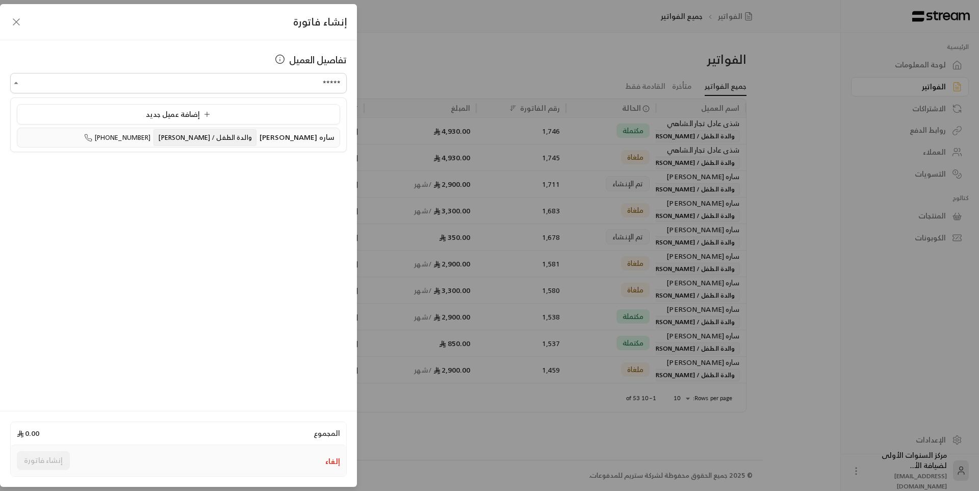
click at [238, 137] on span "والدة الطفل / [PERSON_NAME]" at bounding box center [205, 137] width 103 height 17
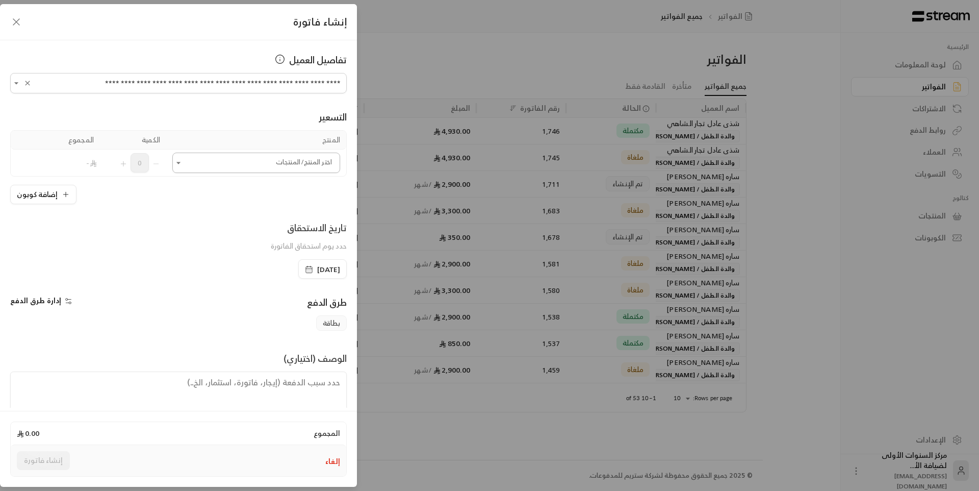
type input "**********"
click at [266, 165] on input "اختر العميل" at bounding box center [256, 163] width 168 height 18
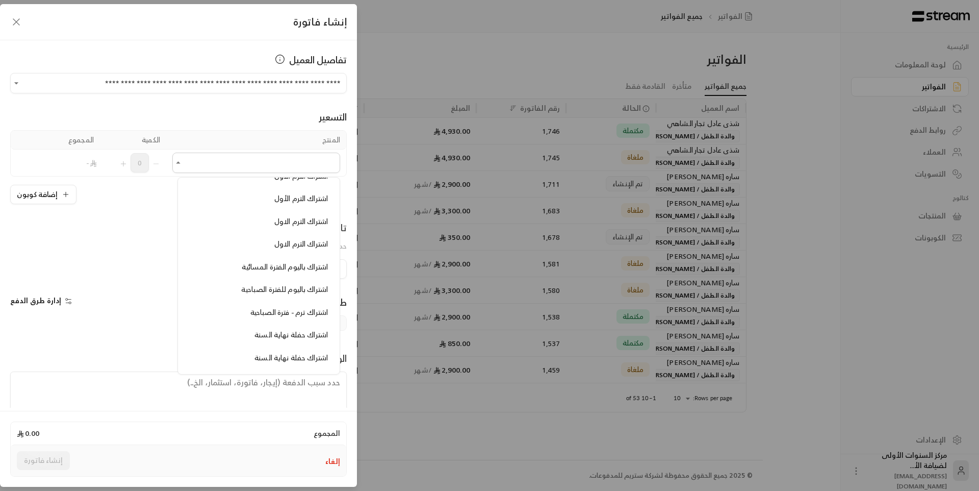
scroll to position [357, 0]
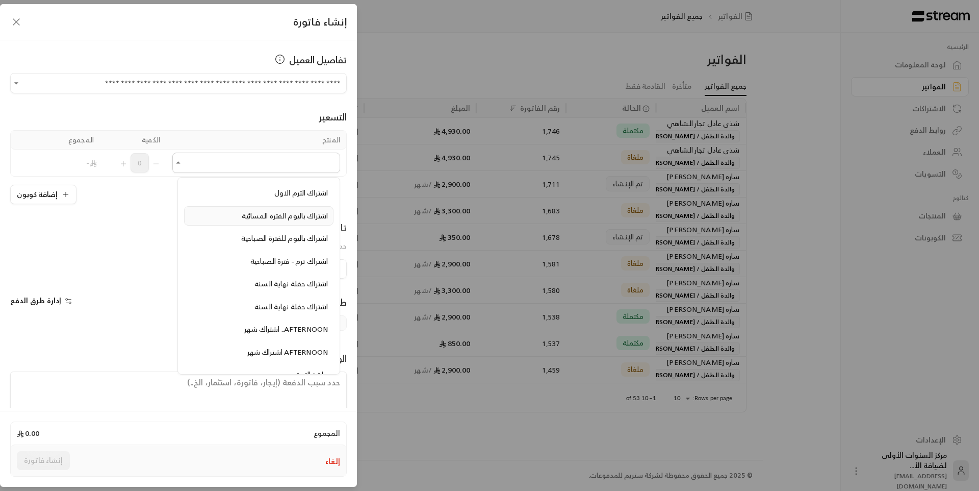
click at [285, 222] on li "اشتراك باليوم الفترة المسائية" at bounding box center [258, 216] width 149 height 20
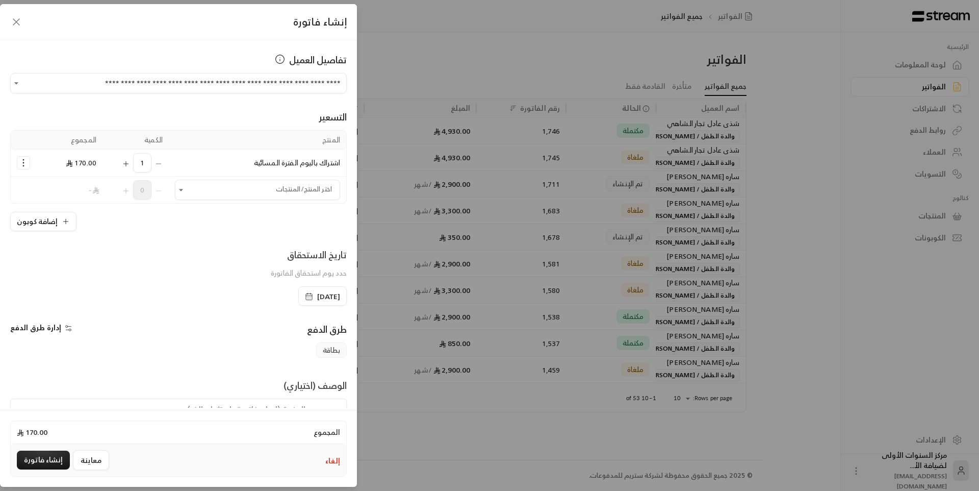
click at [29, 164] on icon "Selected Products" at bounding box center [23, 163] width 10 height 10
click at [63, 202] on span "إزالة المنتج" at bounding box center [67, 206] width 30 height 12
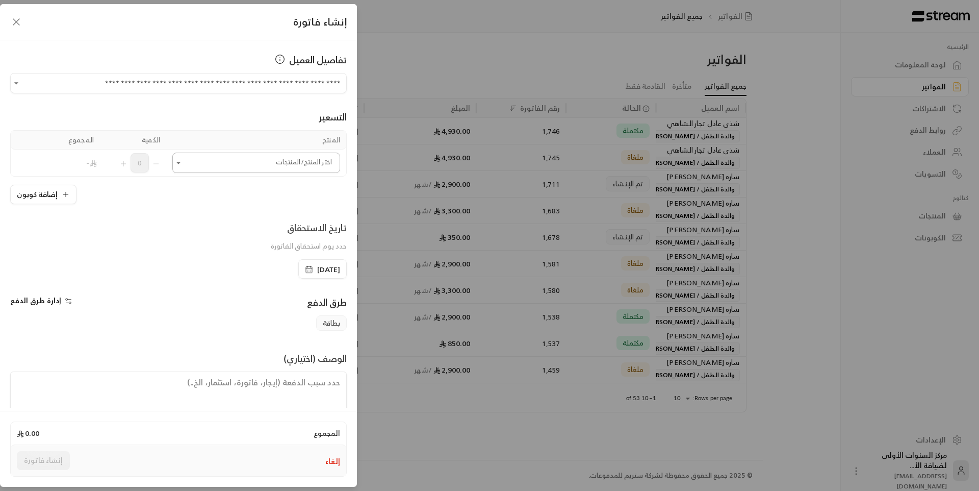
click at [231, 167] on input "اختر العميل" at bounding box center [256, 163] width 168 height 18
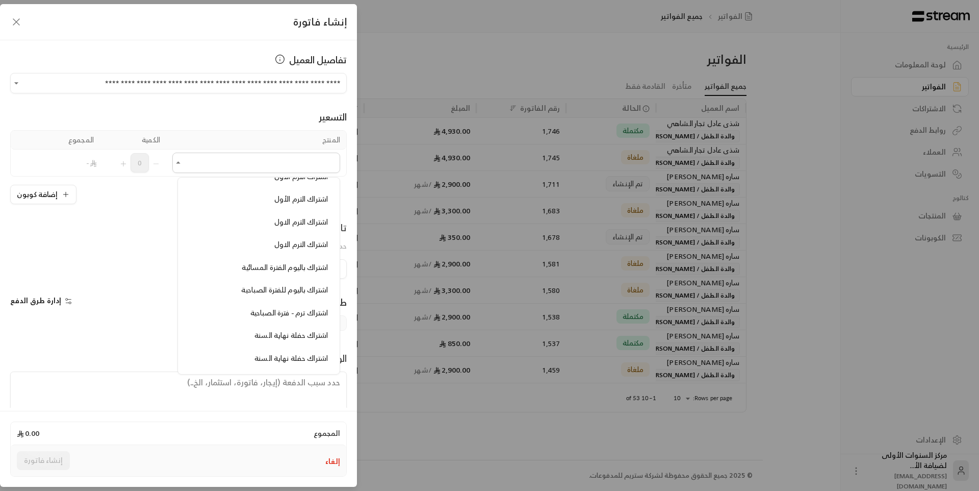
scroll to position [306, 0]
click at [272, 285] on span "اشتراك باليوم للفترة الصباحية" at bounding box center [284, 289] width 87 height 13
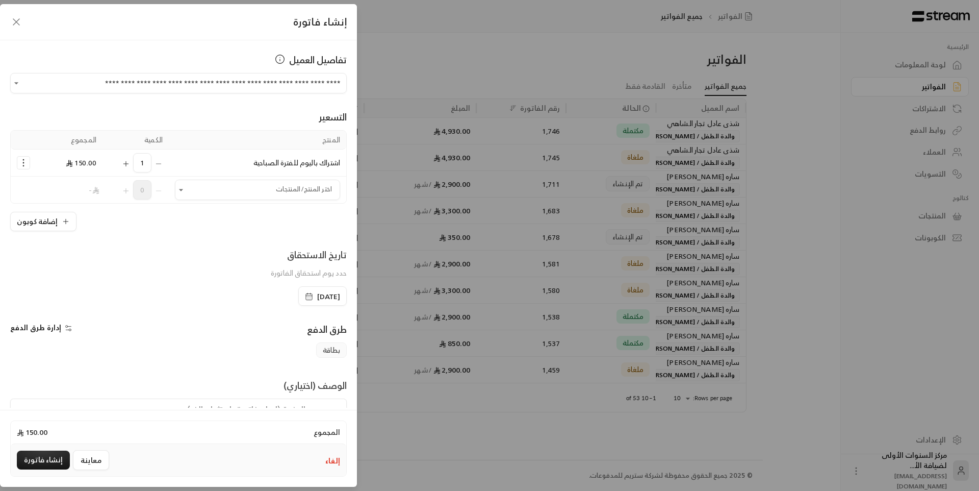
click at [130, 162] on icon "Selected Products" at bounding box center [126, 164] width 8 height 8
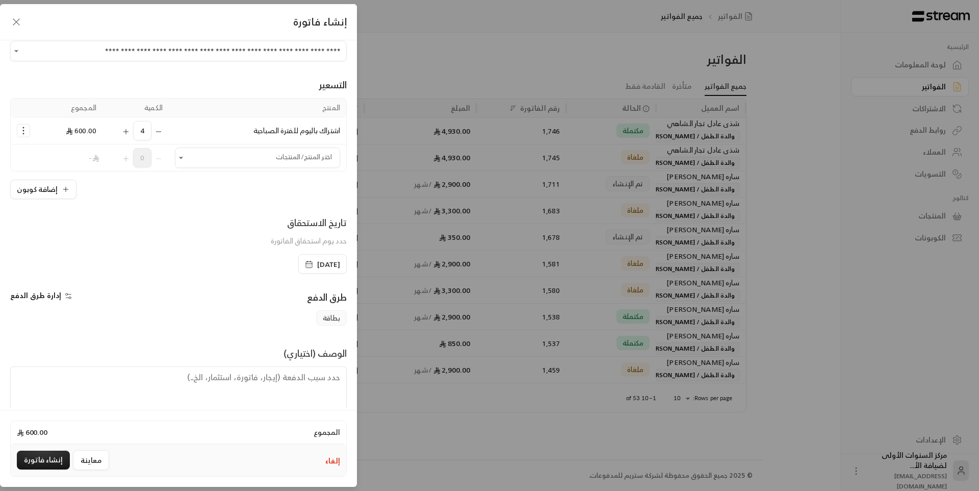
scroll to position [49, 0]
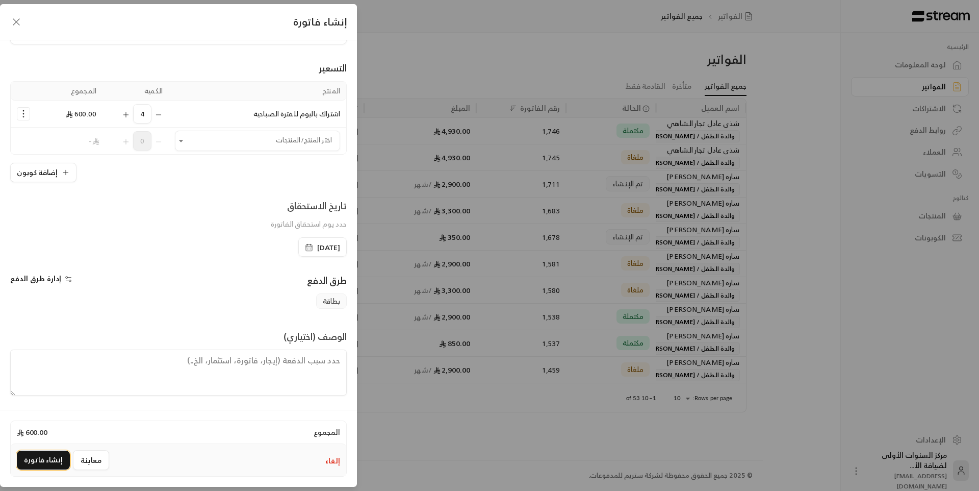
click at [49, 452] on button "إنشاء فاتورة" at bounding box center [43, 459] width 53 height 19
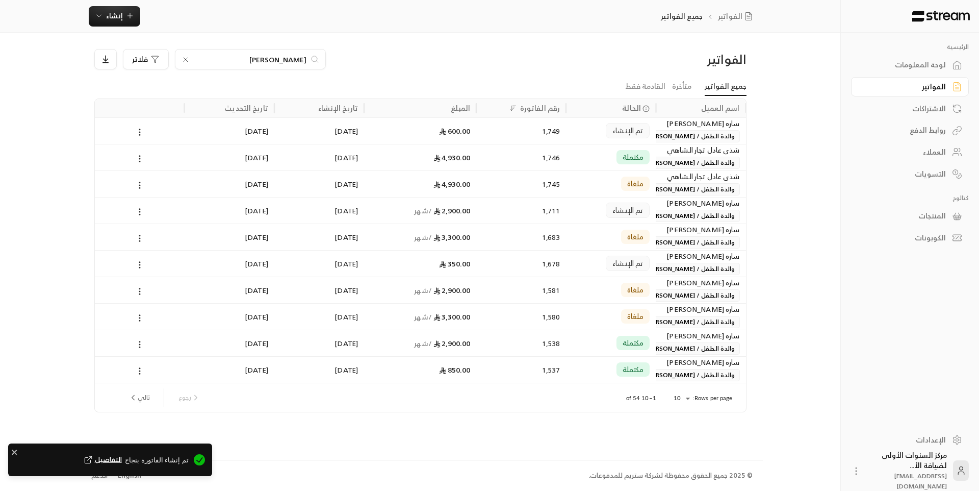
click at [698, 139] on span "والدة الطفل / [PERSON_NAME]" at bounding box center [690, 136] width 97 height 12
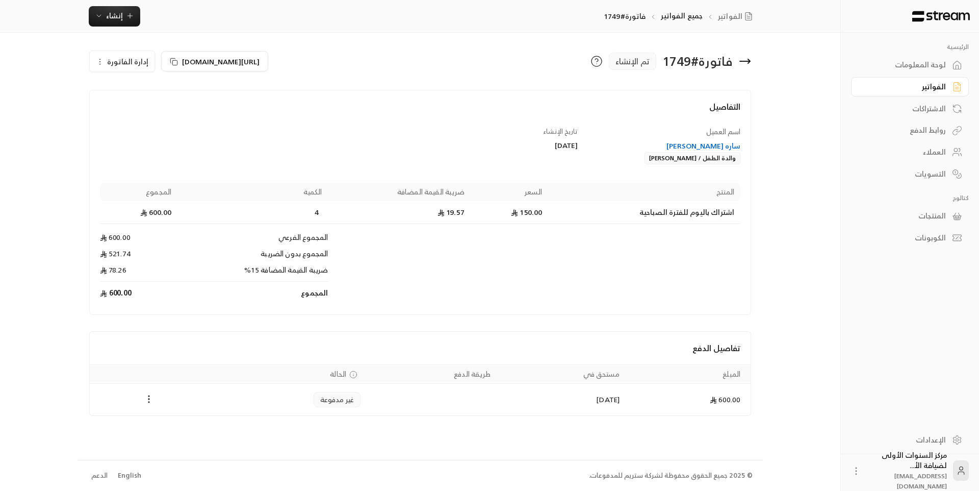
click at [580, 115] on h4 "التفاصيل" at bounding box center [420, 111] width 641 height 22
click at [689, 144] on div "ساره [PERSON_NAME]" at bounding box center [664, 146] width 153 height 10
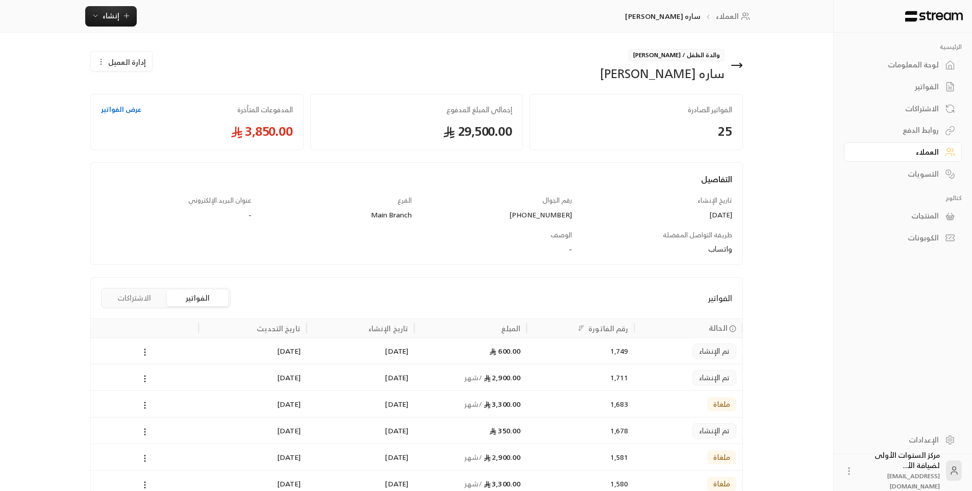
click at [741, 64] on icon at bounding box center [741, 65] width 2 height 4
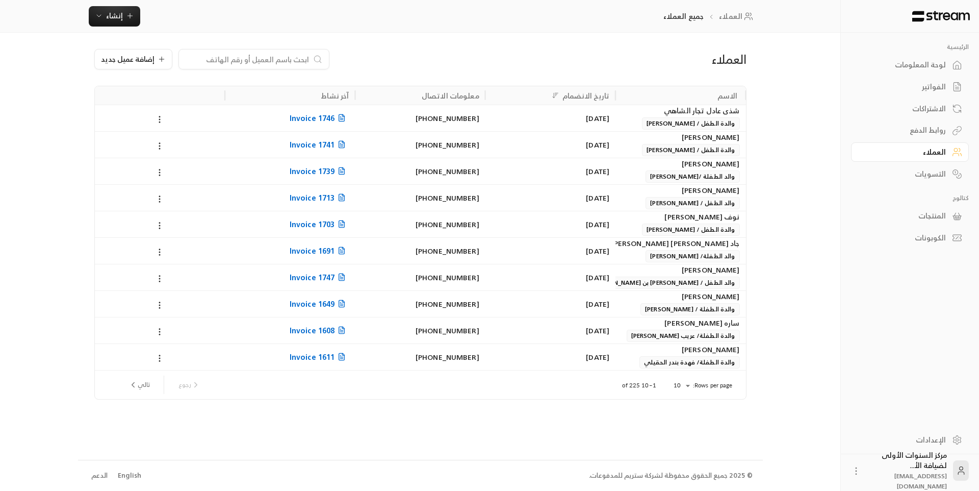
click at [911, 88] on div "الفواتير" at bounding box center [905, 87] width 82 height 10
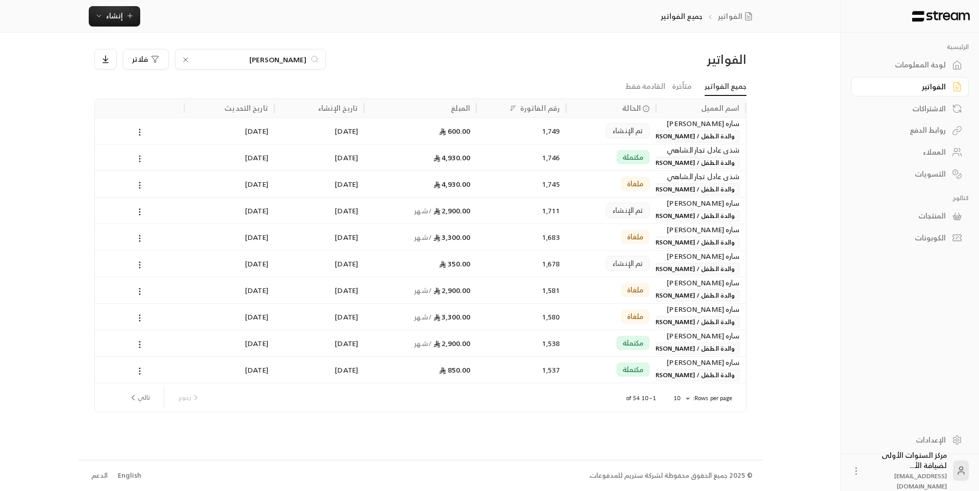
click at [723, 53] on div "الفواتير" at bounding box center [669, 59] width 156 height 16
click at [900, 62] on div "لوحة المعلومات" at bounding box center [905, 65] width 82 height 10
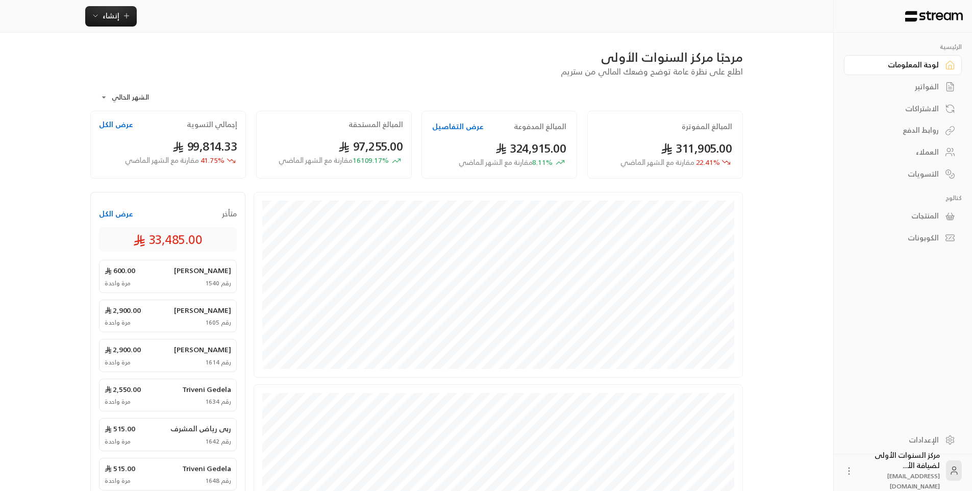
click at [904, 90] on div "الفواتير" at bounding box center [897, 87] width 82 height 10
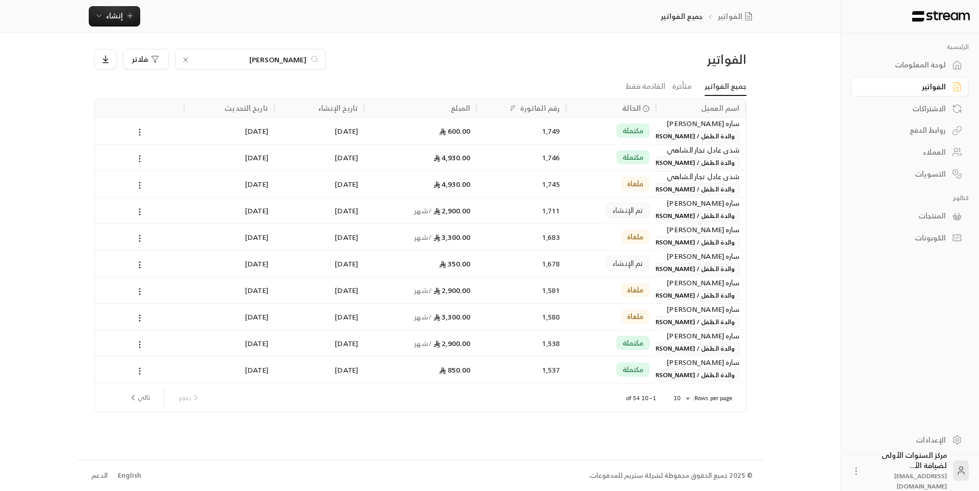
click at [935, 90] on div "الفواتير" at bounding box center [905, 87] width 82 height 10
click at [904, 63] on div "لوحة المعلومات" at bounding box center [905, 65] width 82 height 10
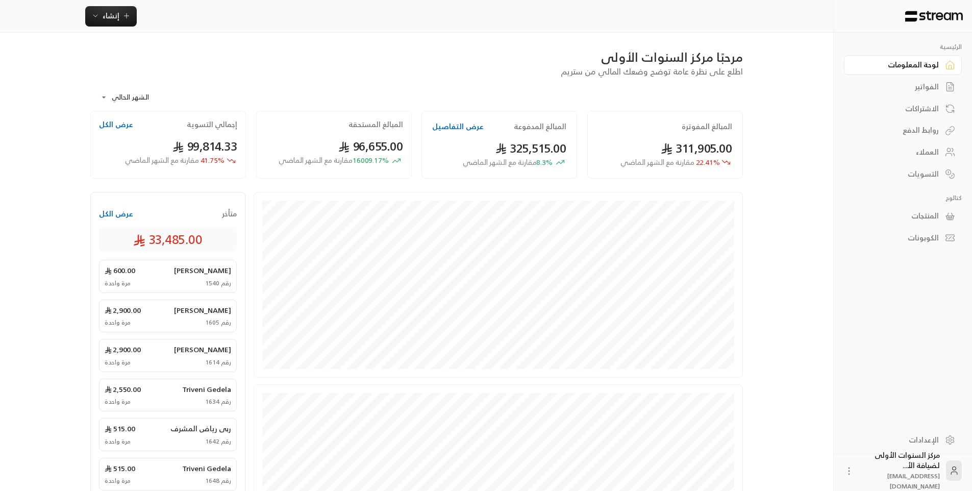
click at [918, 85] on div "الفواتير" at bounding box center [897, 87] width 82 height 10
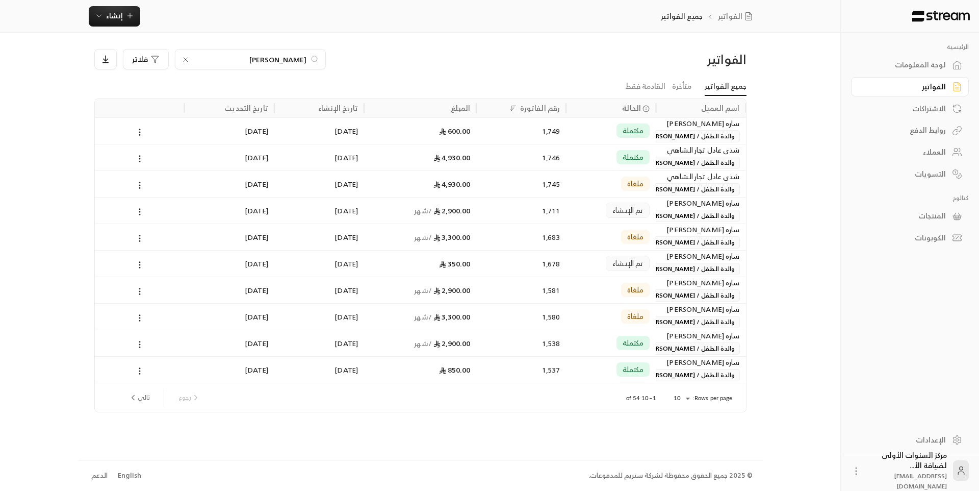
click at [723, 127] on div "ساره [PERSON_NAME]" at bounding box center [701, 123] width 78 height 11
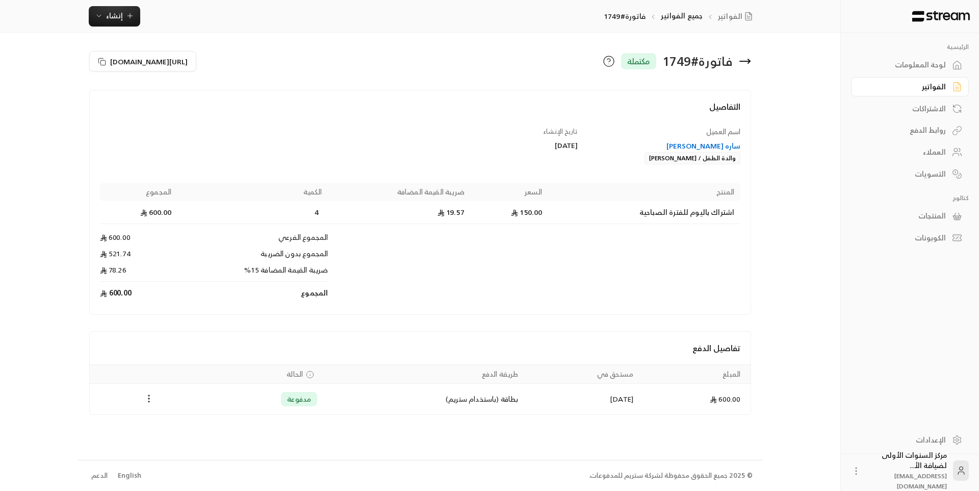
click at [714, 144] on div "ساره [PERSON_NAME]" at bounding box center [664, 146] width 153 height 10
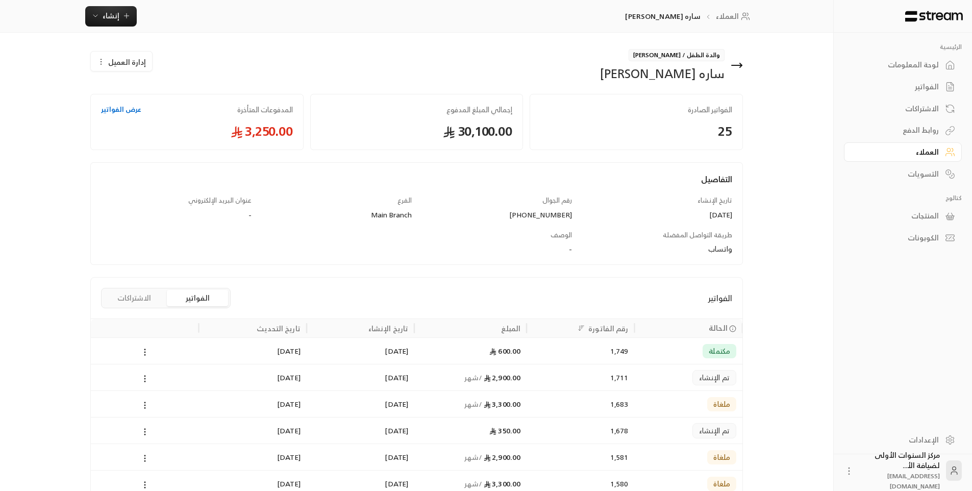
click at [152, 294] on button "الاشتراكات" at bounding box center [134, 298] width 61 height 16
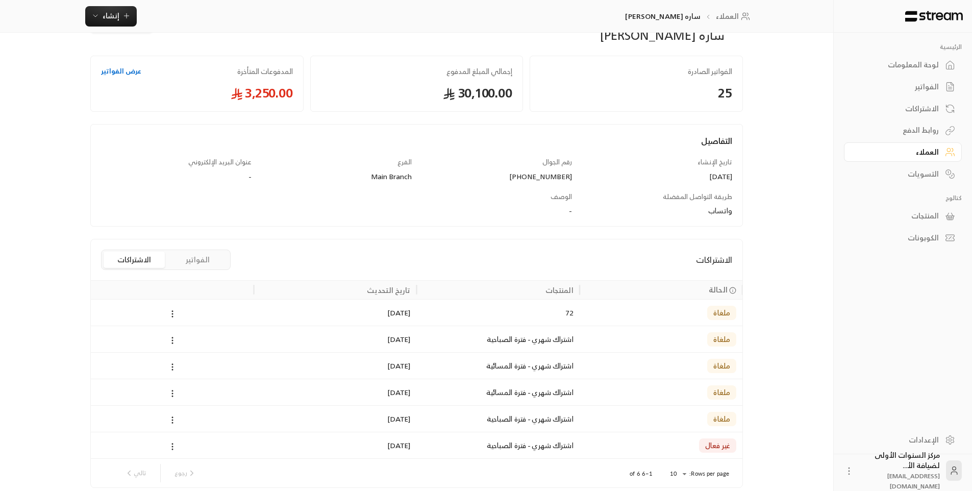
scroll to position [83, 0]
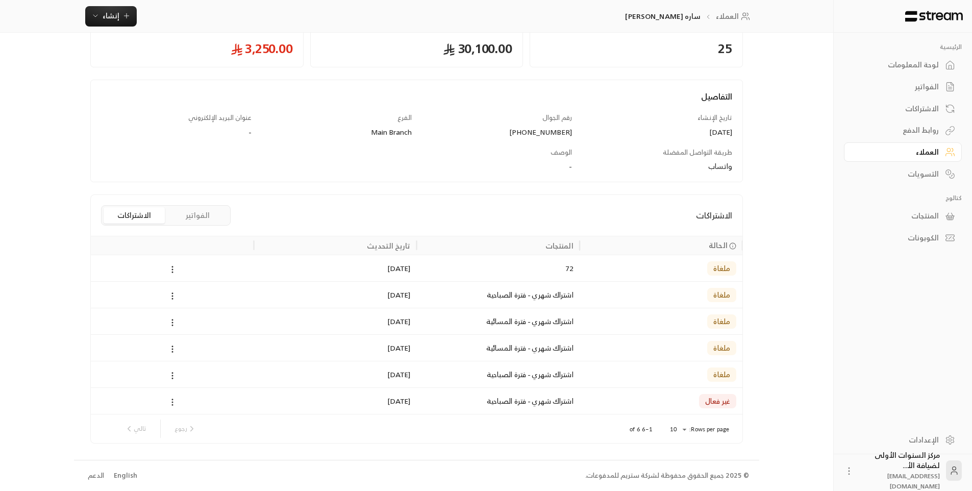
click at [173, 397] on icon at bounding box center [172, 401] width 9 height 9
click at [187, 448] on li "إلغاء" at bounding box center [184, 447] width 26 height 18
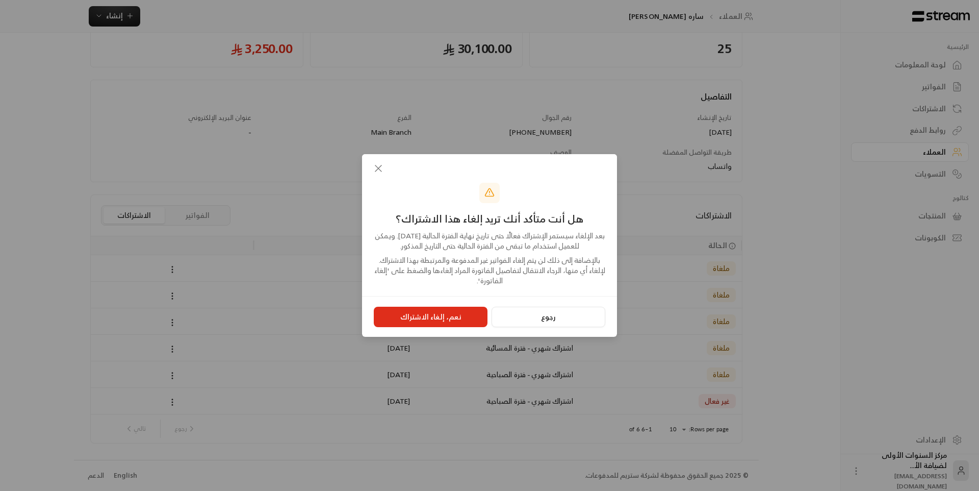
click at [452, 311] on button "نعم، إلغاء الاشتراك" at bounding box center [431, 317] width 114 height 20
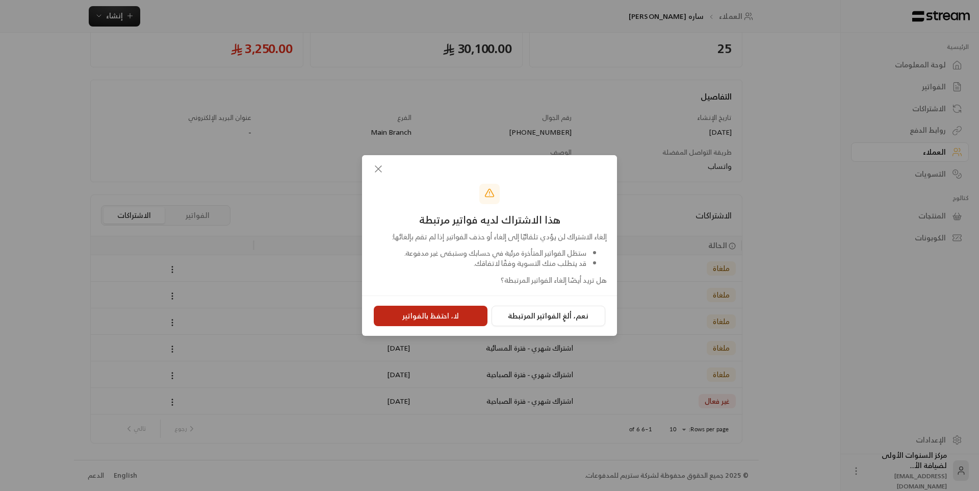
click at [468, 317] on button "لا، احتفظ بالفواتير" at bounding box center [431, 316] width 114 height 20
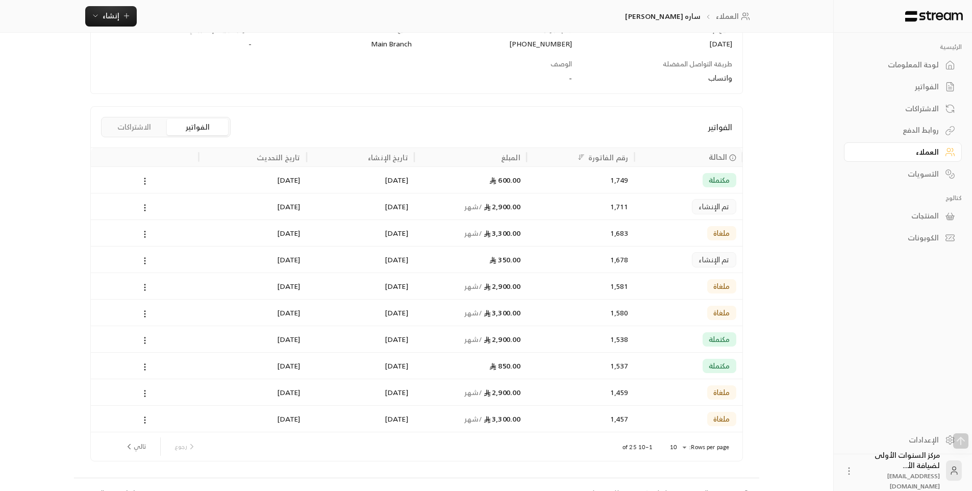
scroll to position [189, 0]
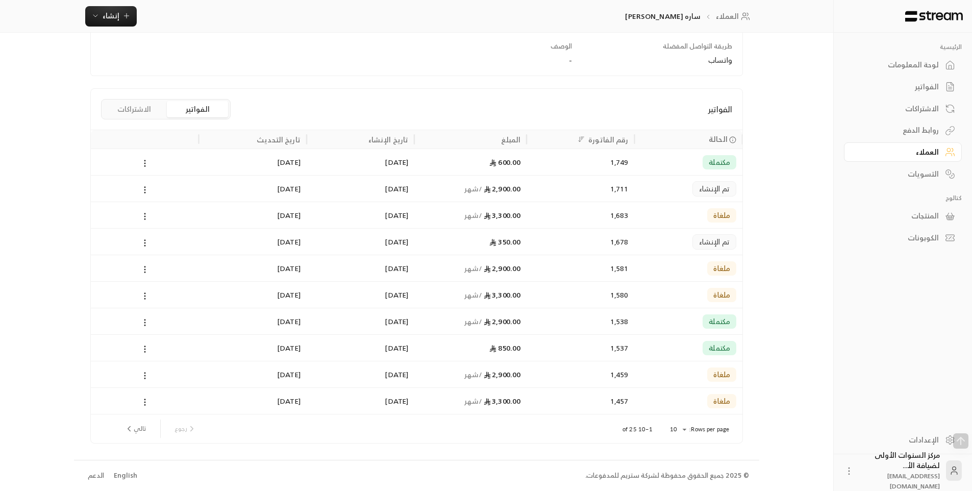
click at [146, 107] on button "الاشتراكات" at bounding box center [134, 109] width 61 height 16
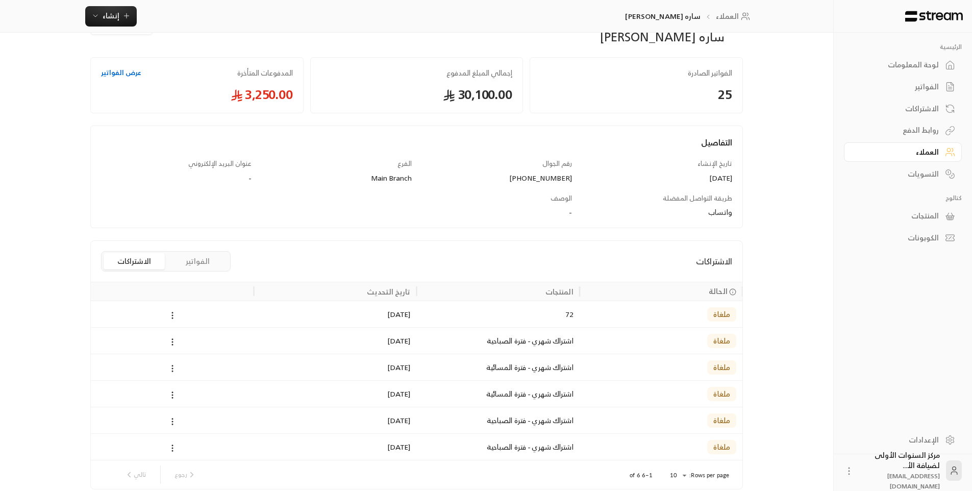
scroll to position [83, 0]
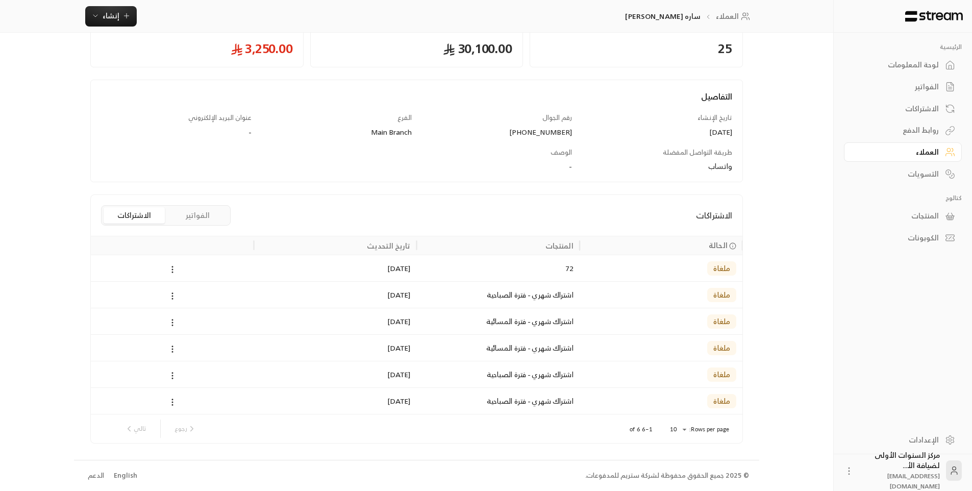
click at [911, 70] on div "لوحة المعلومات" at bounding box center [897, 65] width 82 height 10
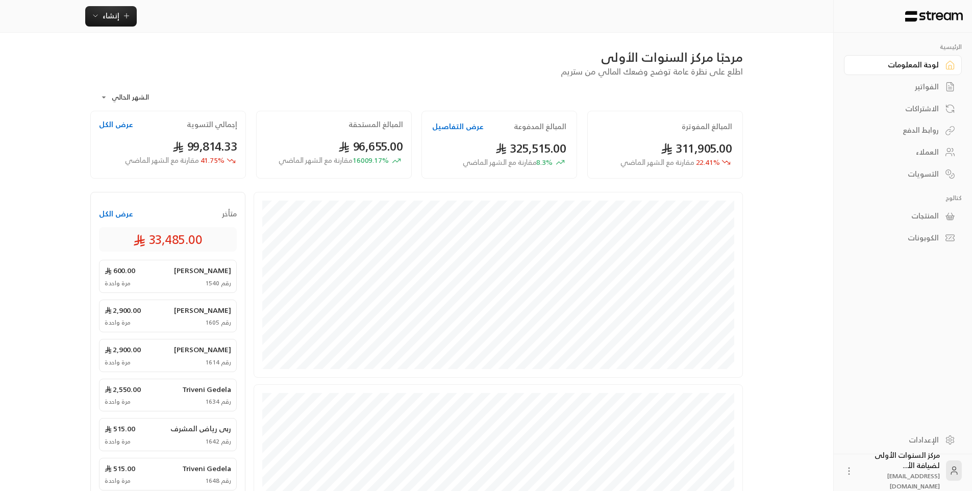
click at [903, 85] on div "الفواتير" at bounding box center [897, 87] width 82 height 10
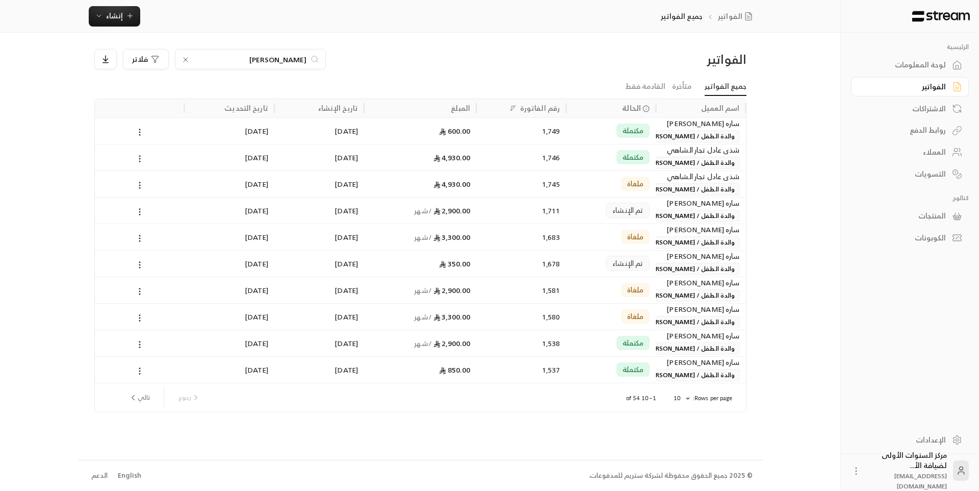
click at [298, 58] on input "[PERSON_NAME]" at bounding box center [250, 59] width 113 height 11
type input "ه"
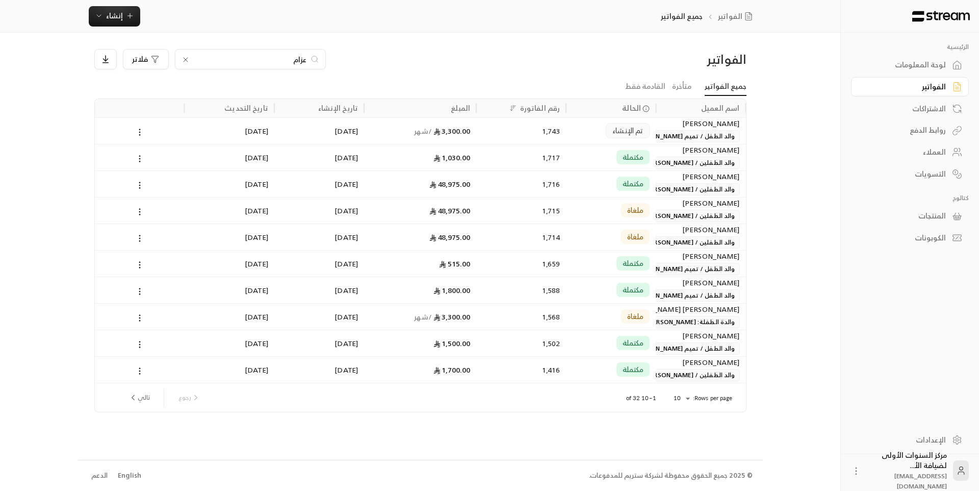
type input "عزام"
click at [663, 185] on span "والد الطفلين / [PERSON_NAME] [PERSON_NAME]" at bounding box center [665, 189] width 149 height 12
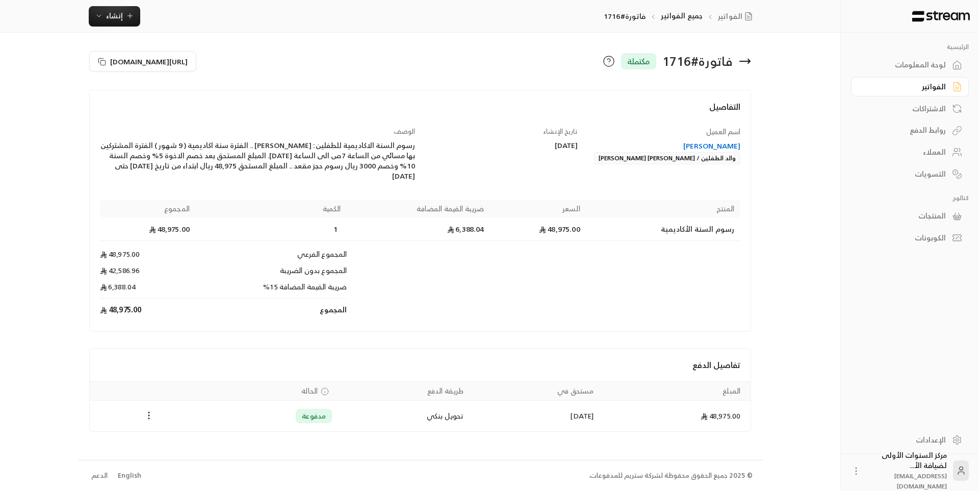
click at [143, 412] on button "Payments" at bounding box center [149, 416] width 12 height 12
click at [179, 437] on li "تحميل الفاتورة" at bounding box center [174, 441] width 52 height 18
click at [925, 87] on div "الفواتير" at bounding box center [905, 87] width 82 height 10
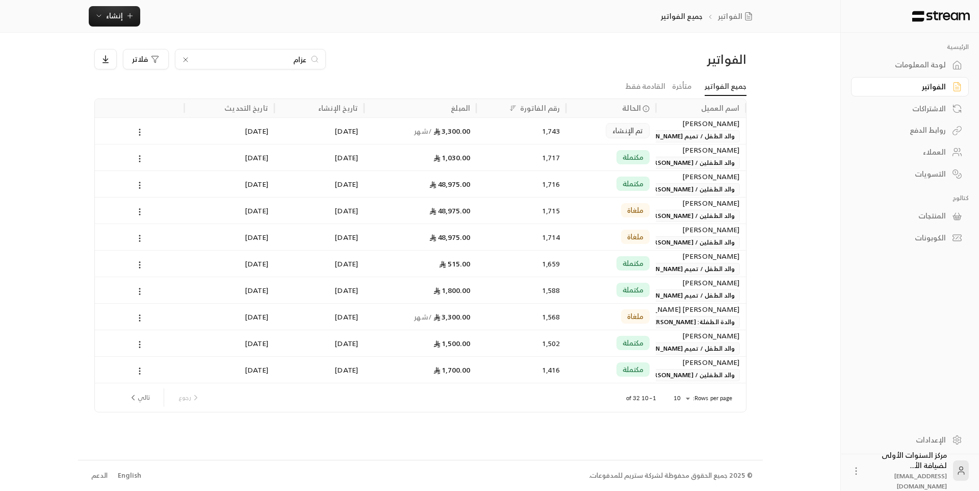
click at [304, 57] on input "عزام" at bounding box center [250, 59] width 113 height 11
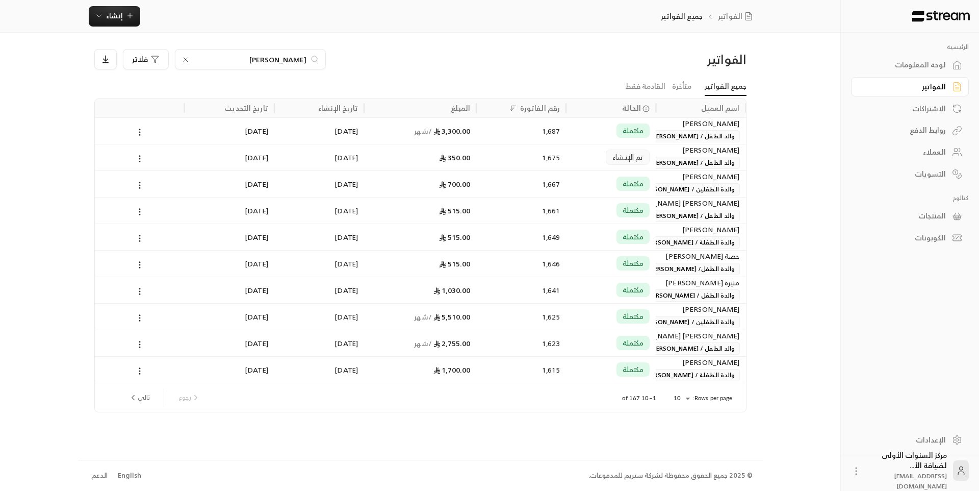
click at [303, 58] on input "[PERSON_NAME]" at bounding box center [250, 59] width 113 height 11
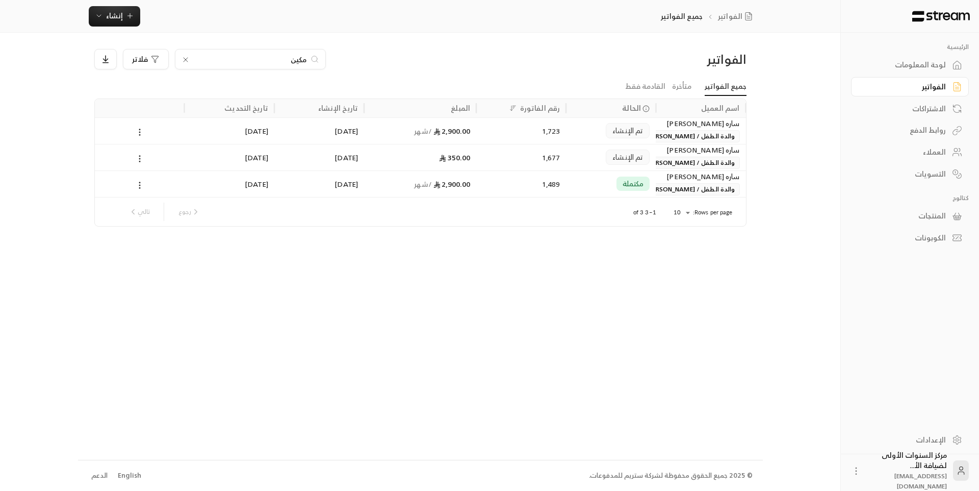
click at [302, 59] on input "مكين" at bounding box center [250, 59] width 113 height 11
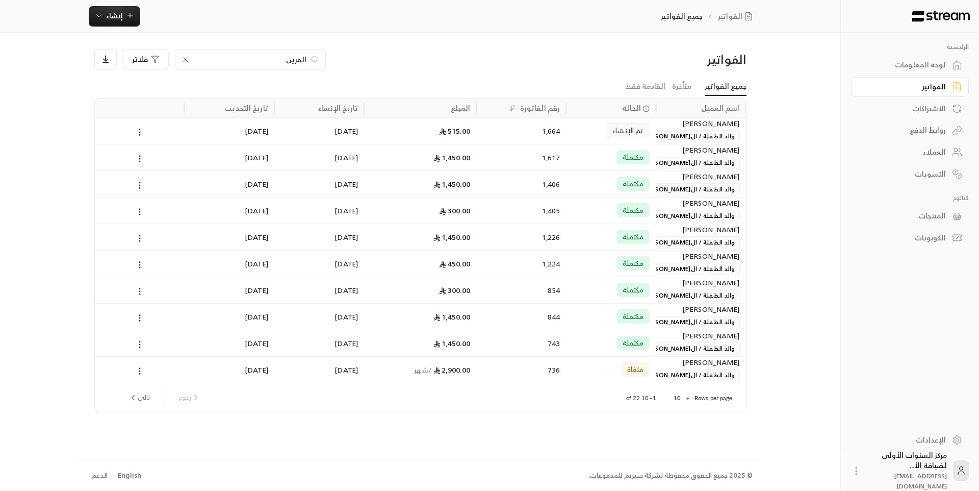
click at [296, 56] on input "القرين" at bounding box center [250, 59] width 113 height 11
type input "[PERSON_NAME]"
